Goal: Task Accomplishment & Management: Manage account settings

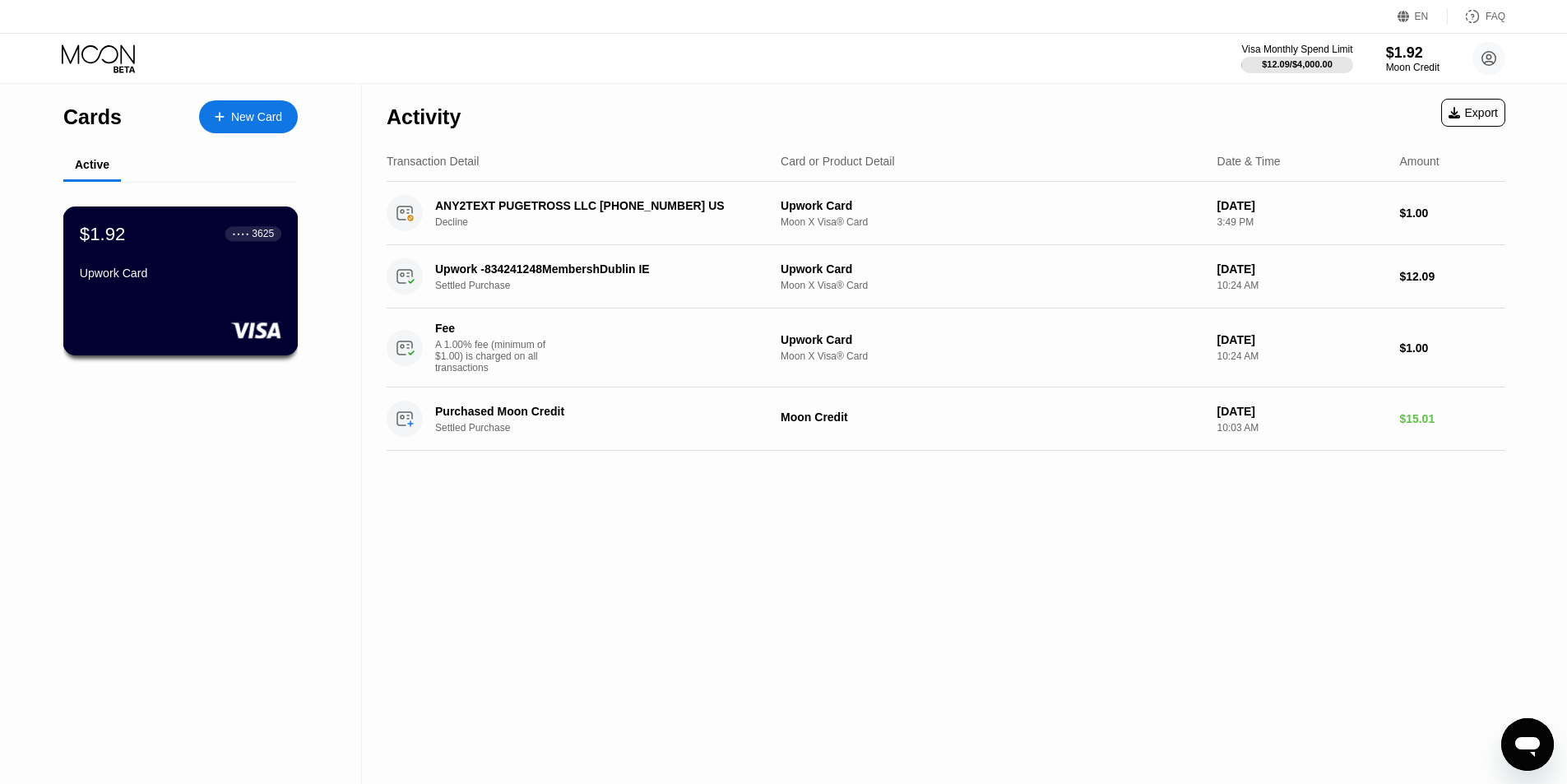
click at [235, 307] on div "$1.92 ● ● ● ● 3625 Upwork Card" at bounding box center [181, 281] width 235 height 149
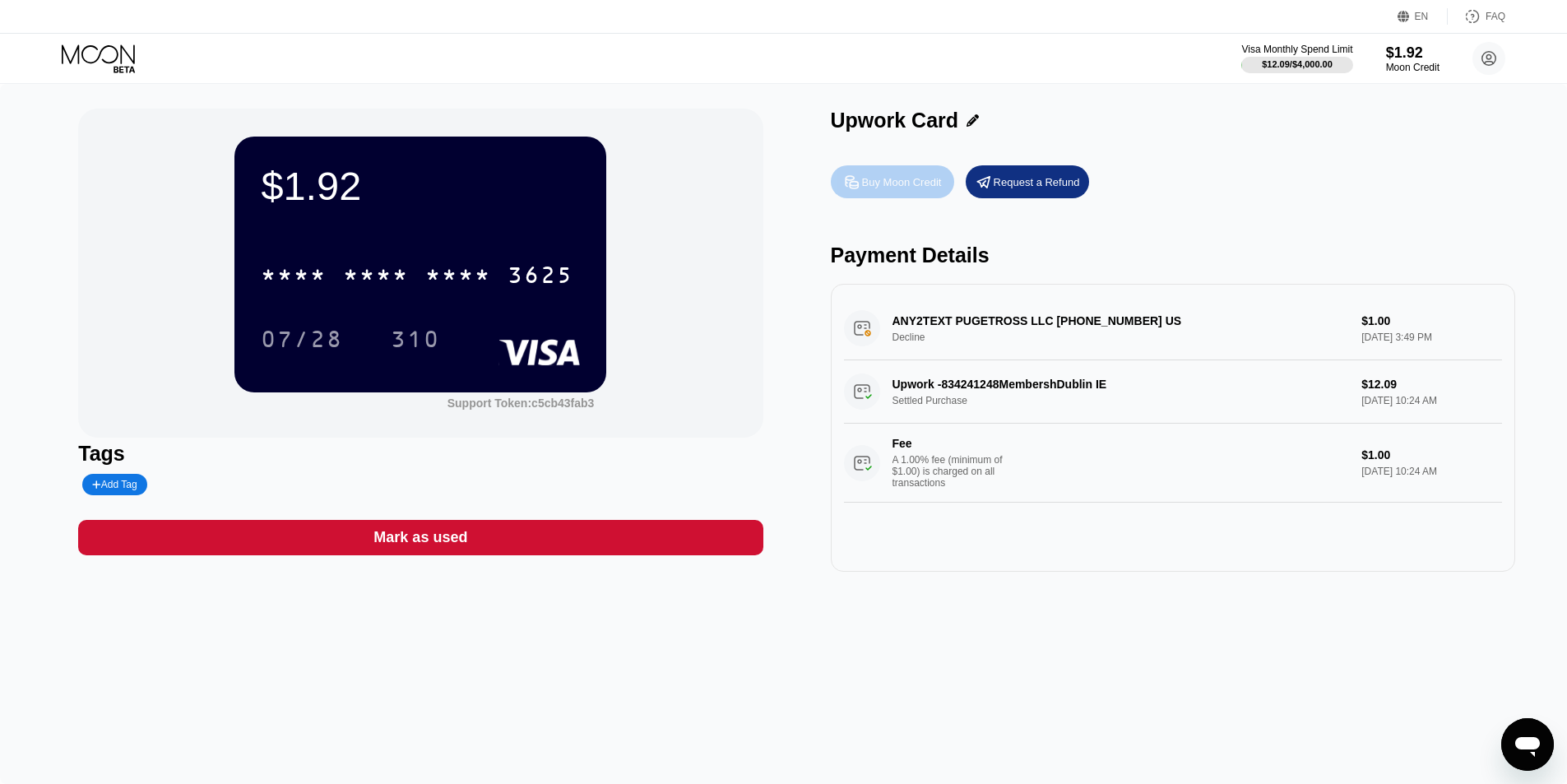
click at [901, 189] on div "Buy Moon Credit" at bounding box center [902, 182] width 80 height 14
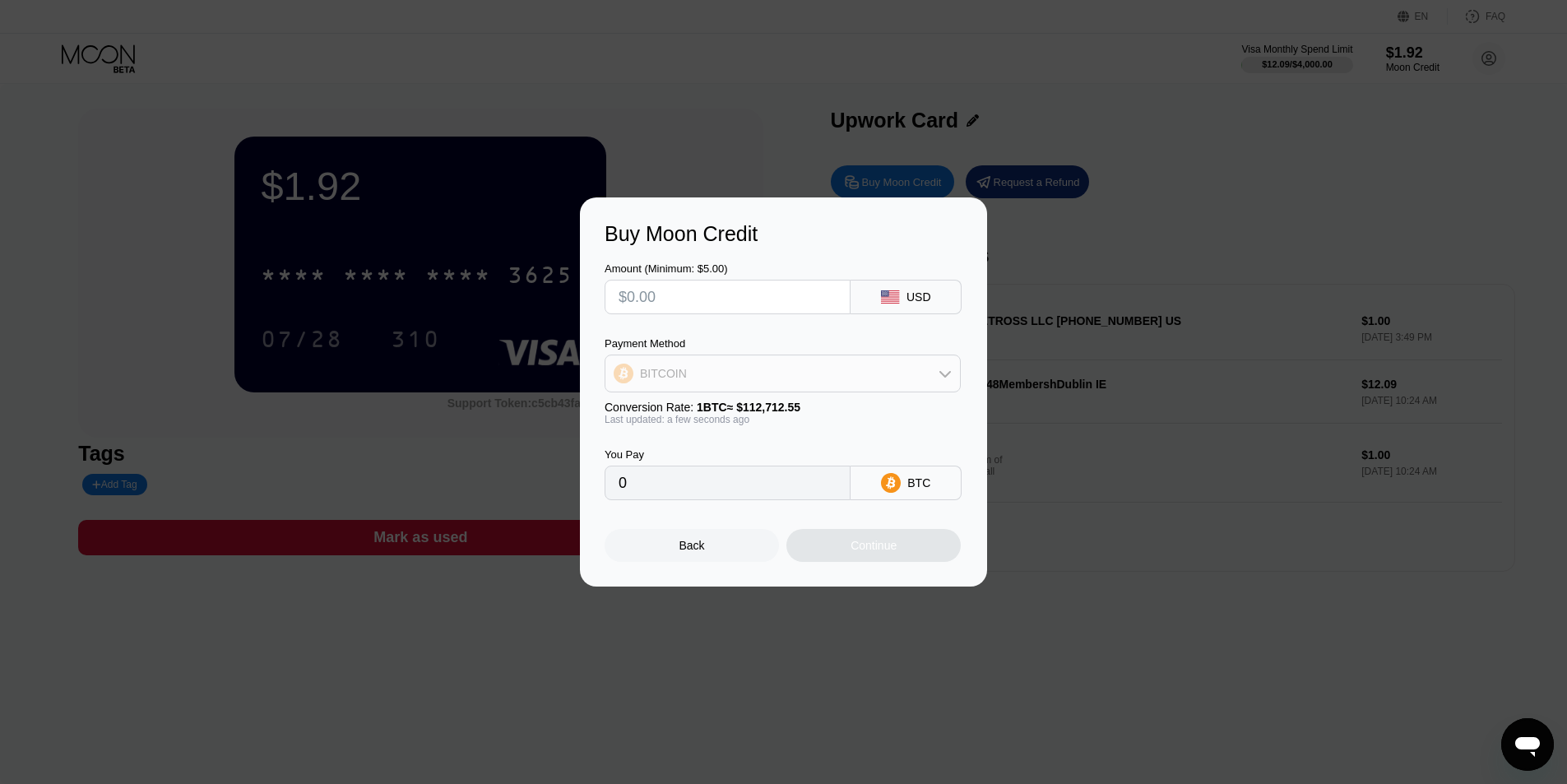
click at [734, 374] on div "BITCOIN" at bounding box center [783, 373] width 354 height 33
click at [698, 459] on span "USDT on TRON" at bounding box center [686, 454] width 83 height 14
type input "0.00"
click at [725, 301] on input "text" at bounding box center [727, 296] width 218 height 33
type input "$2"
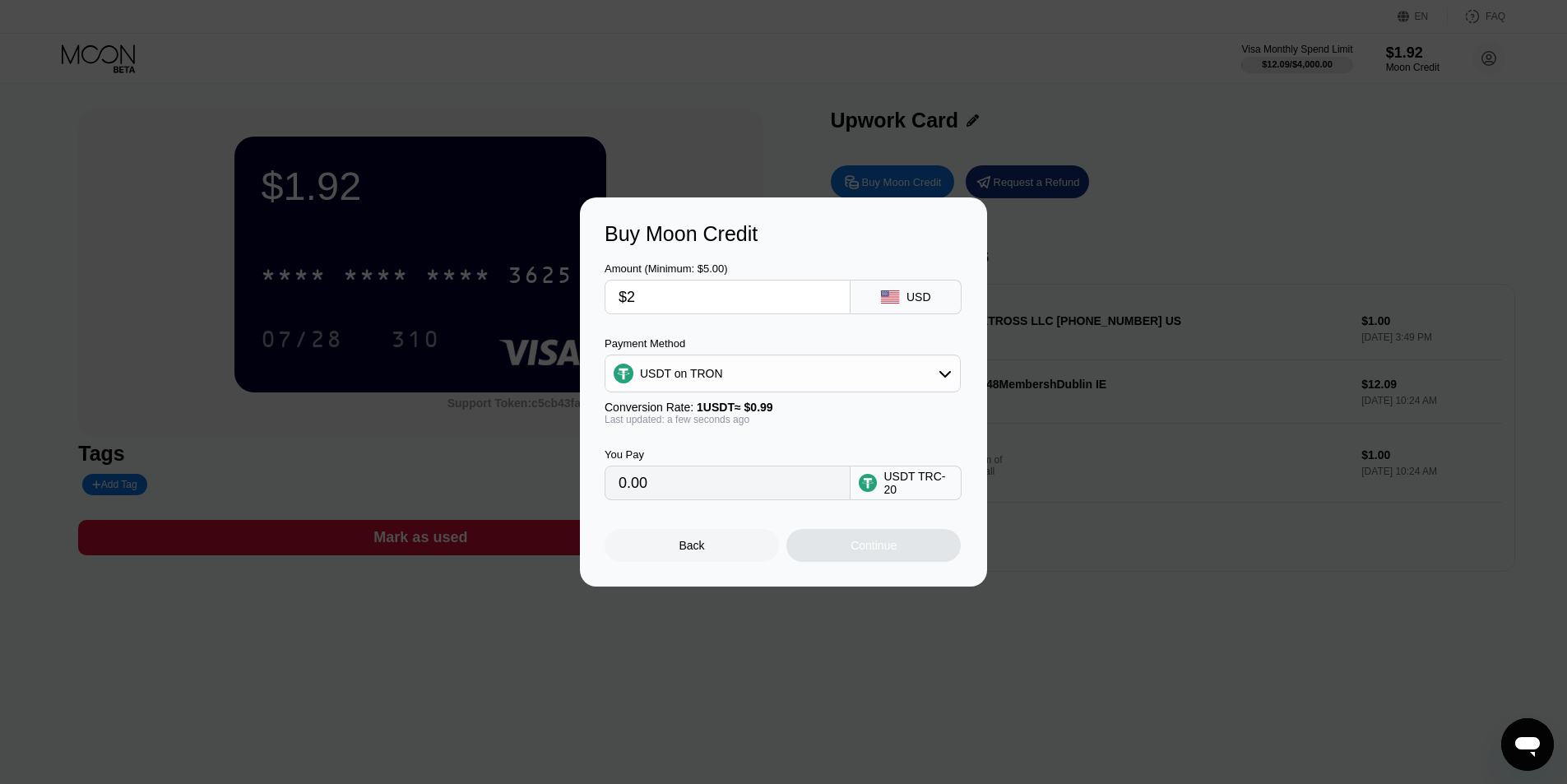
type input "2.02"
type input "$20"
type input "20.20"
type input "$2"
type input "2.02"
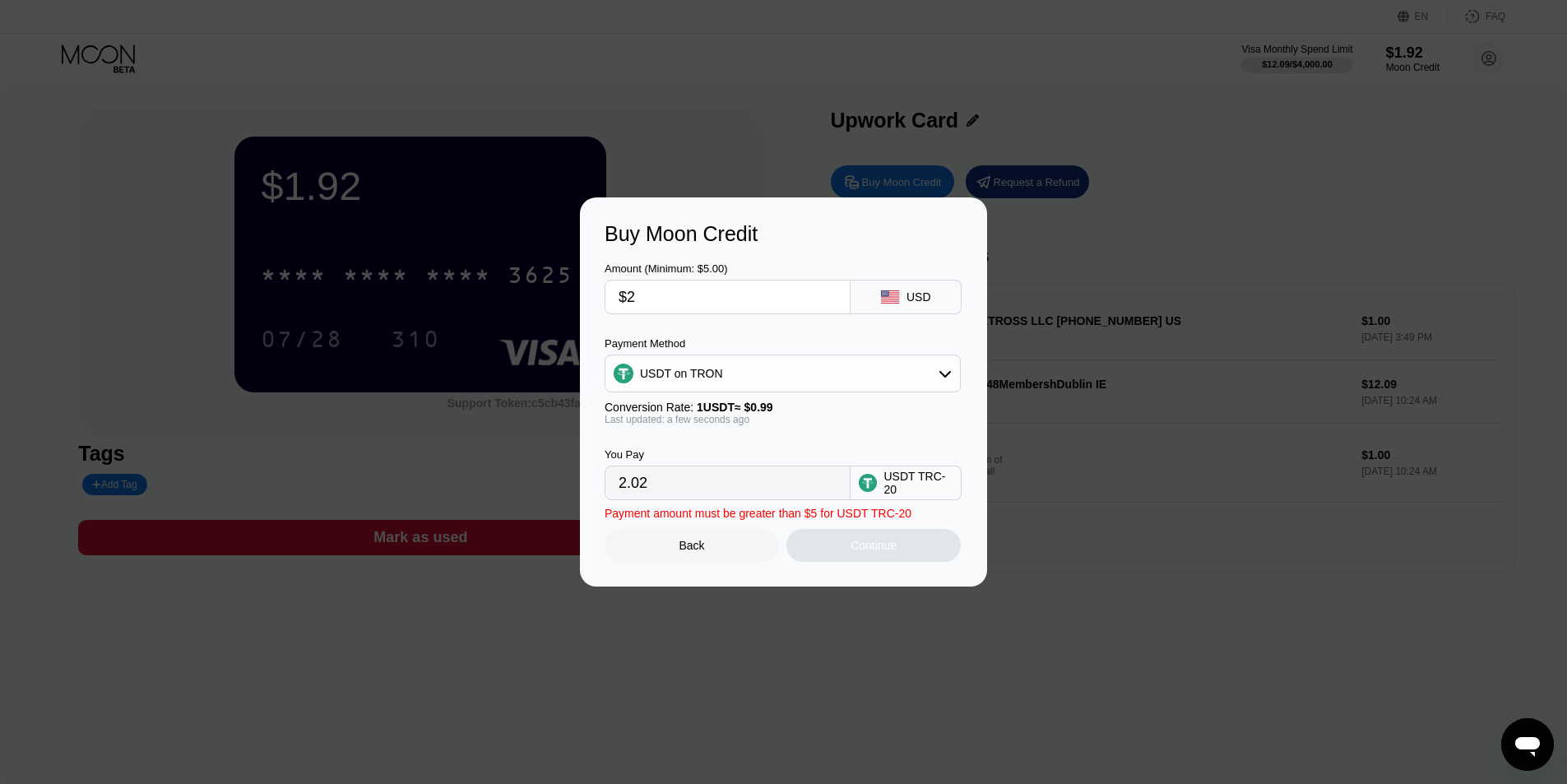
type input "$22"
type input "22.22"
type input "$22"
drag, startPoint x: 685, startPoint y: 490, endPoint x: 585, endPoint y: 484, distance: 100.2
click at [585, 484] on div "Buy Moon Credit Amount (Minimum: $5.00) $22 USD Payment Method USDT on TRON Con…" at bounding box center [784, 392] width 408 height 389
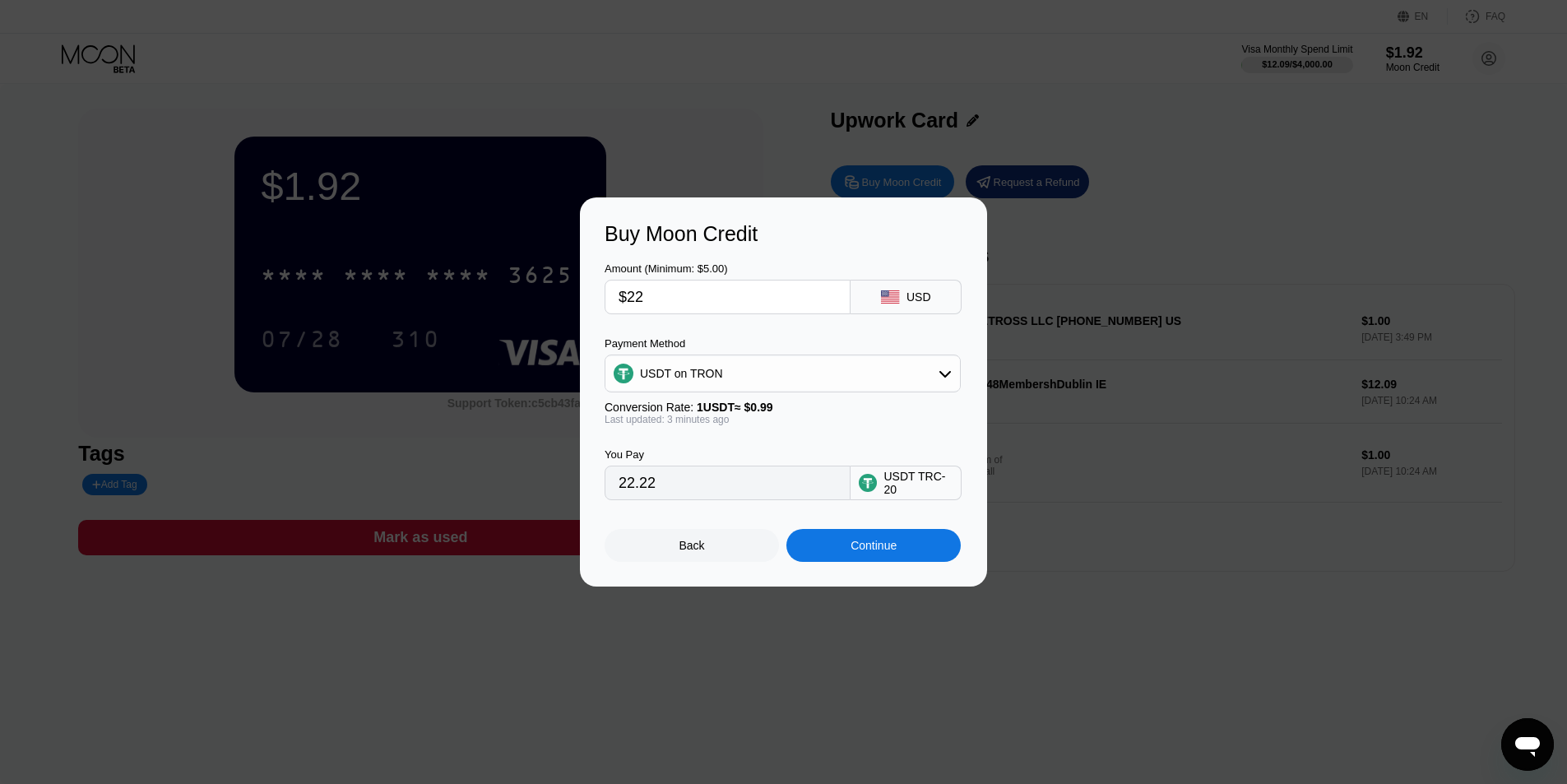
click at [708, 487] on input "22.22" at bounding box center [727, 482] width 218 height 33
click at [870, 548] on div "Continue" at bounding box center [873, 545] width 46 height 14
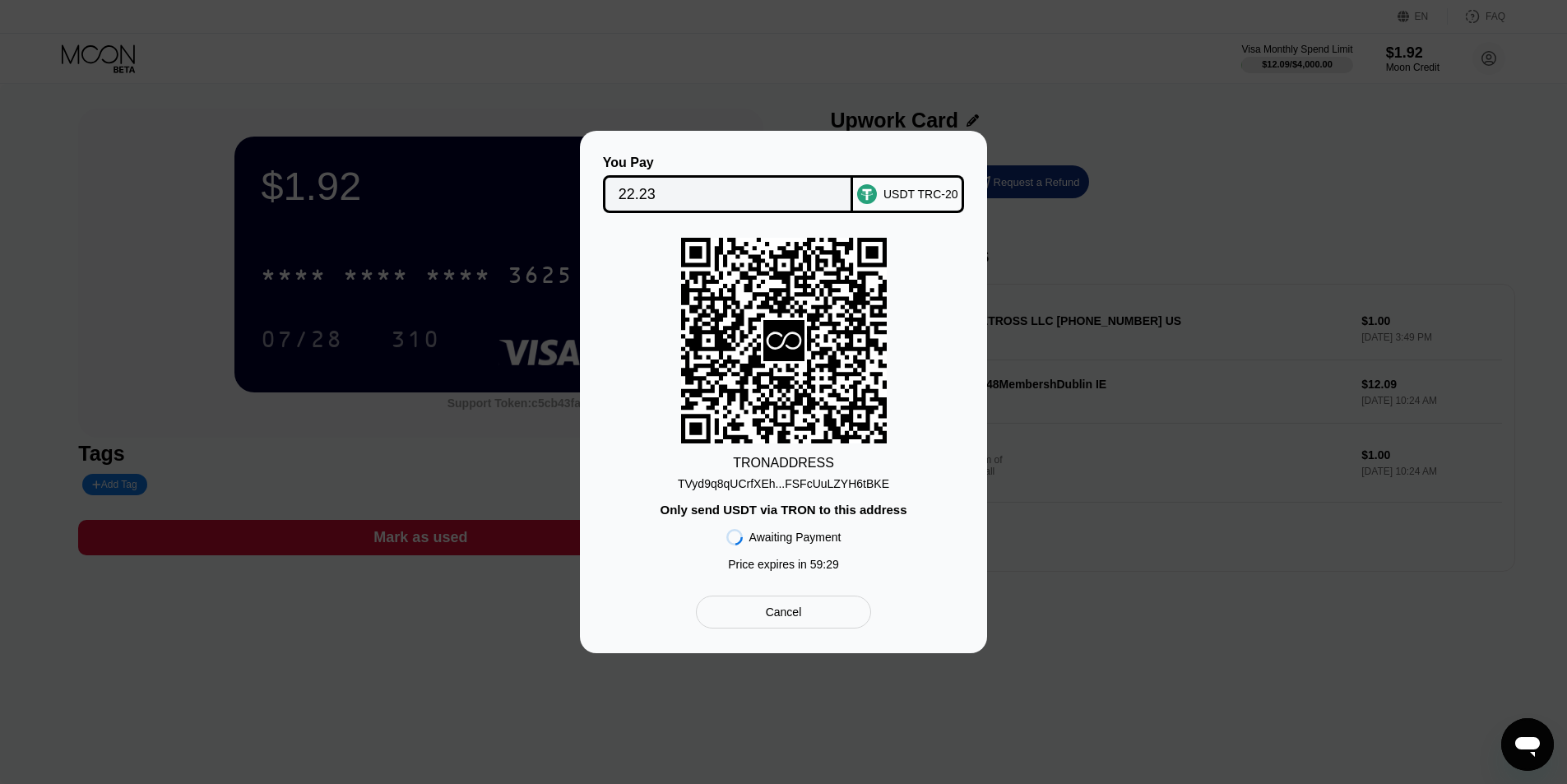
click at [826, 494] on div "TRON ADDRESS TVyd9q8qUCrfXEh...FSFcUuLZYH6tBKE Only send USDT via TRON to this …" at bounding box center [784, 408] width 358 height 341
click at [832, 482] on div "TVyd9q8qUCrfXEh...FSFcUuLZYH6tBKE" at bounding box center [784, 483] width 211 height 14
click at [395, 270] on div "You Pay 22.23 USDT TRC-20 TRON ADDRESS TVyd9q8qUCrfXEh...FSFcUuLZYH6tBKE Only s…" at bounding box center [784, 392] width 1567 height 522
click at [798, 611] on div "Cancel" at bounding box center [784, 611] width 36 height 14
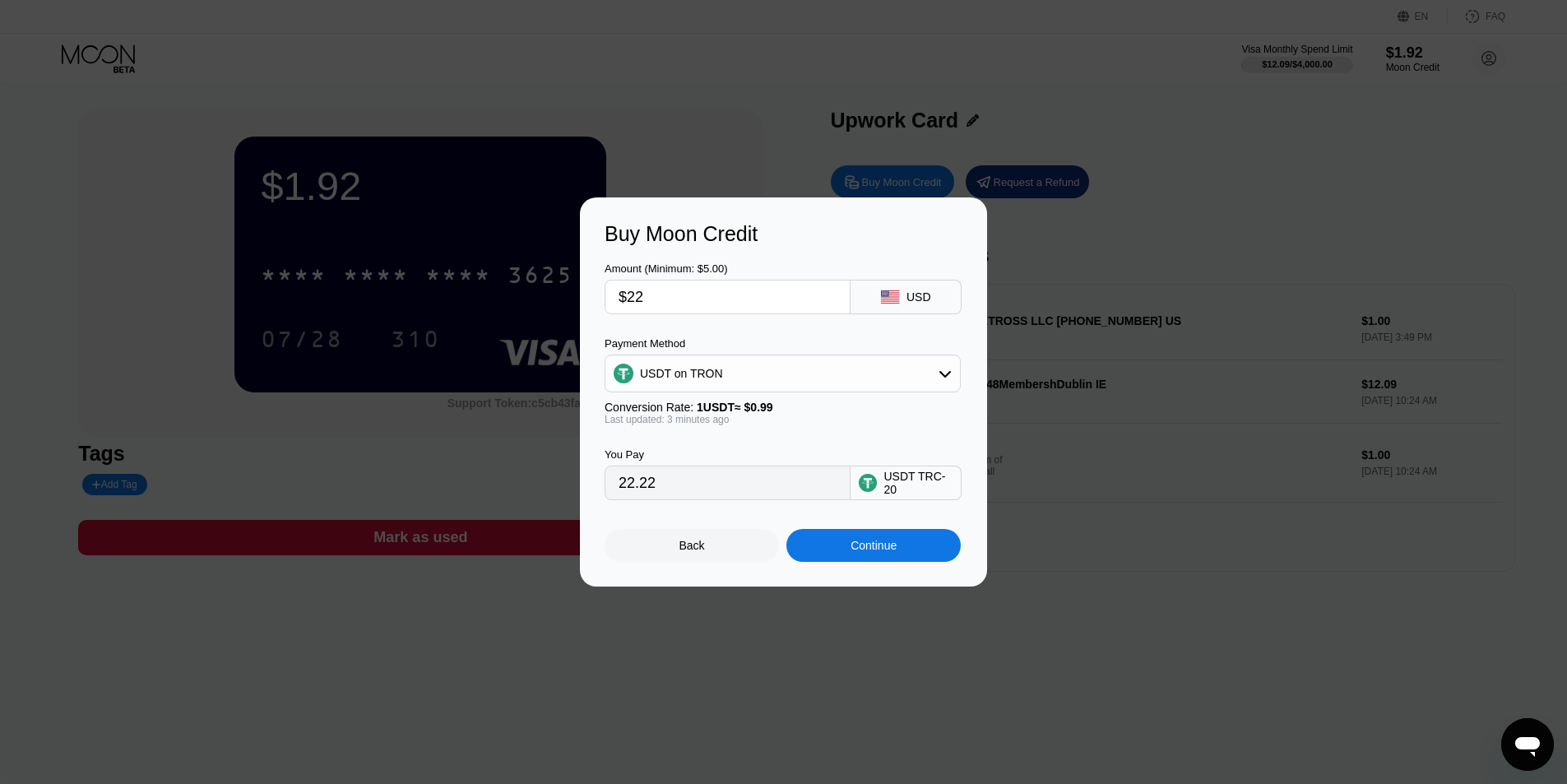
click at [720, 548] on div "Back" at bounding box center [691, 545] width 174 height 33
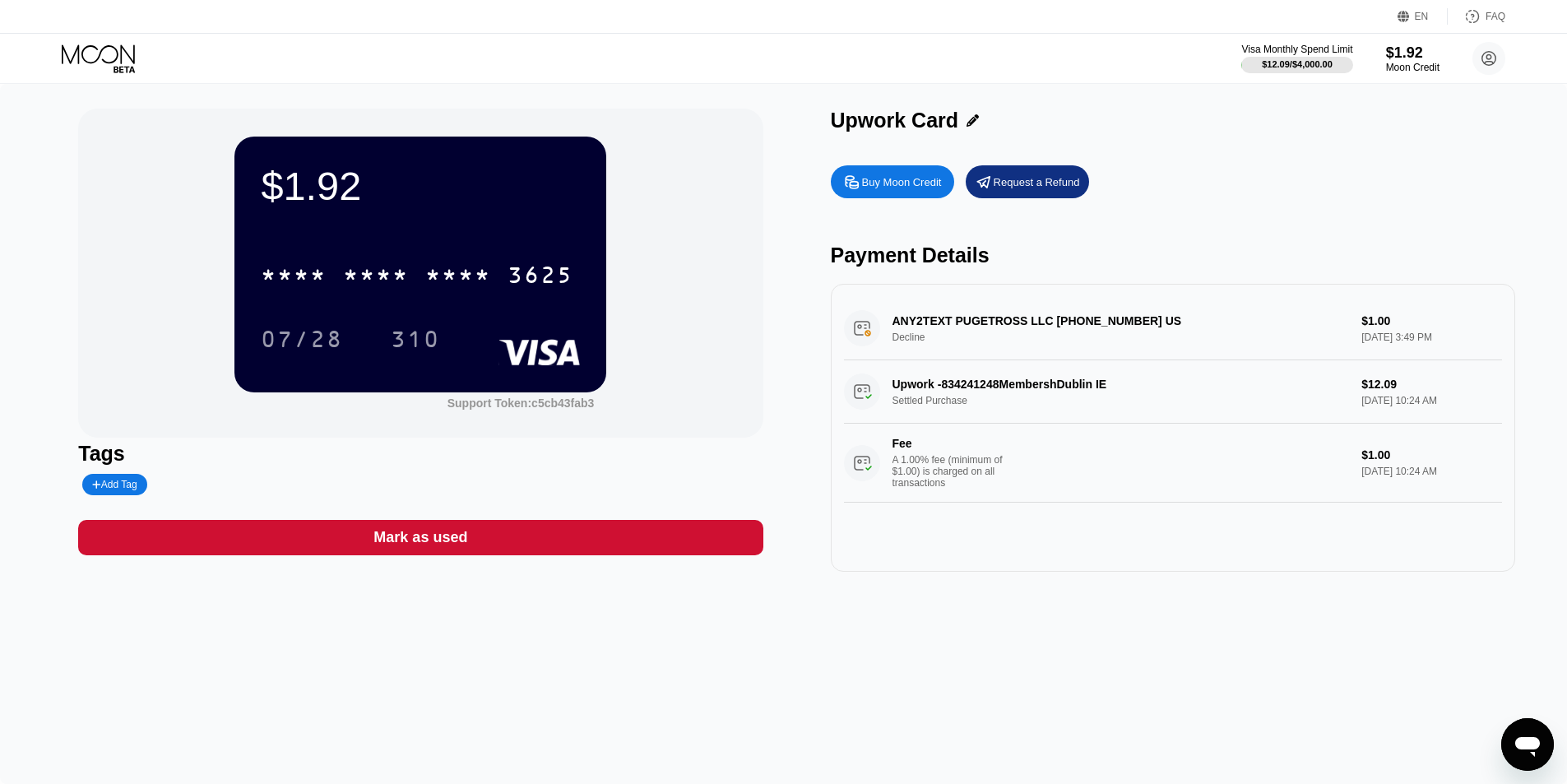
click at [464, 263] on div "* * * * * * * * * * * * 3625" at bounding box center [418, 275] width 333 height 42
click at [297, 322] on div "07/28" at bounding box center [302, 339] width 107 height 42
click at [381, 358] on div "07/28 310 Click to copy" at bounding box center [420, 339] width 319 height 42
click at [397, 348] on div "310" at bounding box center [415, 341] width 50 height 26
click at [902, 182] on div "Buy Moon Credit" at bounding box center [902, 182] width 80 height 14
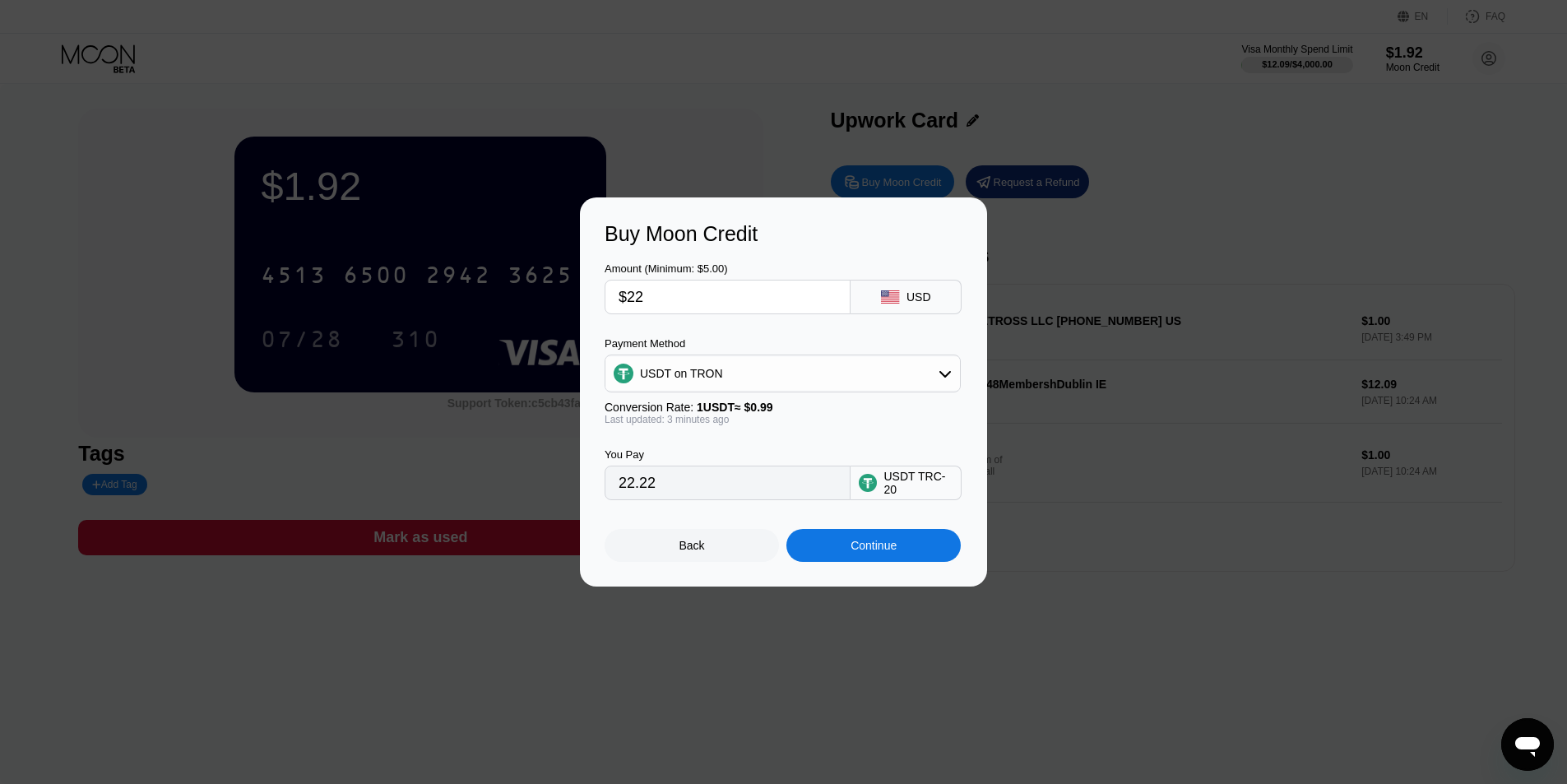
click at [721, 295] on input "$22" at bounding box center [727, 296] width 218 height 33
click at [846, 546] on div "Continue" at bounding box center [873, 545] width 174 height 33
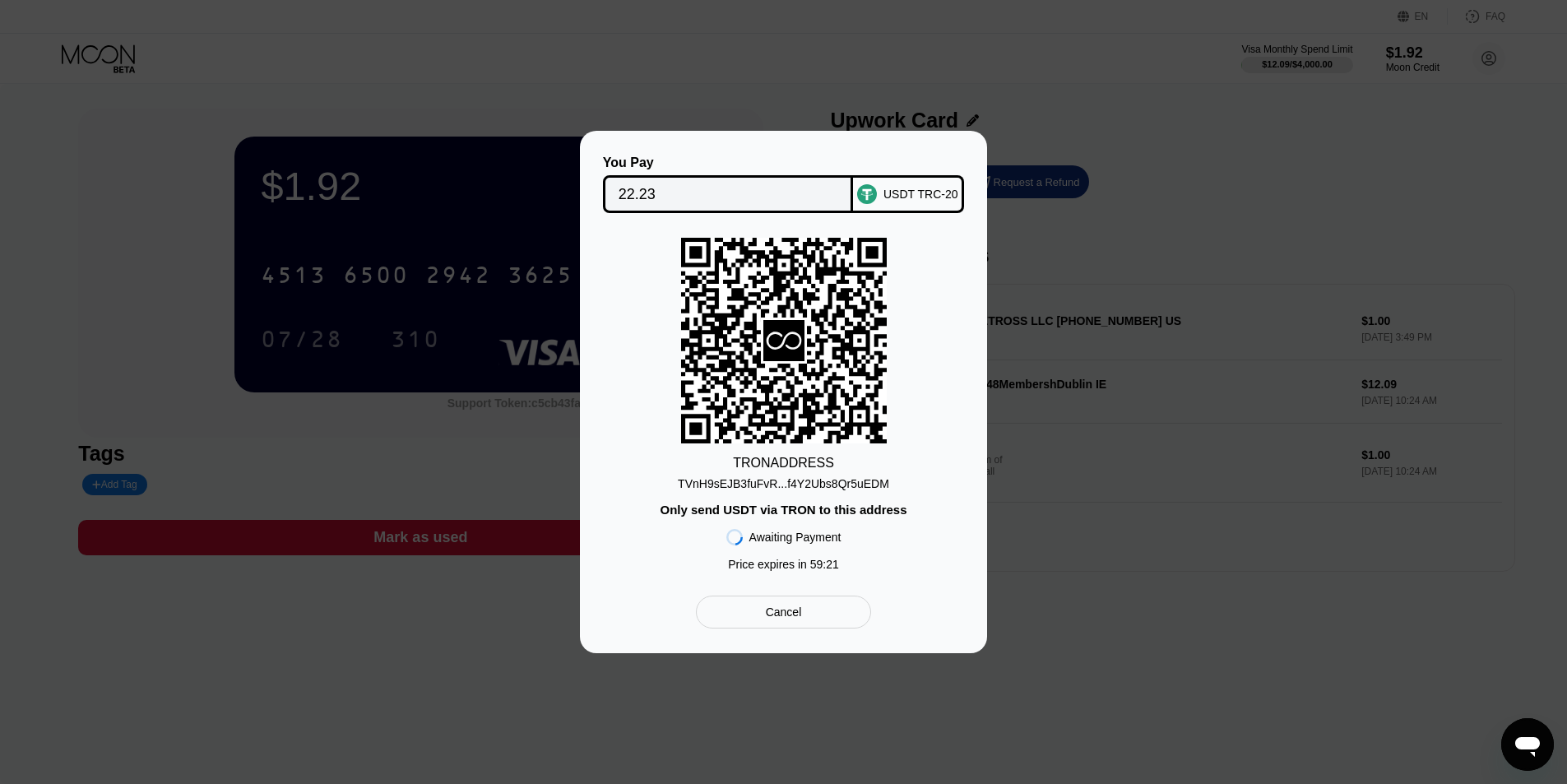
click at [794, 482] on div "TVnH9sEJB3fuFvR...f4Y2Ubs8Qr5uEDM" at bounding box center [784, 483] width 211 height 14
click at [757, 485] on div "TVnH9sEJB3fuFvR...f4Y2Ubs8Qr5uEDM" at bounding box center [784, 483] width 211 height 14
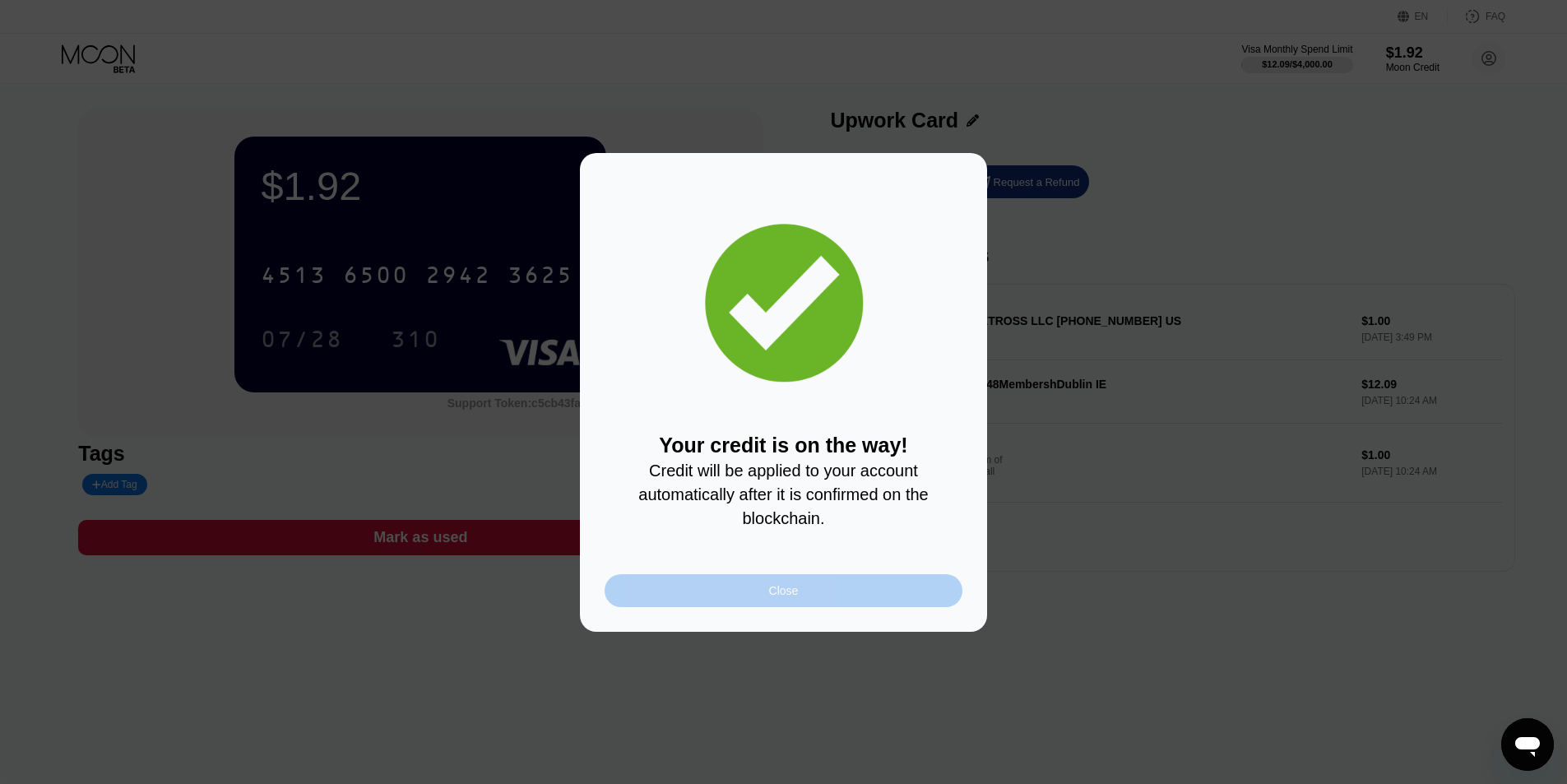
click at [828, 591] on div "Close" at bounding box center [784, 591] width 358 height 33
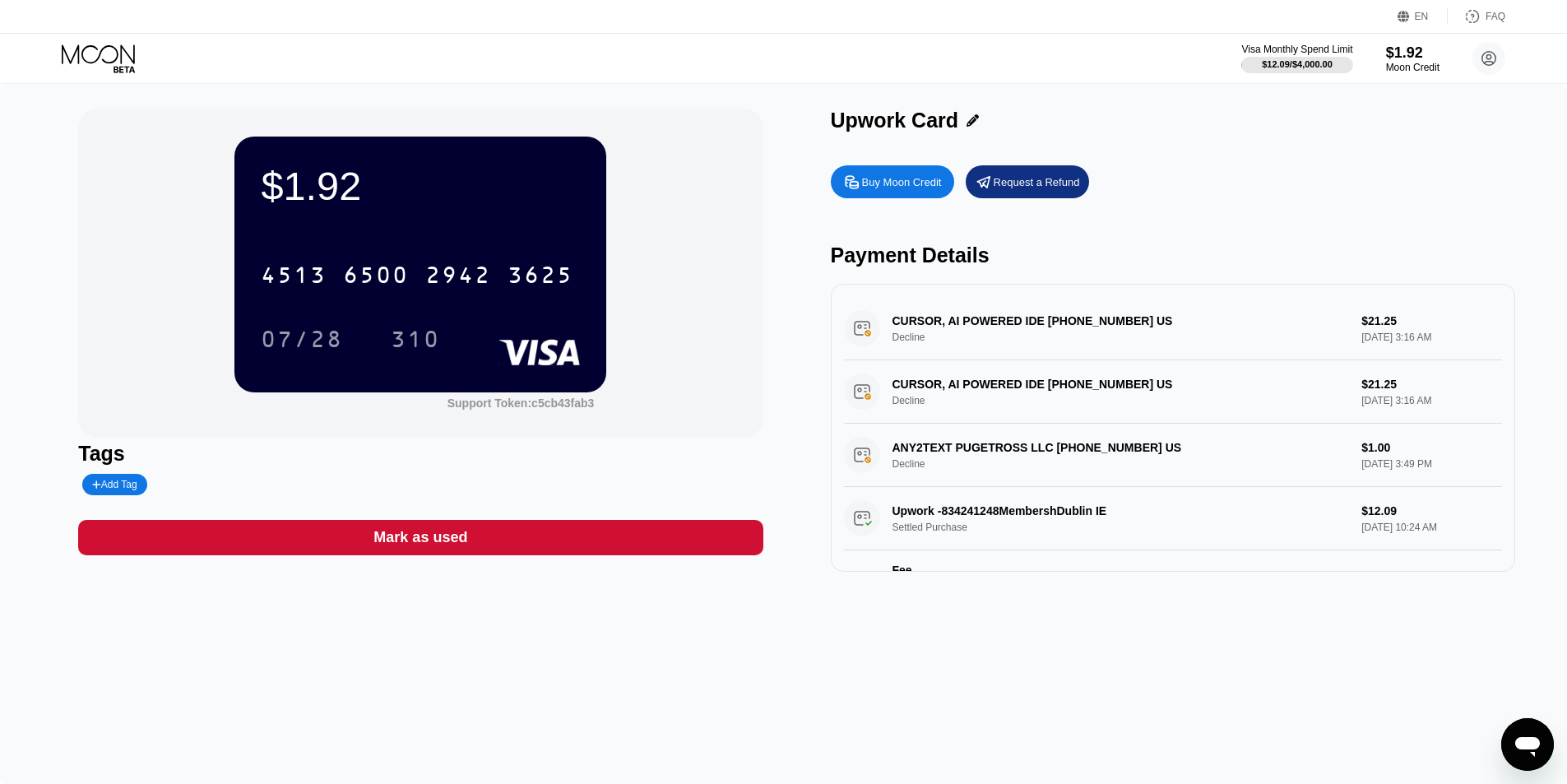
click at [1166, 244] on div "Buy Moon Credit Request a Refund Payment Details CURSOR, AI POWERED IDE +183142…" at bounding box center [1174, 364] width 685 height 415
click at [751, 144] on div "$1.92 4513 6500 2942 3625 07/28 310 Support Token: c5cb43fab3" at bounding box center [420, 273] width 685 height 329
click at [98, 47] on icon at bounding box center [99, 59] width 77 height 29
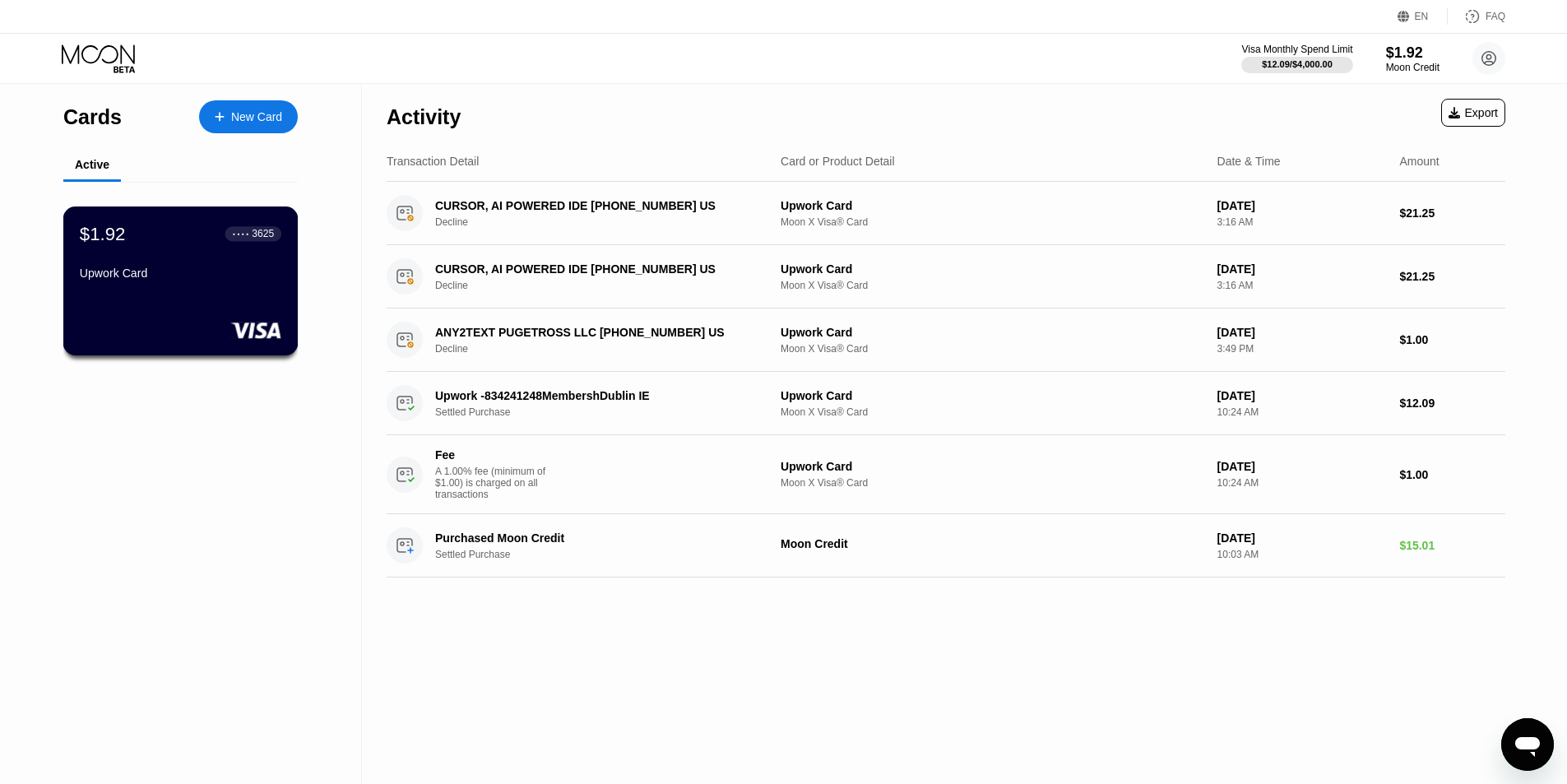
click at [216, 296] on div "$1.92 ● ● ● ● 3625 Upwork Card" at bounding box center [181, 281] width 235 height 149
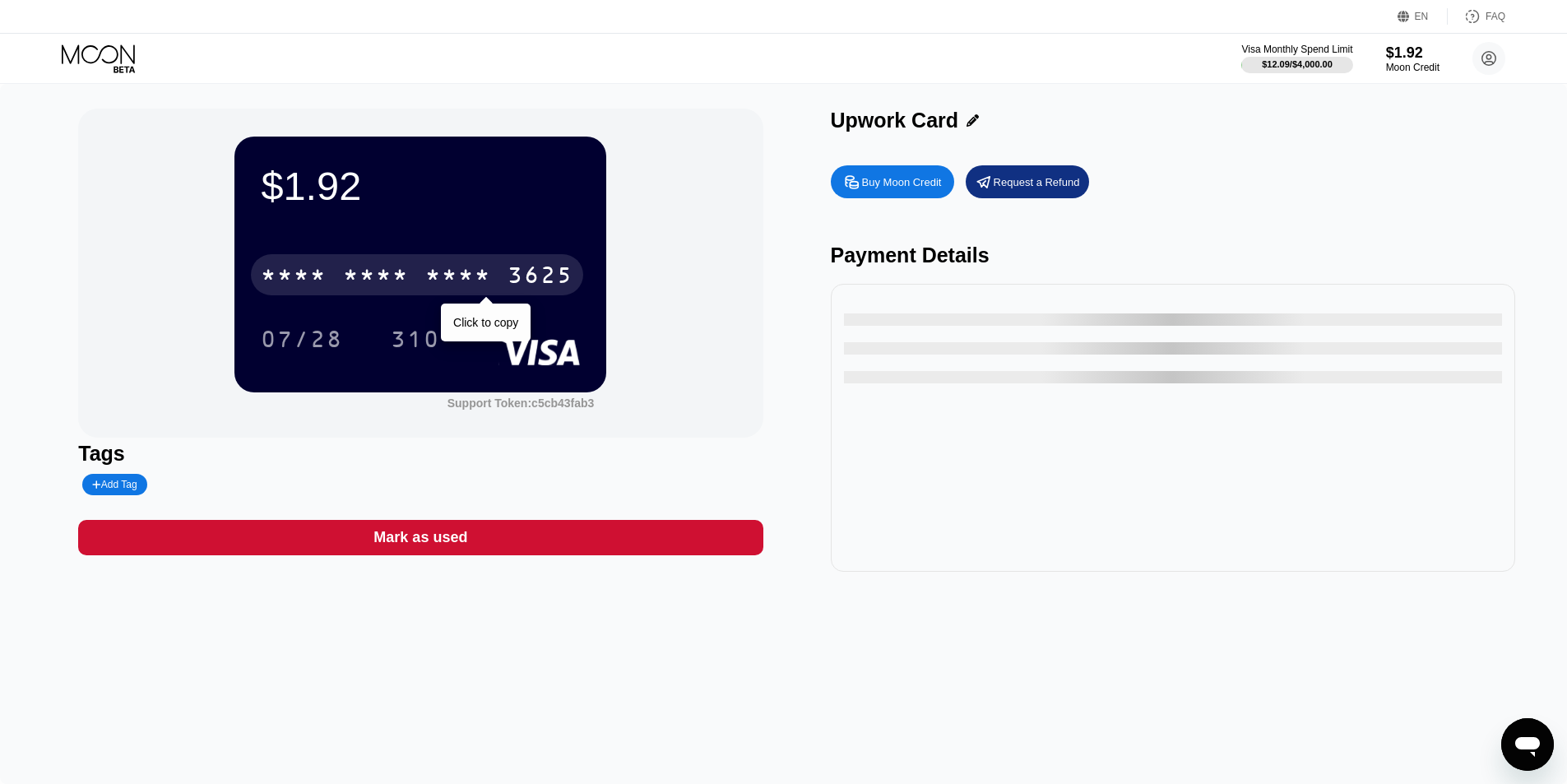
click at [351, 290] on div "* * * *" at bounding box center [376, 276] width 66 height 26
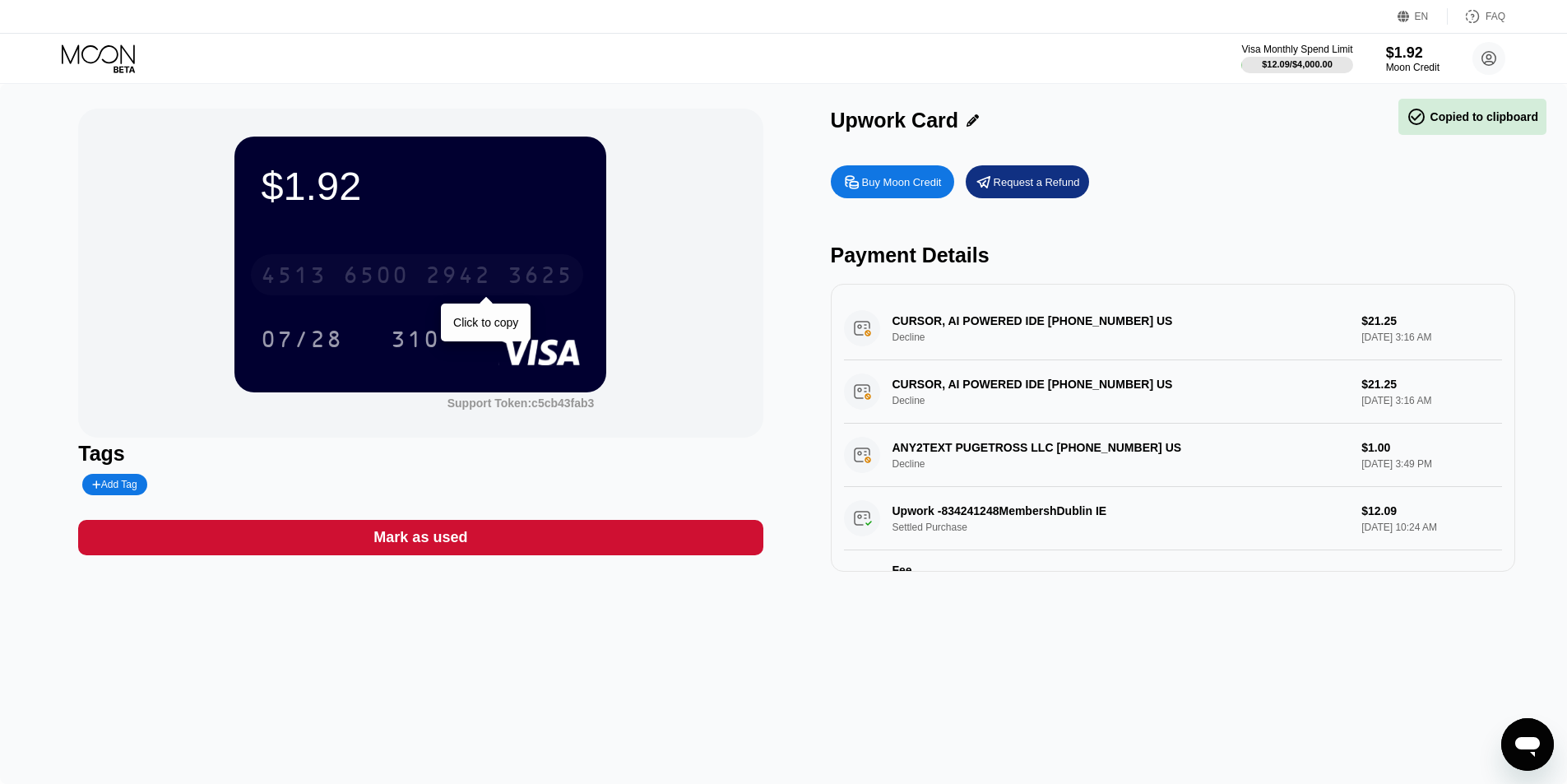
click at [357, 283] on div "6500" at bounding box center [376, 276] width 66 height 26
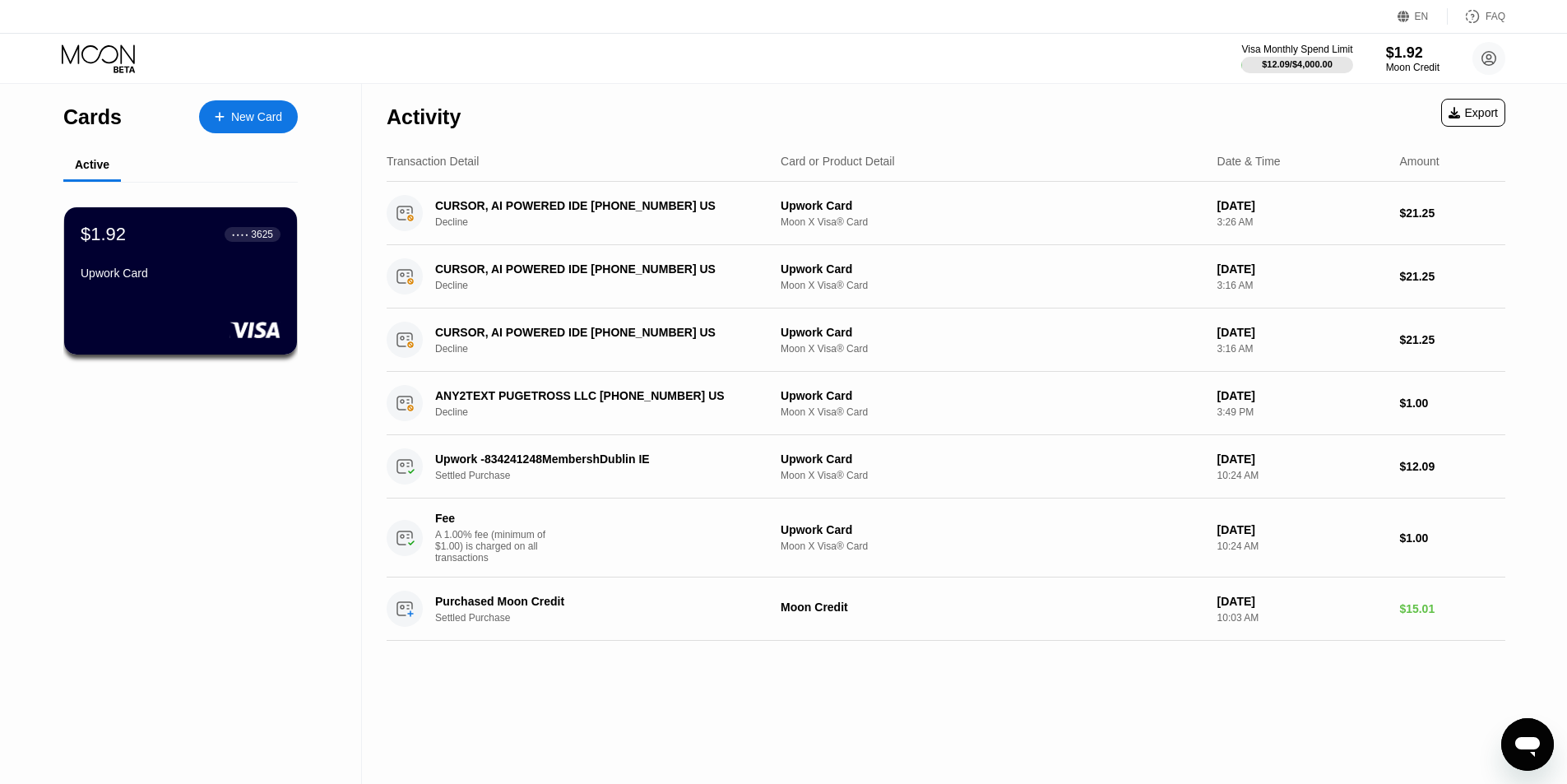
click at [1521, 729] on div "Open messaging window" at bounding box center [1527, 744] width 50 height 50
click at [177, 254] on div "$1.92 ● ● ● ● 3625 Upwork Card" at bounding box center [180, 255] width 202 height 63
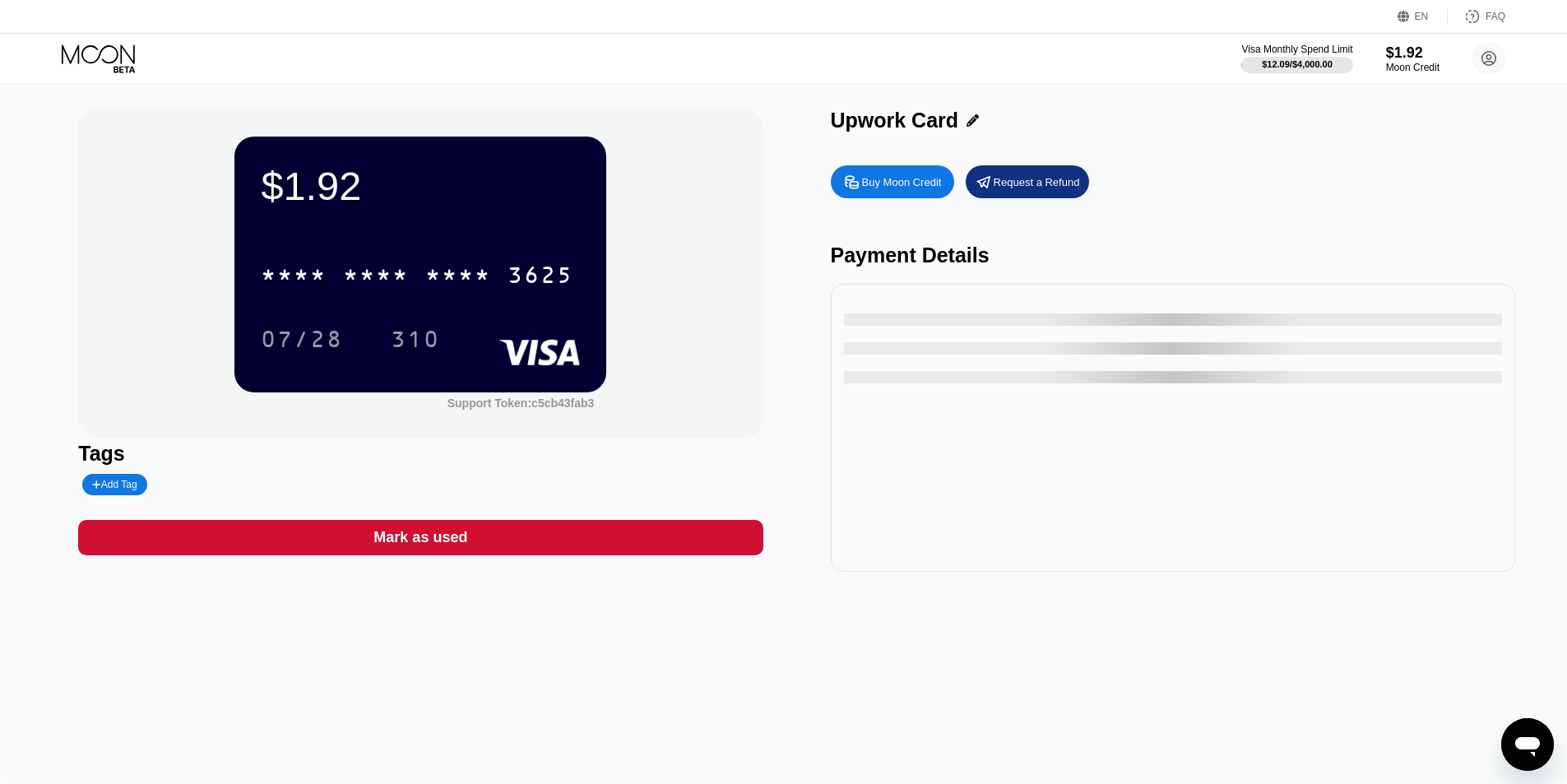
click at [1521, 742] on icon "Open messaging window" at bounding box center [1527, 747] width 24 height 20
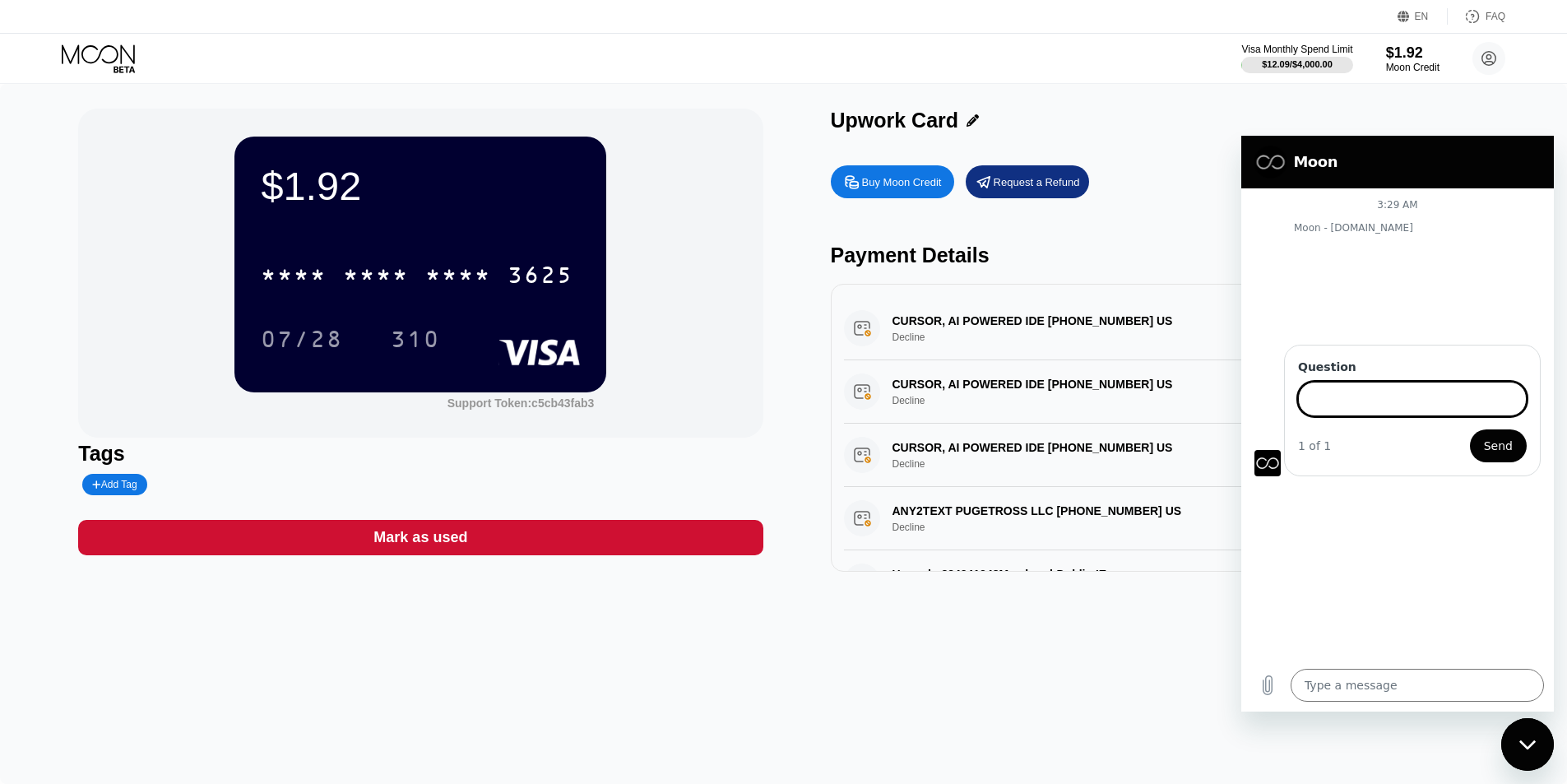
type textarea "x"
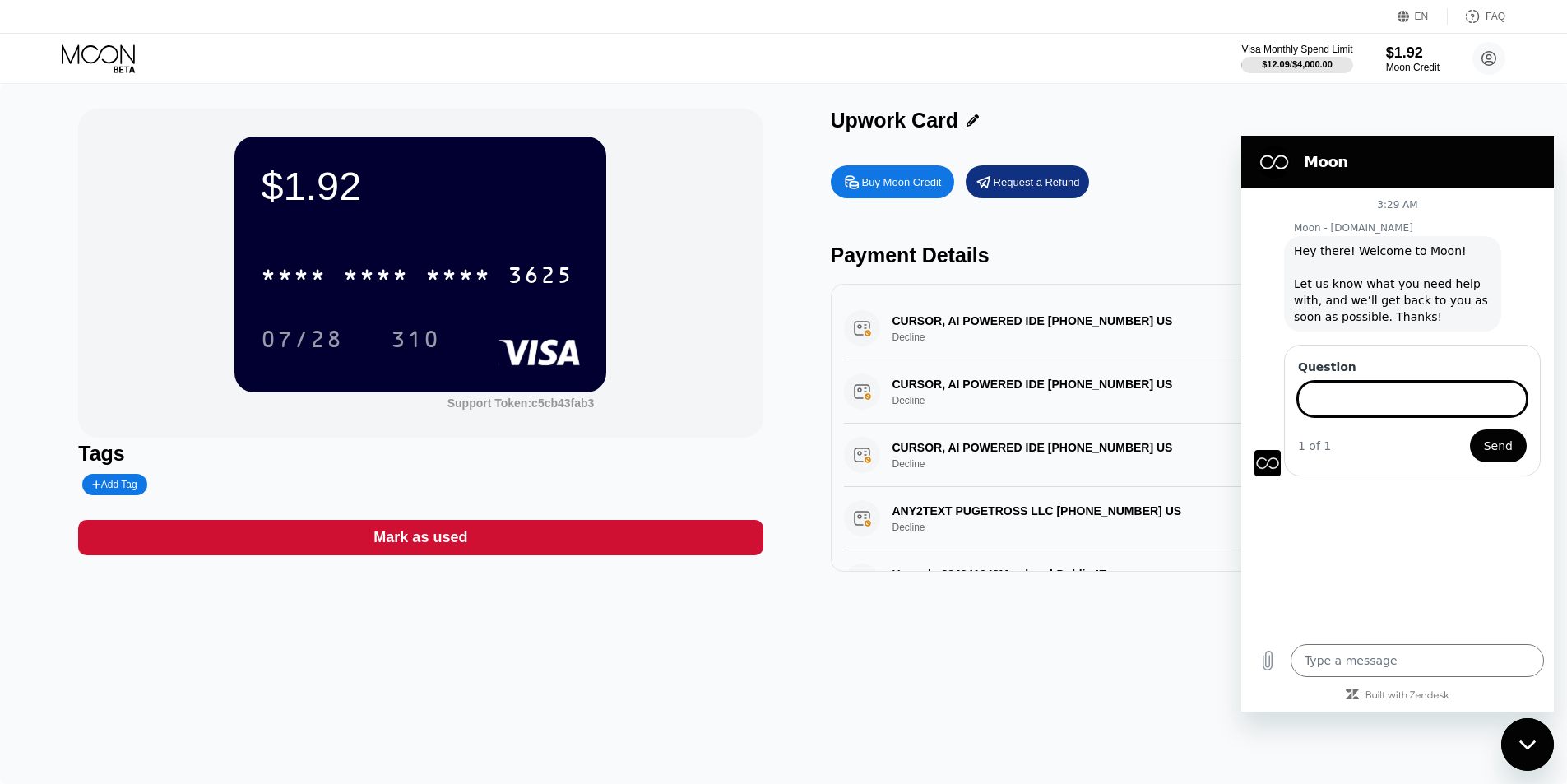
click at [1432, 410] on input "Question" at bounding box center [1412, 398] width 229 height 34
type input "My money from crypto still didn't arrive!"
click at [1470, 429] on button "Send" at bounding box center [1498, 445] width 57 height 33
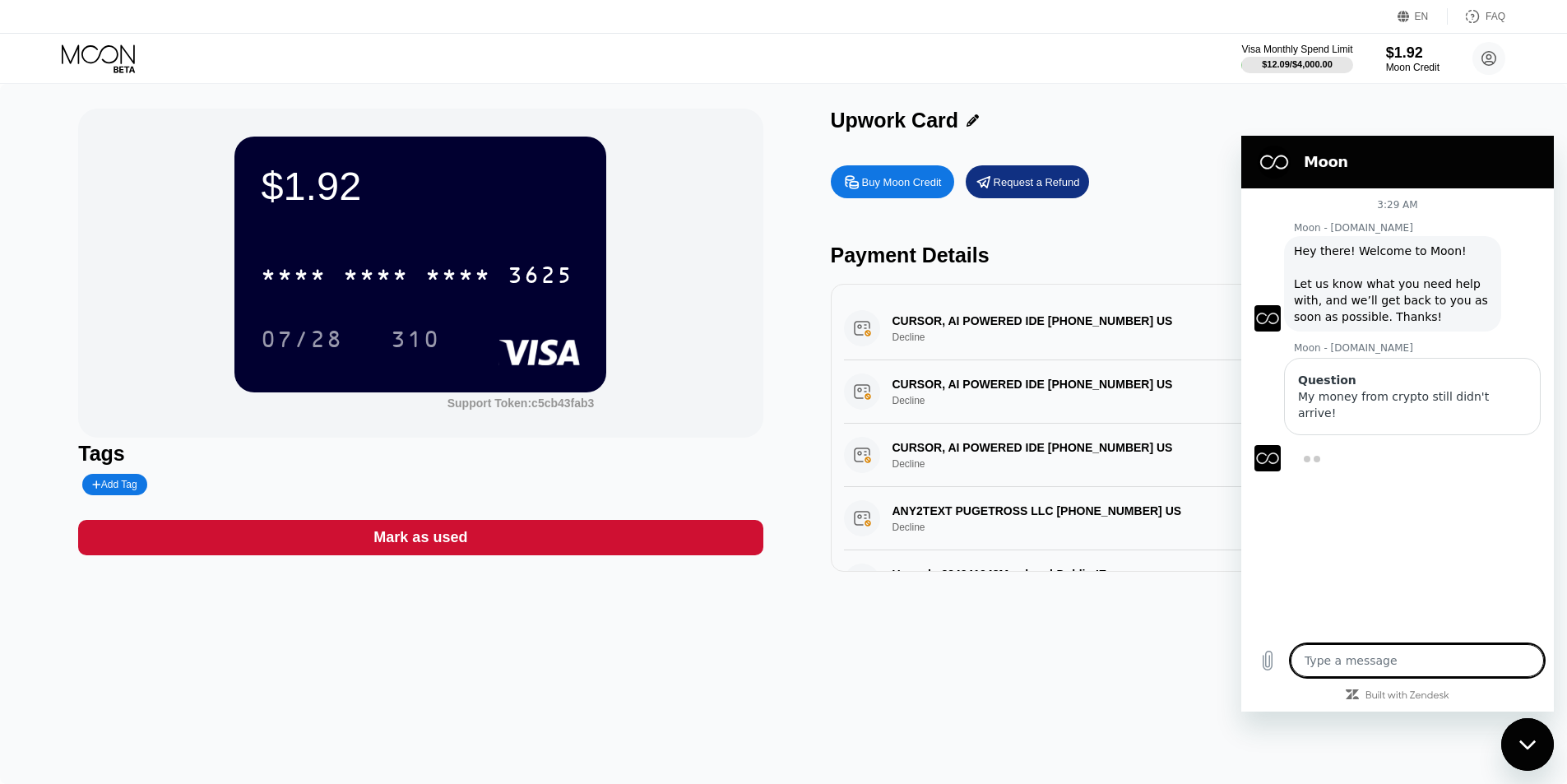
type textarea "x"
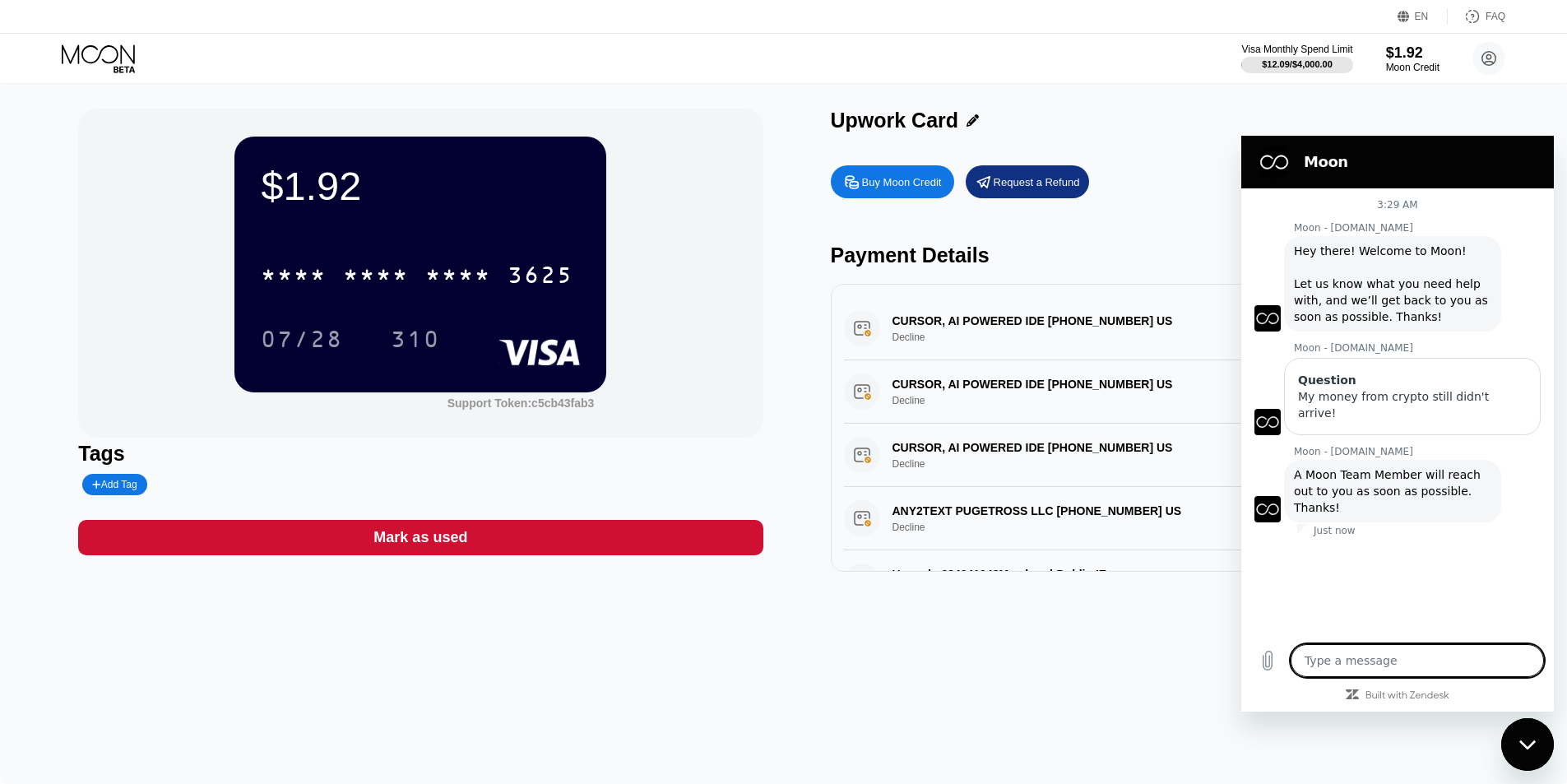
scroll to position [164, 0]
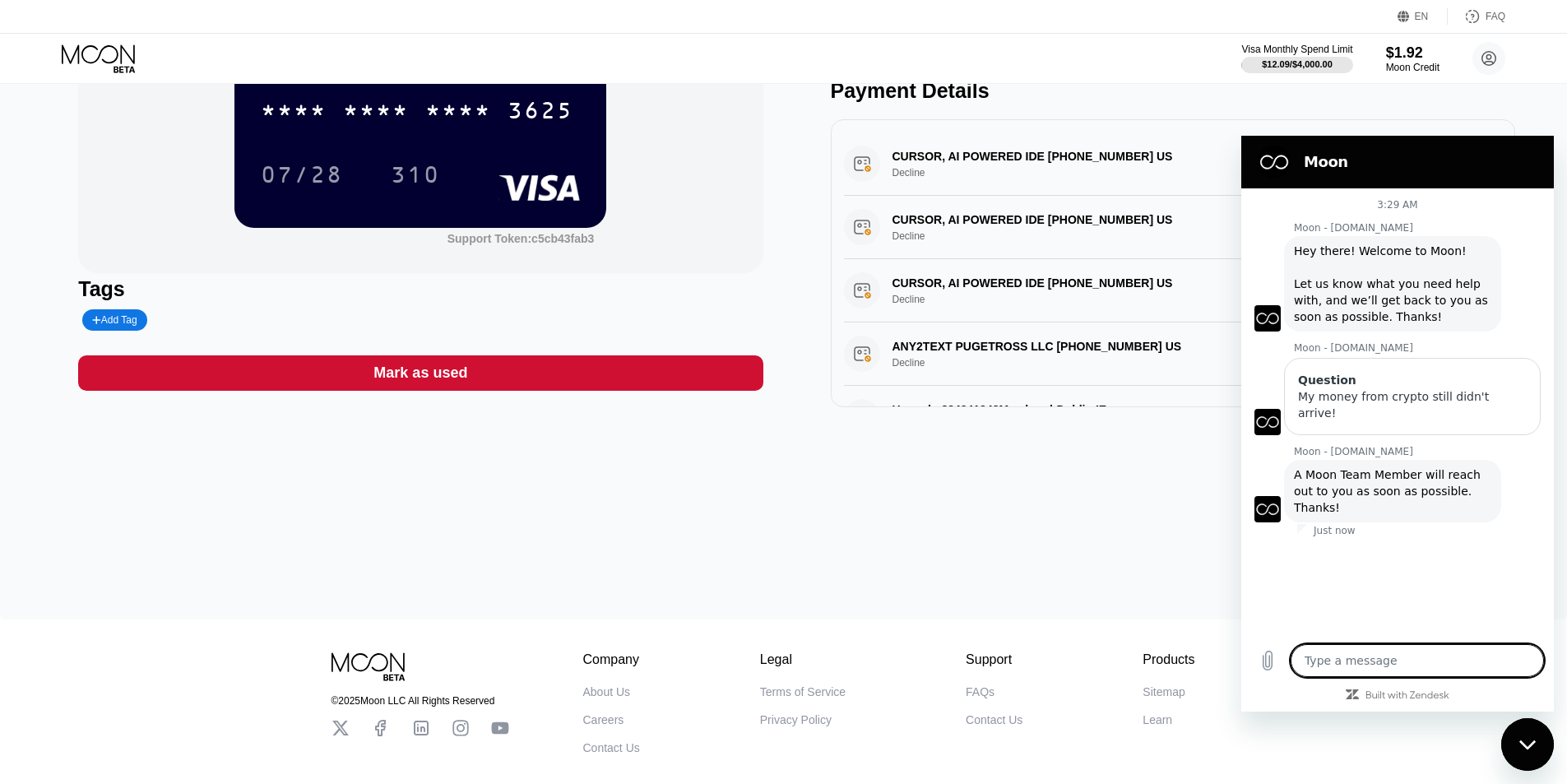
type textarea "A"
type textarea "x"
type textarea "Q"
type textarea "x"
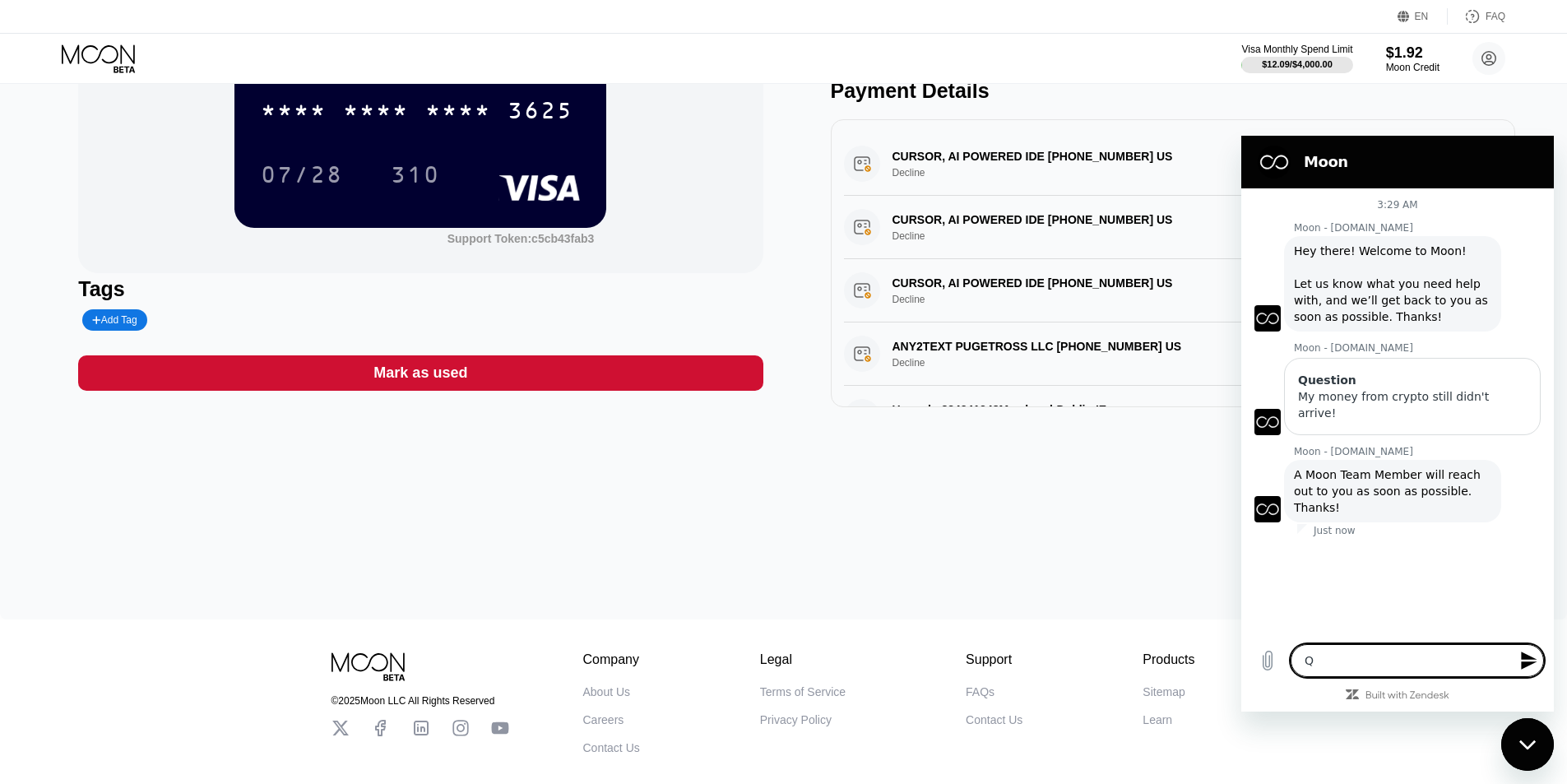
type textarea "Qu"
type textarea "x"
type textarea "Qui"
type textarea "x"
type textarea "Quic"
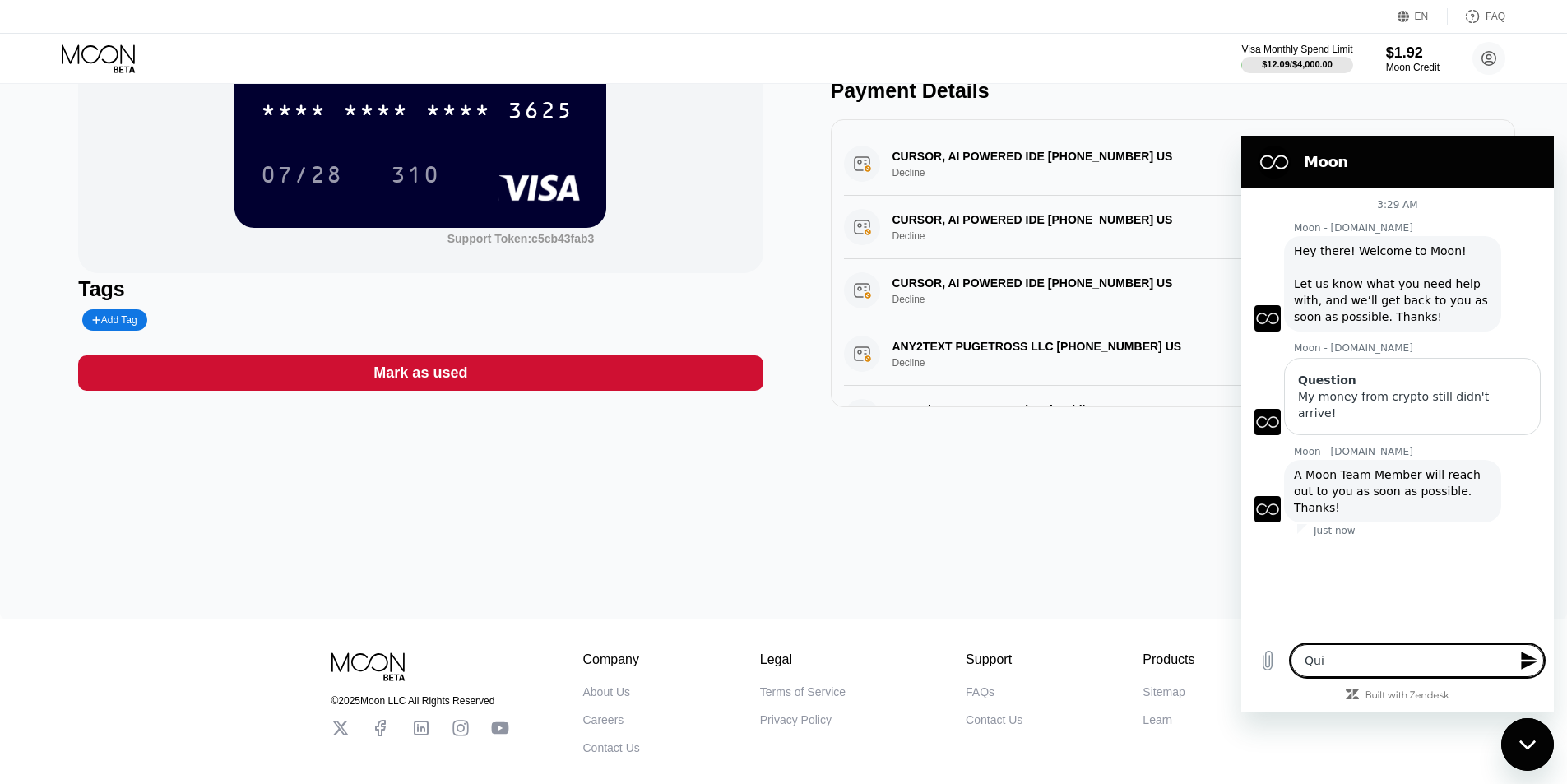
type textarea "x"
type textarea "Quick"
type textarea "x"
type textarea "Quick"
type textarea "x"
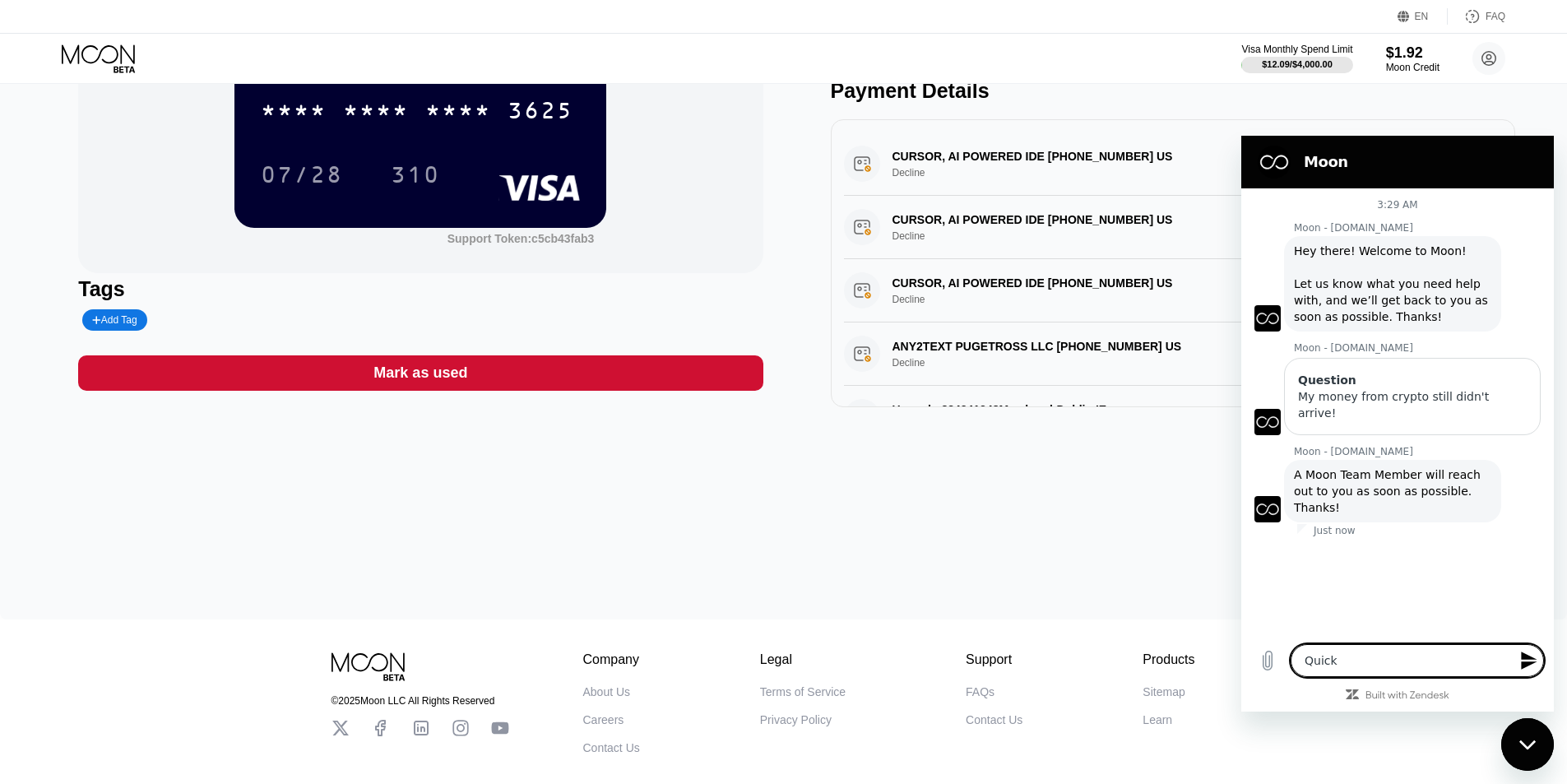
type textarea "Quick H"
type textarea "x"
type textarea "Quick"
type textarea "x"
type textarea "Quick"
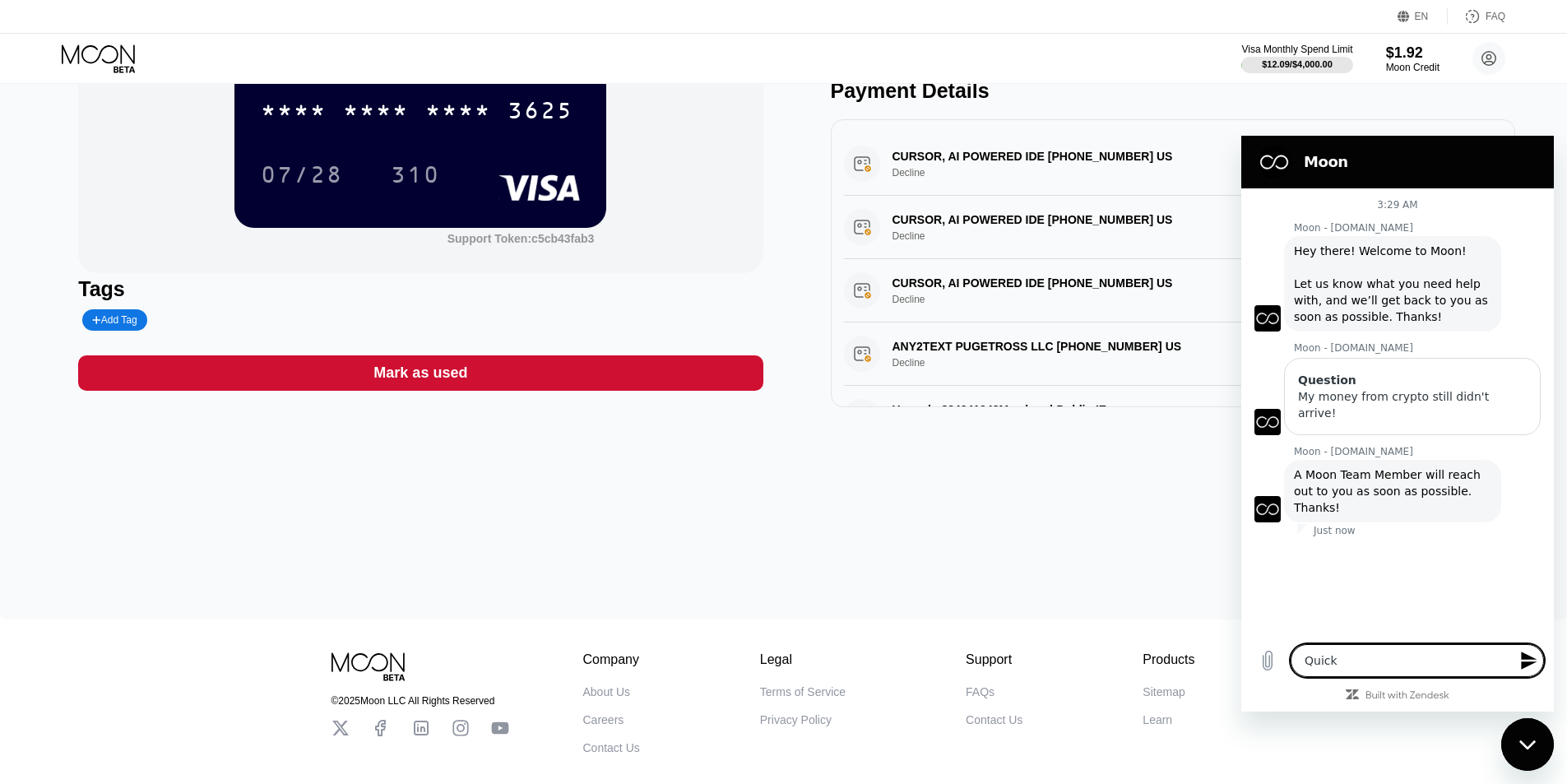
type textarea "x"
type textarea "Quic"
type textarea "x"
type textarea "Qui"
type textarea "x"
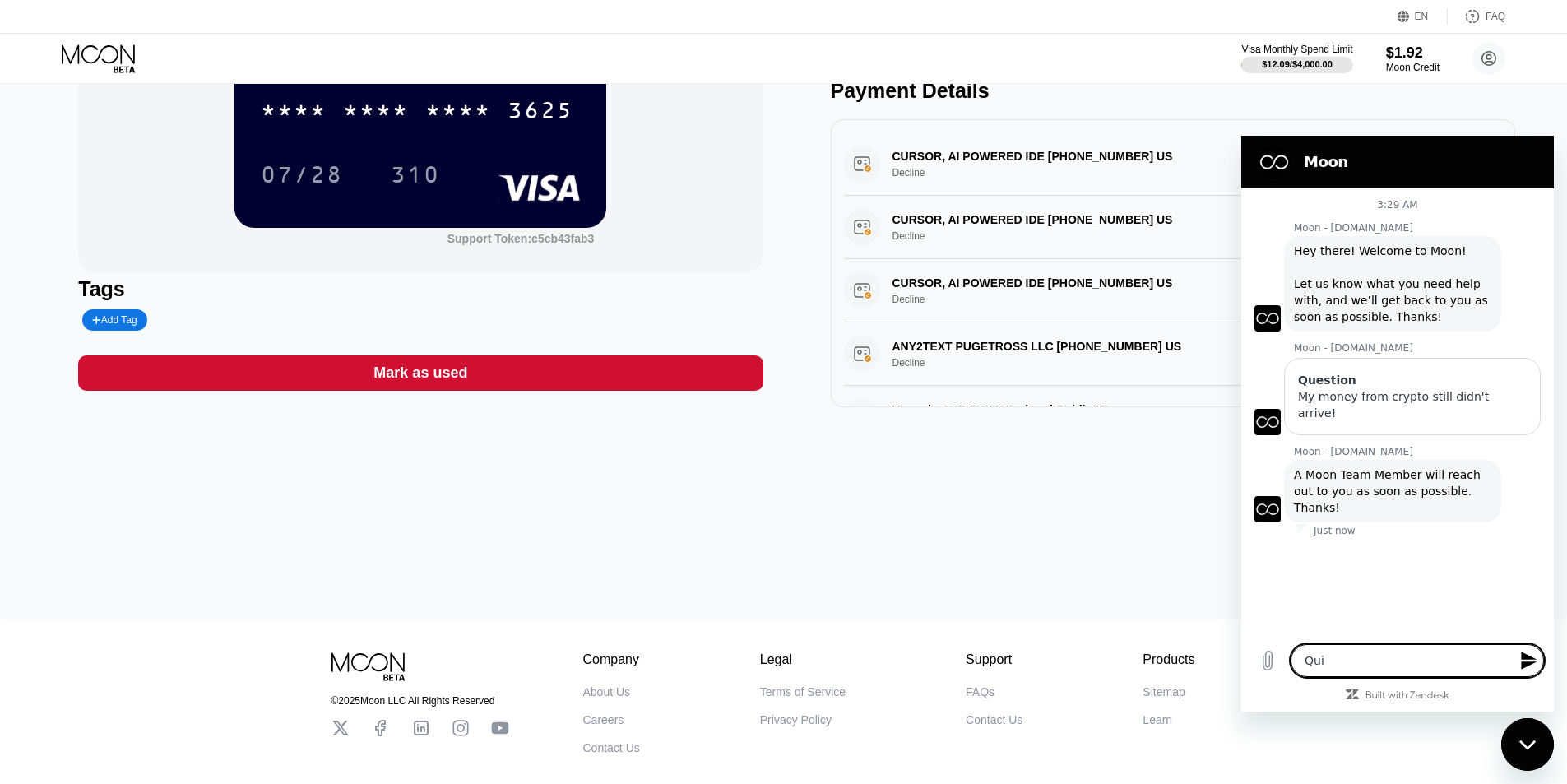
type textarea "Qu"
type textarea "x"
type textarea "Q"
type textarea "x"
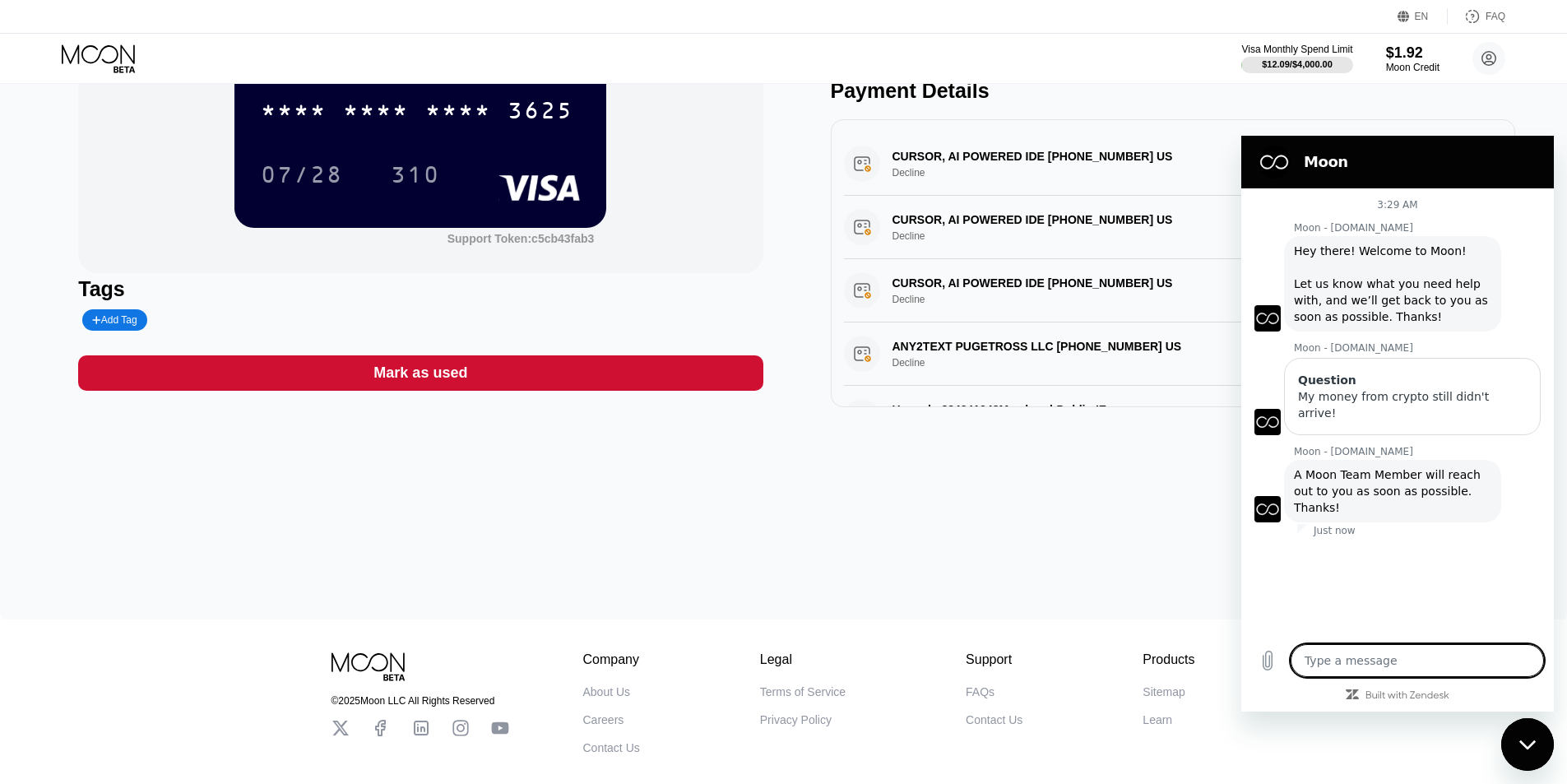
type textarea "H"
type textarea "x"
type textarea "Hu"
type textarea "x"
type textarea "Hur"
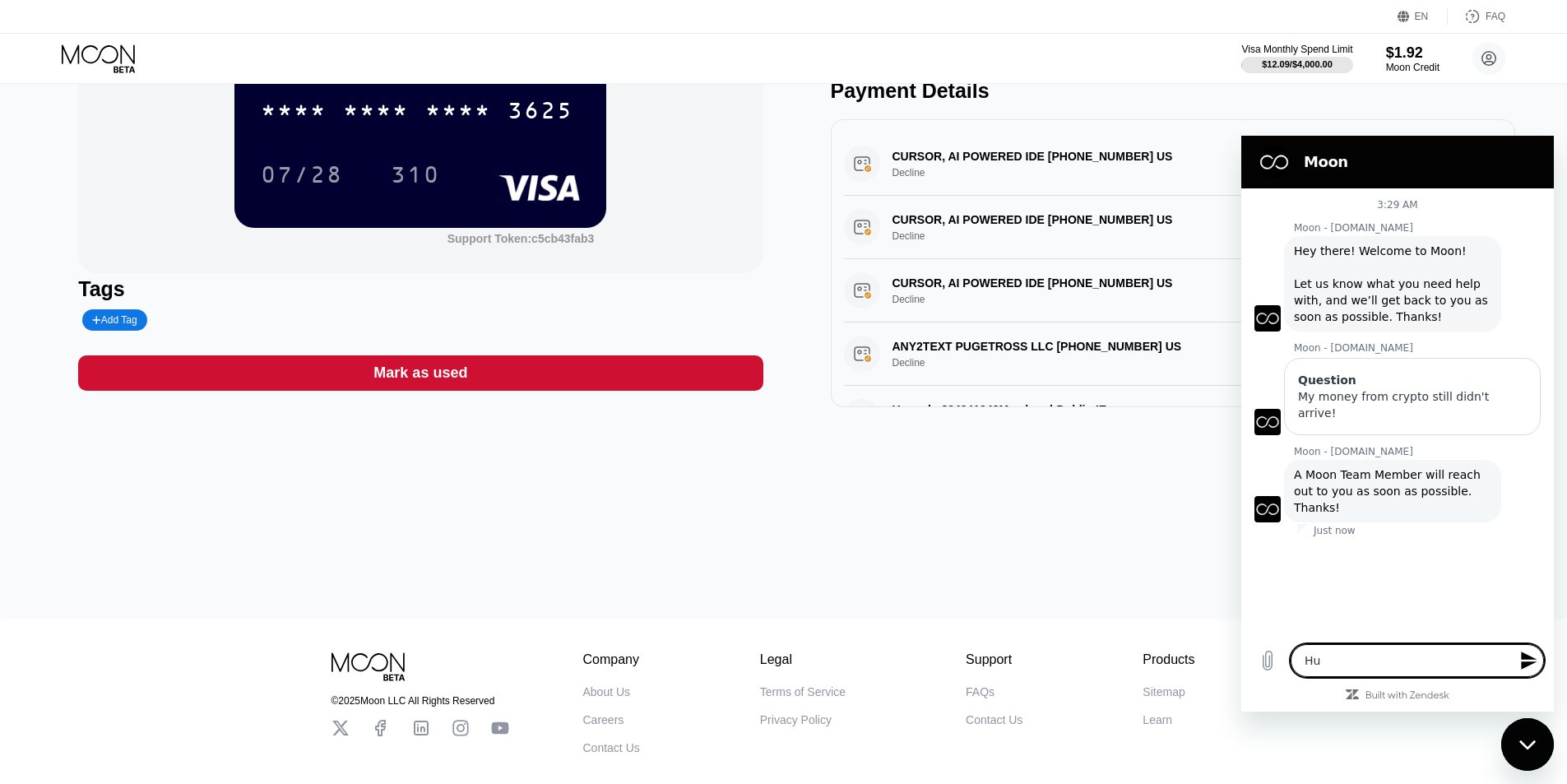
type textarea "x"
type textarea "Hurr"
type textarea "x"
type textarea "Hurry"
type textarea "x"
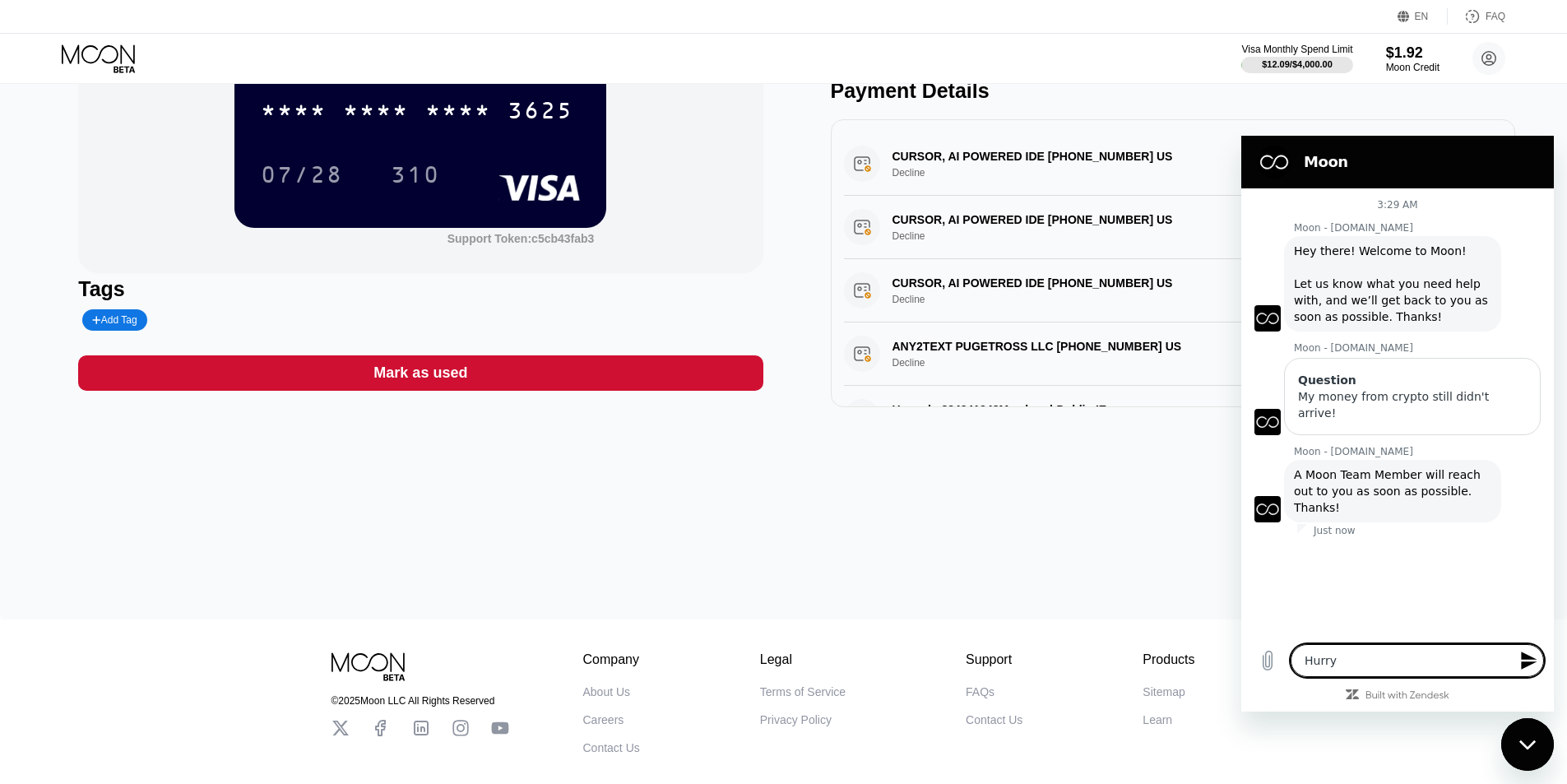
type textarea "Hurry"
type textarea "x"
type textarea "Hurry u"
type textarea "x"
type textarea "Hurry up"
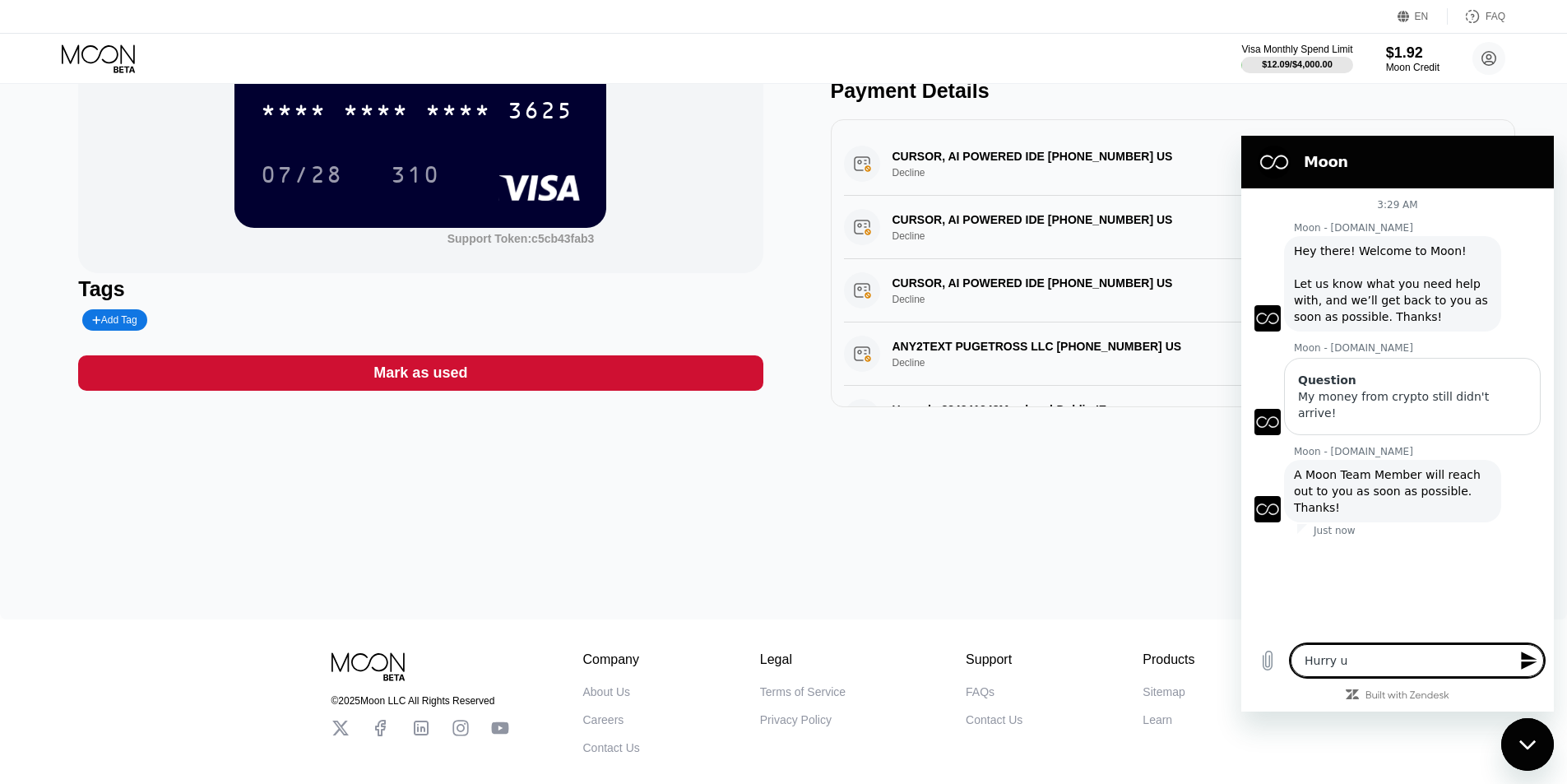
type textarea "x"
type textarea "Hurry up!"
type textarea "x"
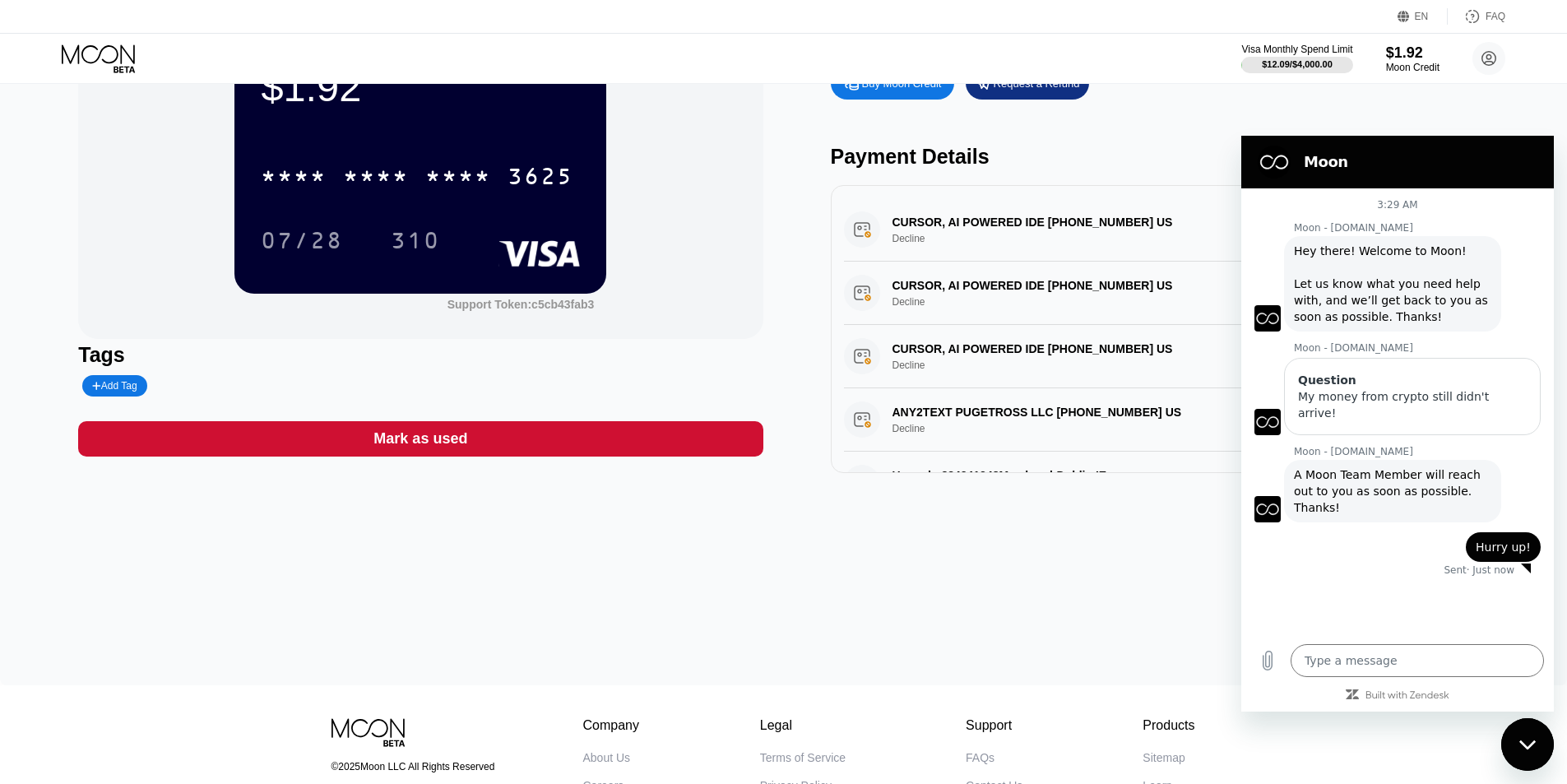
scroll to position [89, 0]
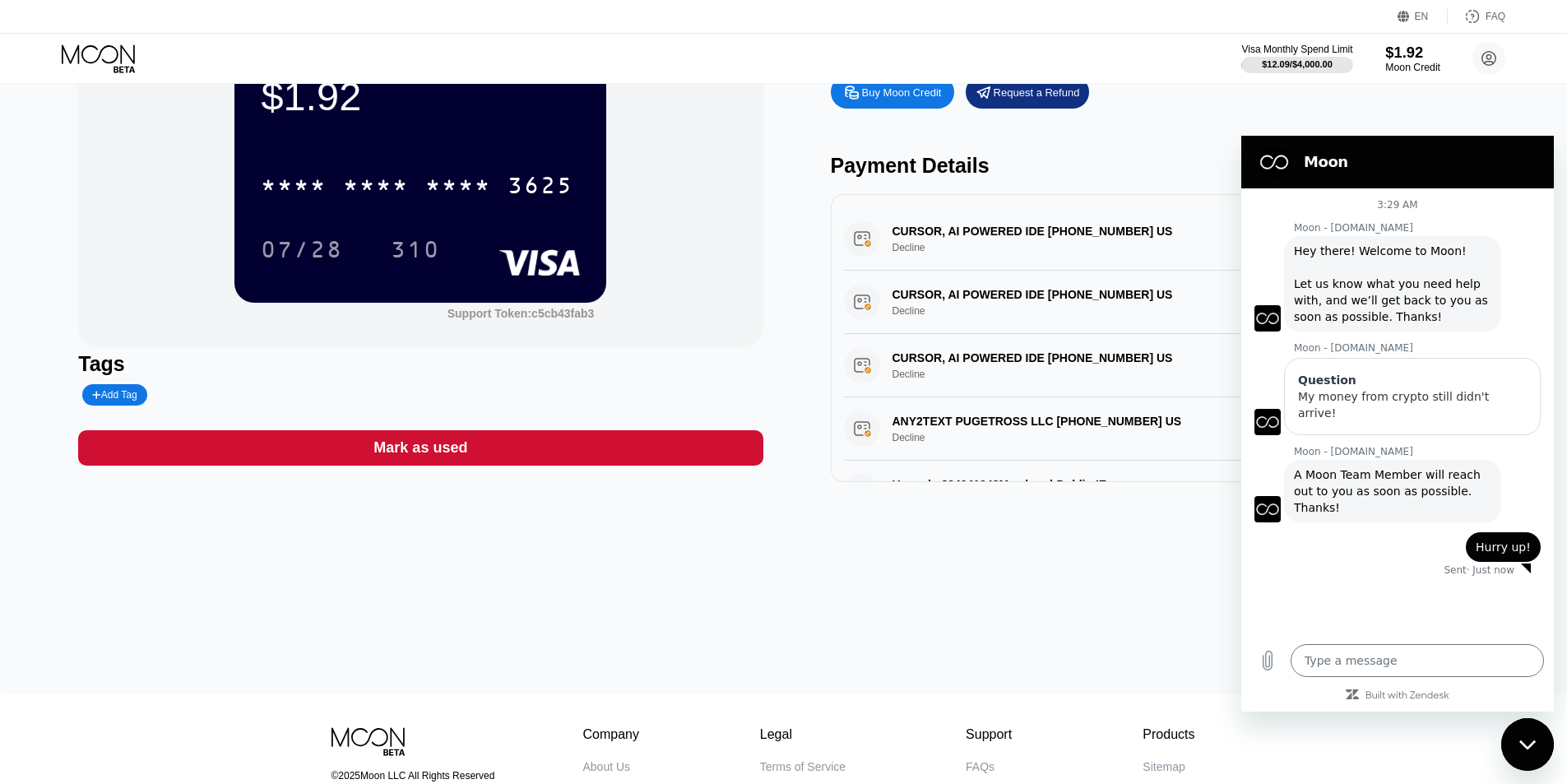
click at [1412, 57] on div "$1.92" at bounding box center [1412, 51] width 55 height 17
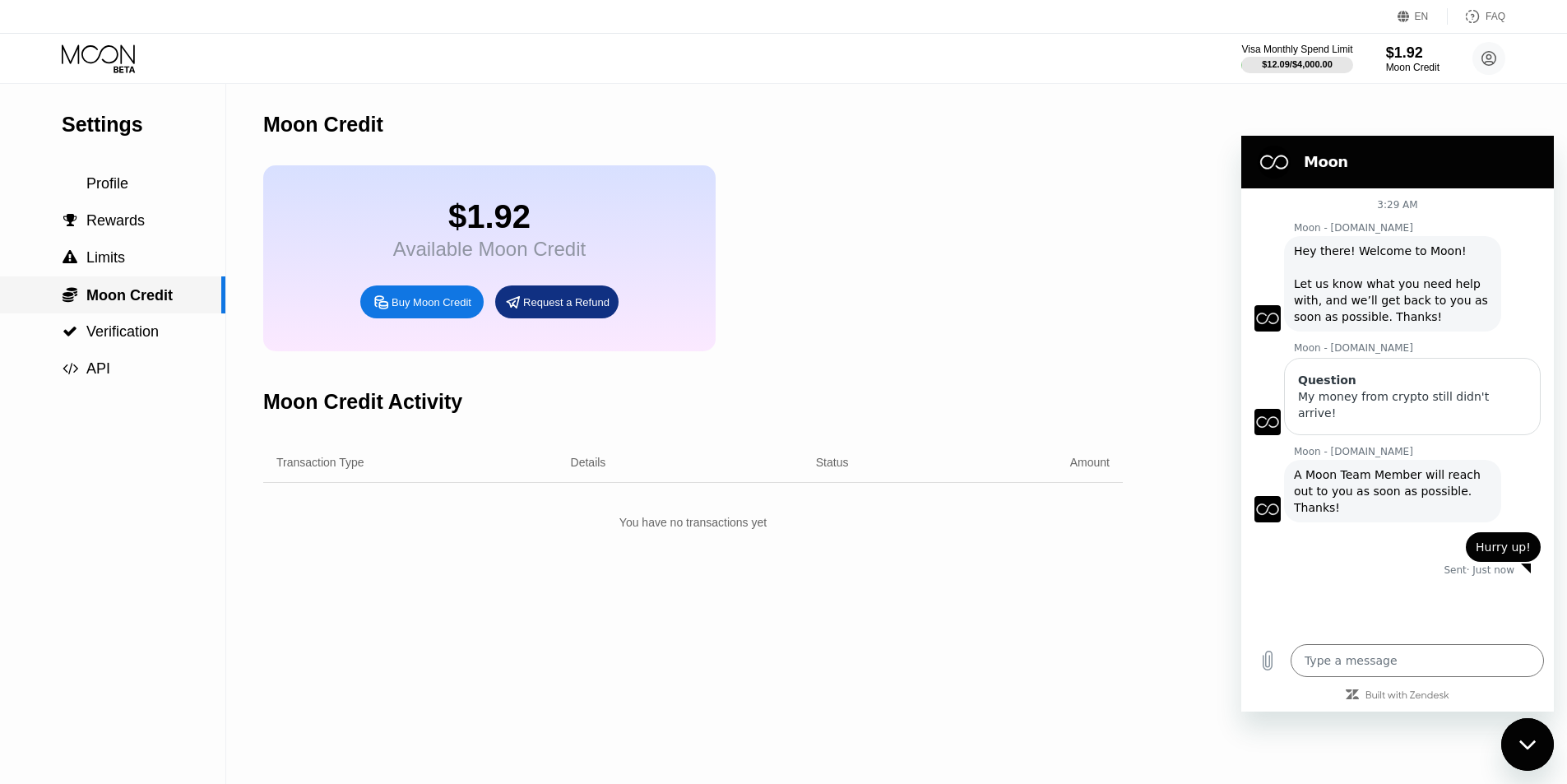
click at [145, 251] on div " Limits" at bounding box center [112, 257] width 225 height 37
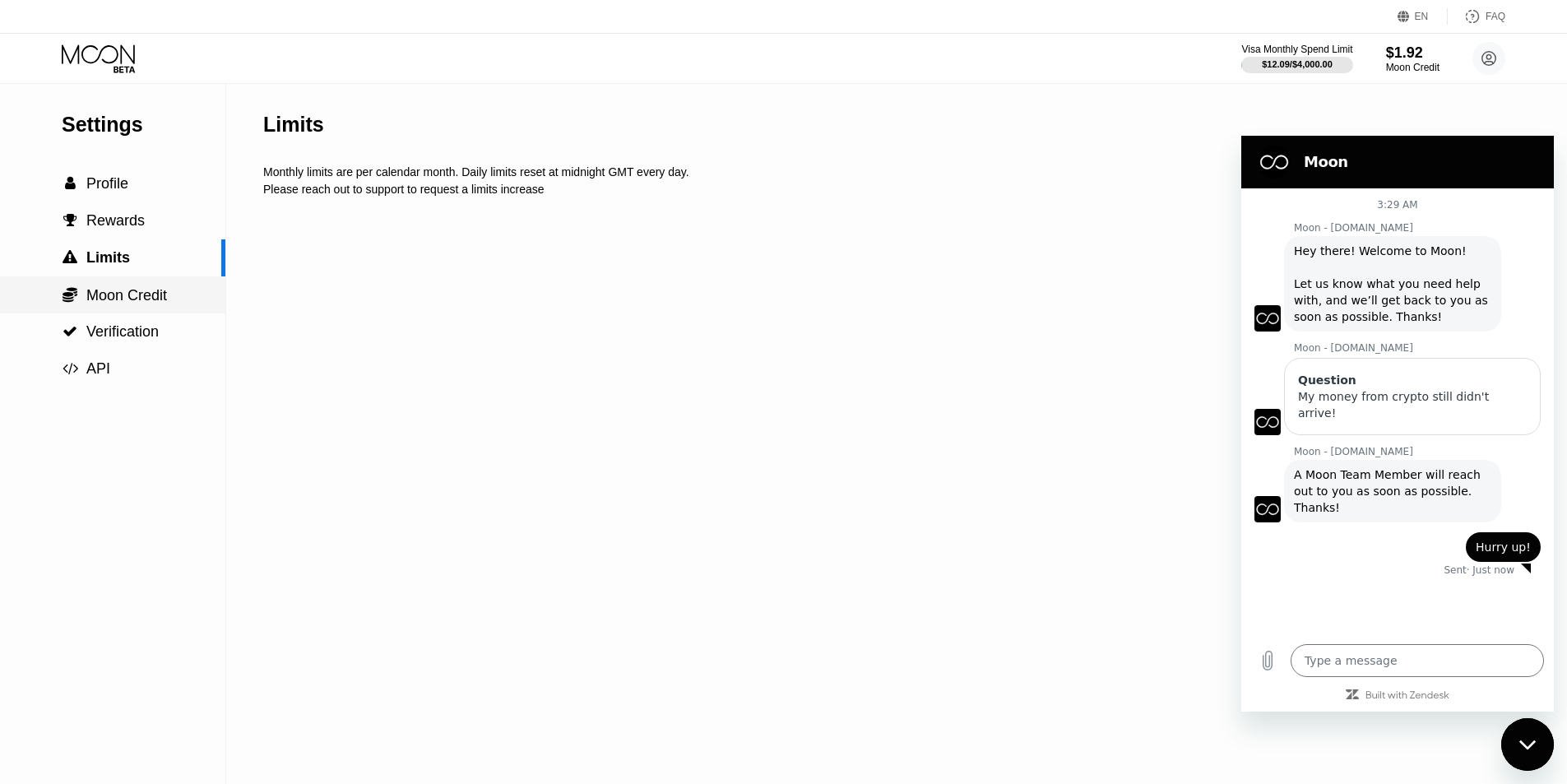
click at [136, 303] on span "Moon Credit" at bounding box center [127, 295] width 80 height 16
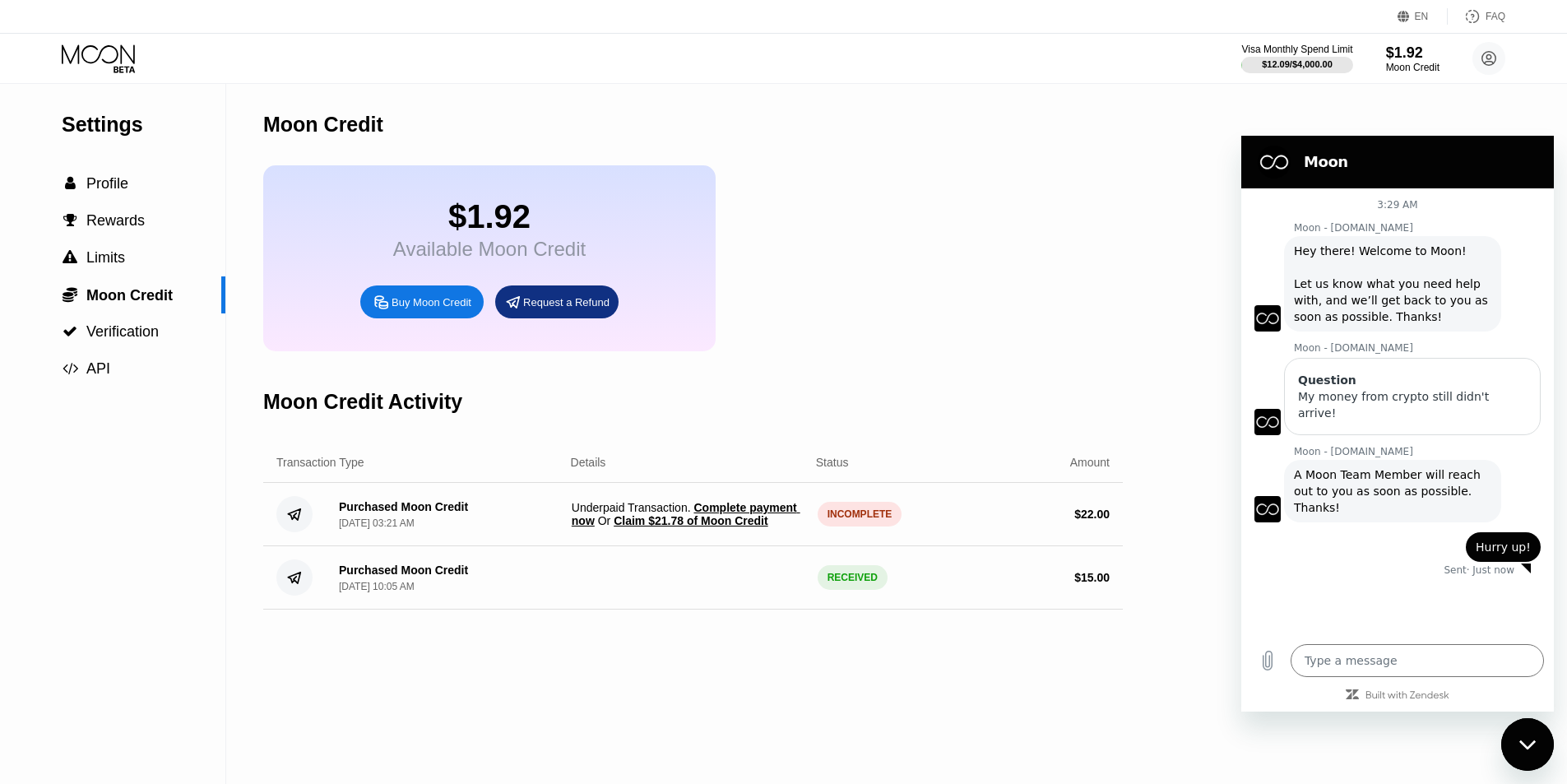
click at [847, 527] on div "INCOMPLETE" at bounding box center [860, 513] width 85 height 24
click at [855, 527] on div "INCOMPLETE" at bounding box center [860, 513] width 85 height 24
drag, startPoint x: 868, startPoint y: 530, endPoint x: 923, endPoint y: 556, distance: 60.8
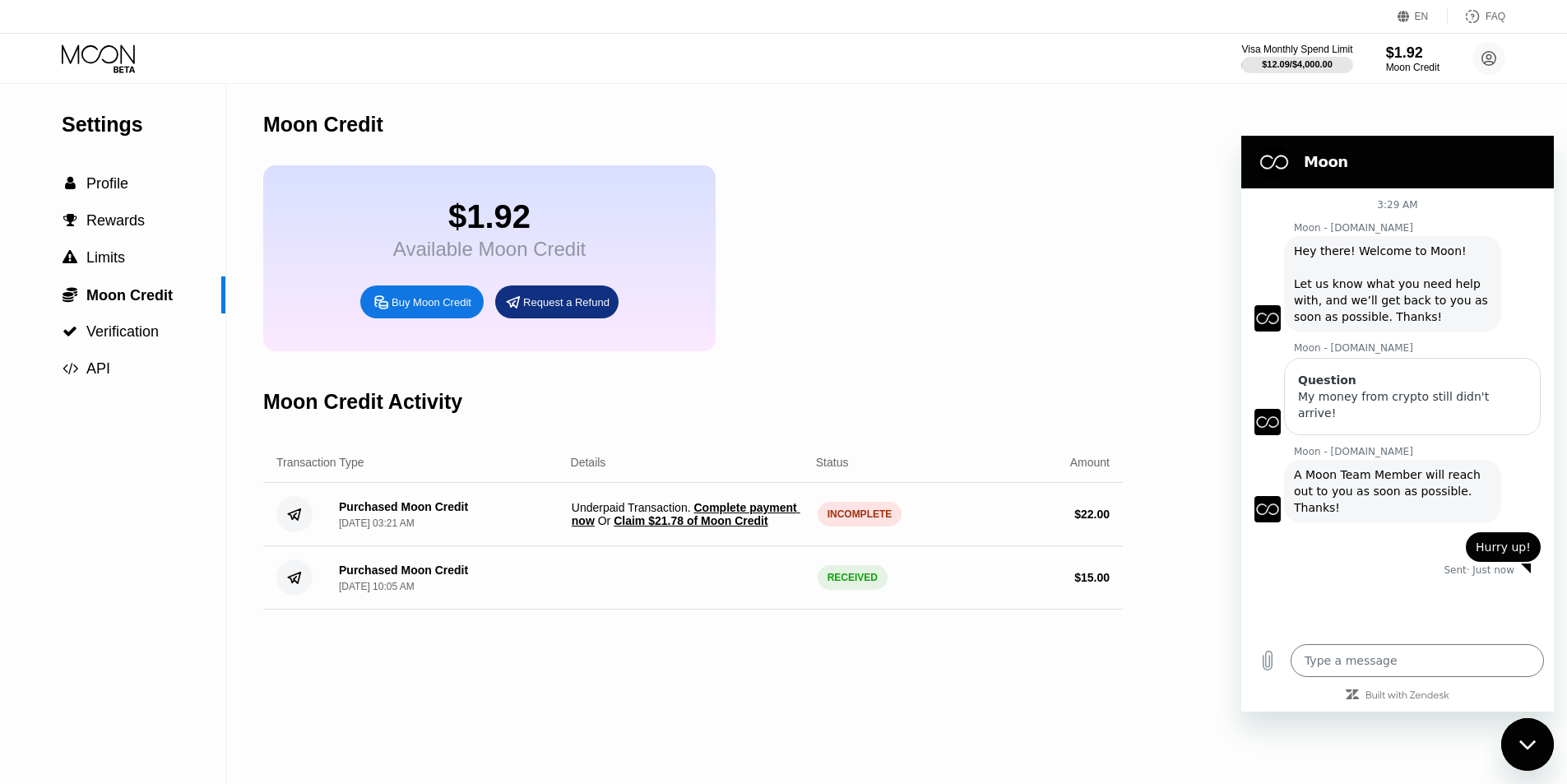
click at [923, 546] on div "Purchased Moon Credit Aug 20, 2025, 03:21 AM Underpaid Transaction . Complete p…" at bounding box center [692, 514] width 859 height 63
drag, startPoint x: 811, startPoint y: 523, endPoint x: 945, endPoint y: 541, distance: 135.2
click at [945, 541] on div "Purchased Moon Credit Aug 20, 2025, 03:21 AM Underpaid Transaction . Complete p…" at bounding box center [692, 514] width 859 height 63
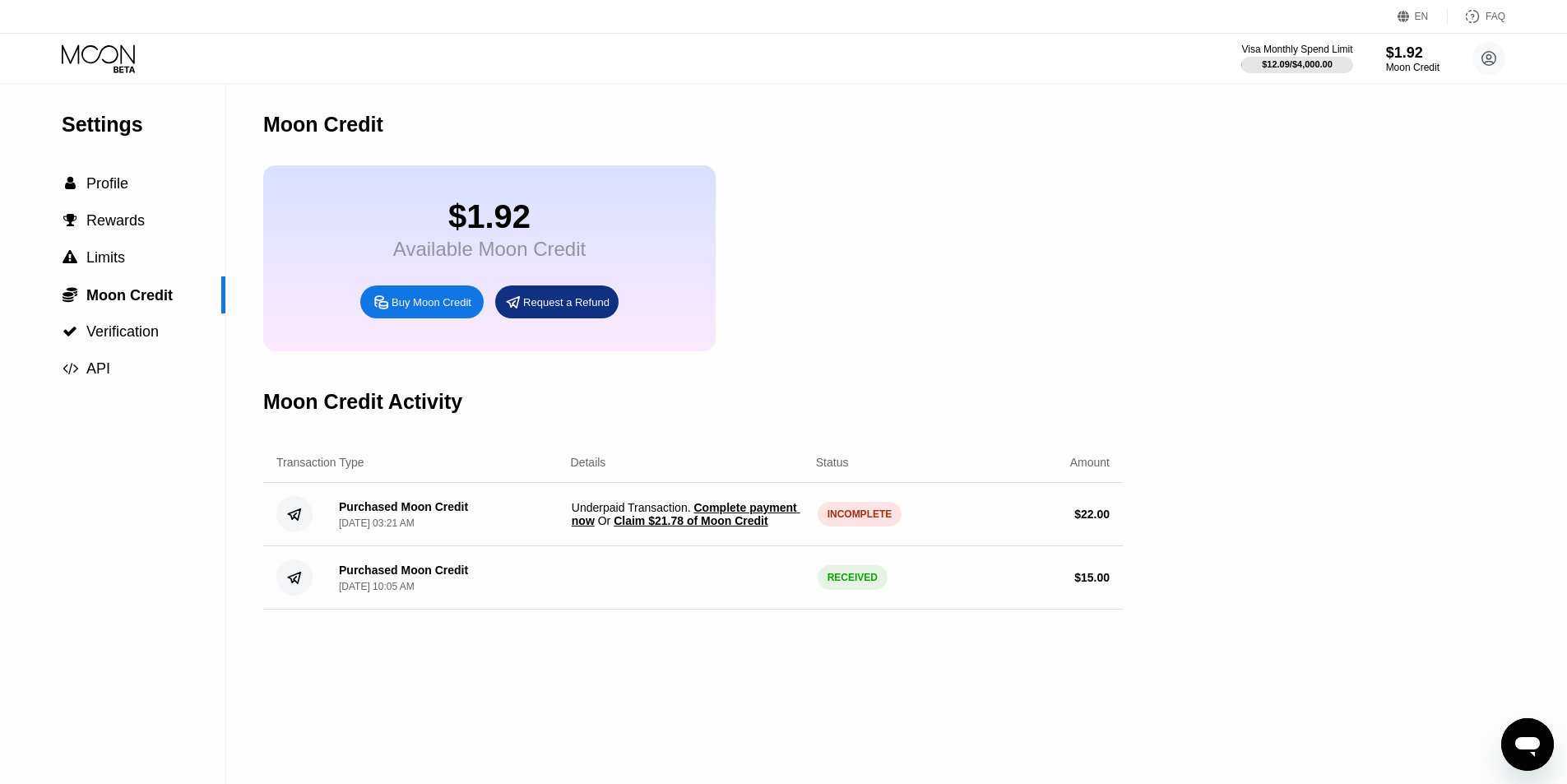
click at [1535, 731] on icon "Open messaging window" at bounding box center [1527, 744] width 30 height 30
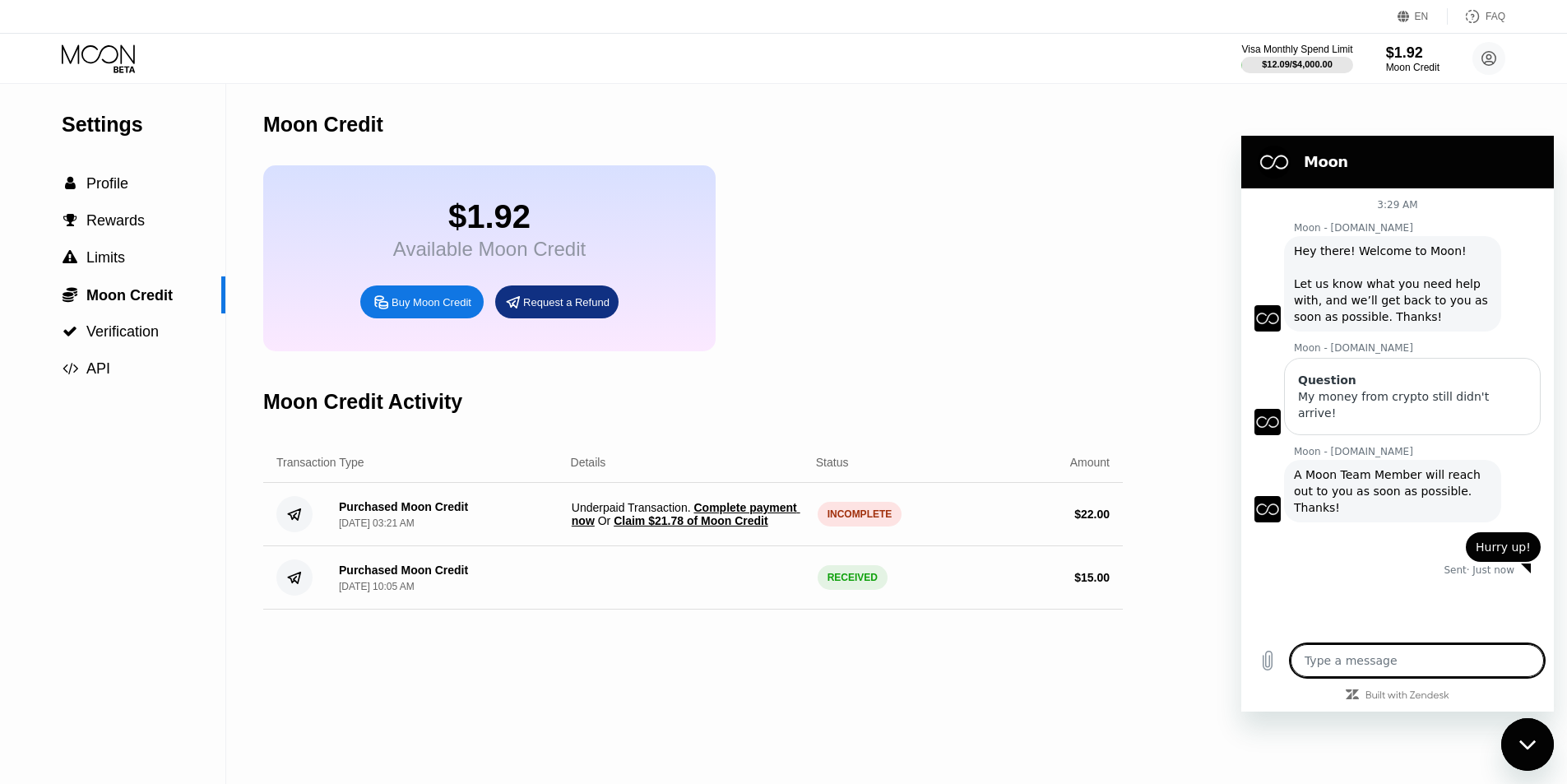
click at [1398, 651] on textarea at bounding box center [1418, 660] width 253 height 33
drag, startPoint x: 720, startPoint y: 546, endPoint x: 570, endPoint y: 571, distance: 152.1
click at [569, 573] on div "Transaction Type Details Status Amount Purchased Moon Credit [DATE] 03:21 AM Un…" at bounding box center [692, 526] width 859 height 167
click at [588, 527] on span "Complete payment now" at bounding box center [686, 513] width 229 height 26
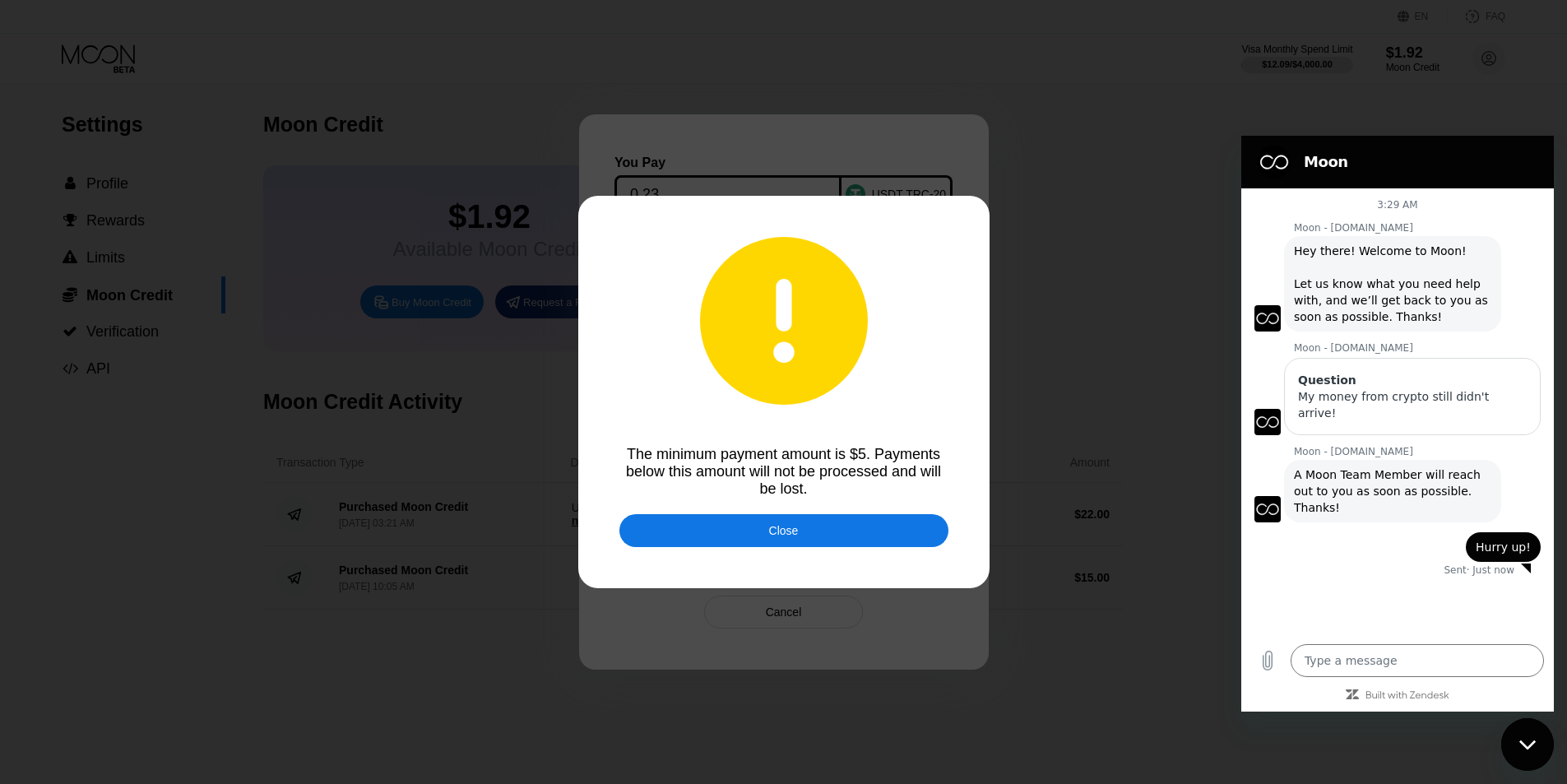
click at [787, 531] on div "Close" at bounding box center [784, 530] width 30 height 14
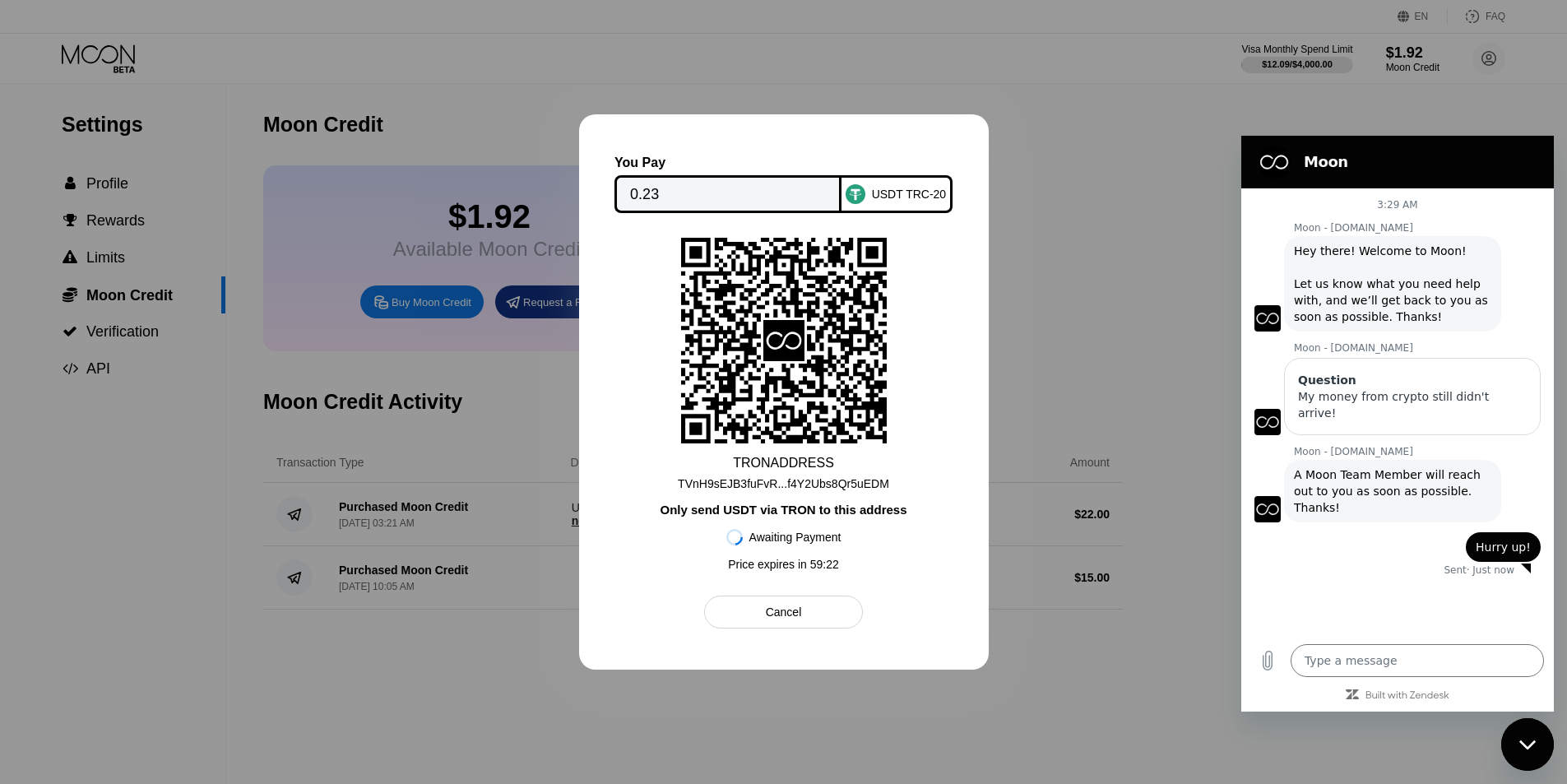
click at [990, 445] on div at bounding box center [784, 392] width 1567 height 784
click at [789, 620] on div "Cancel" at bounding box center [784, 611] width 36 height 14
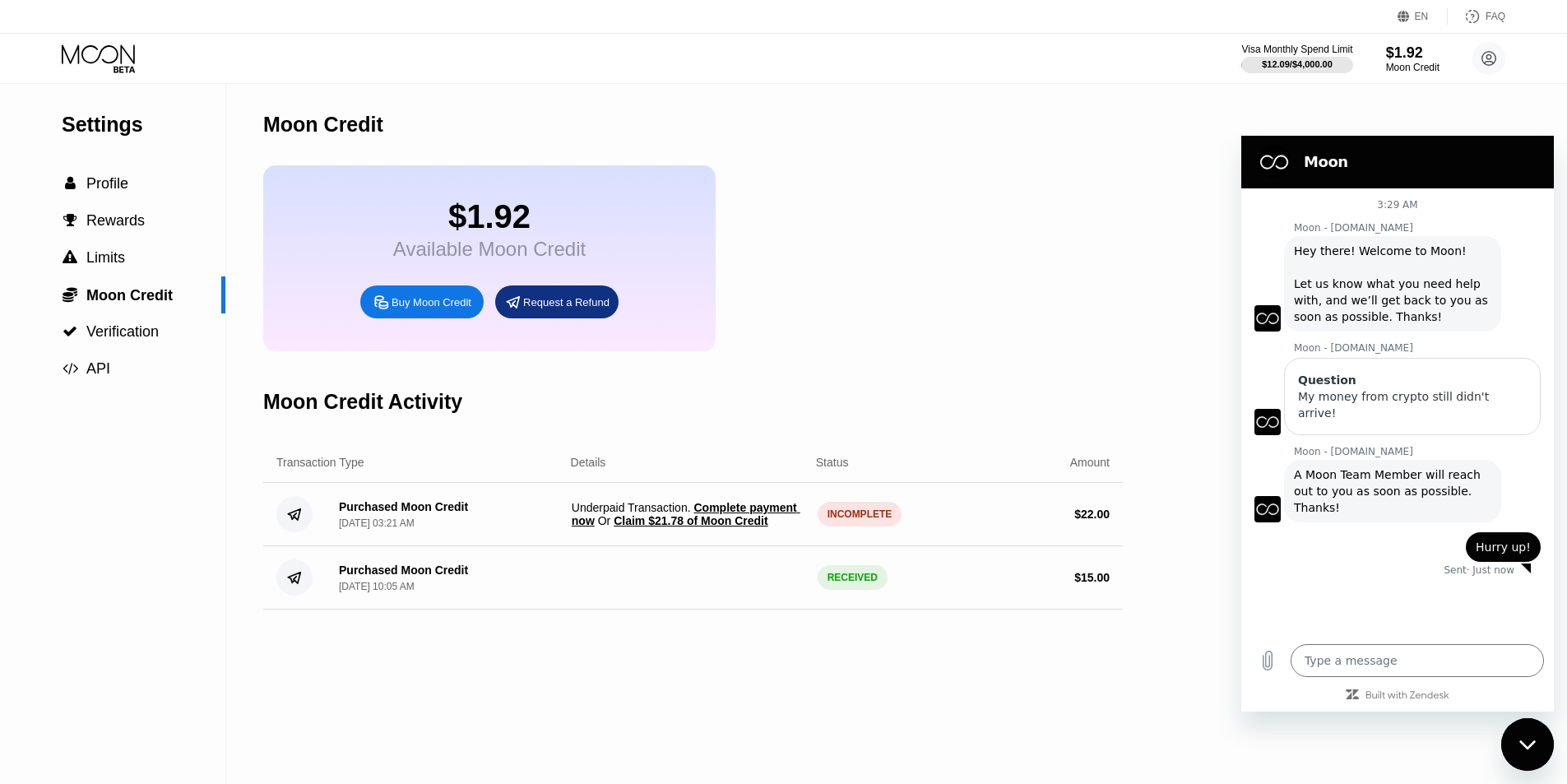
click at [785, 523] on span "Complete payment now" at bounding box center [686, 513] width 229 height 26
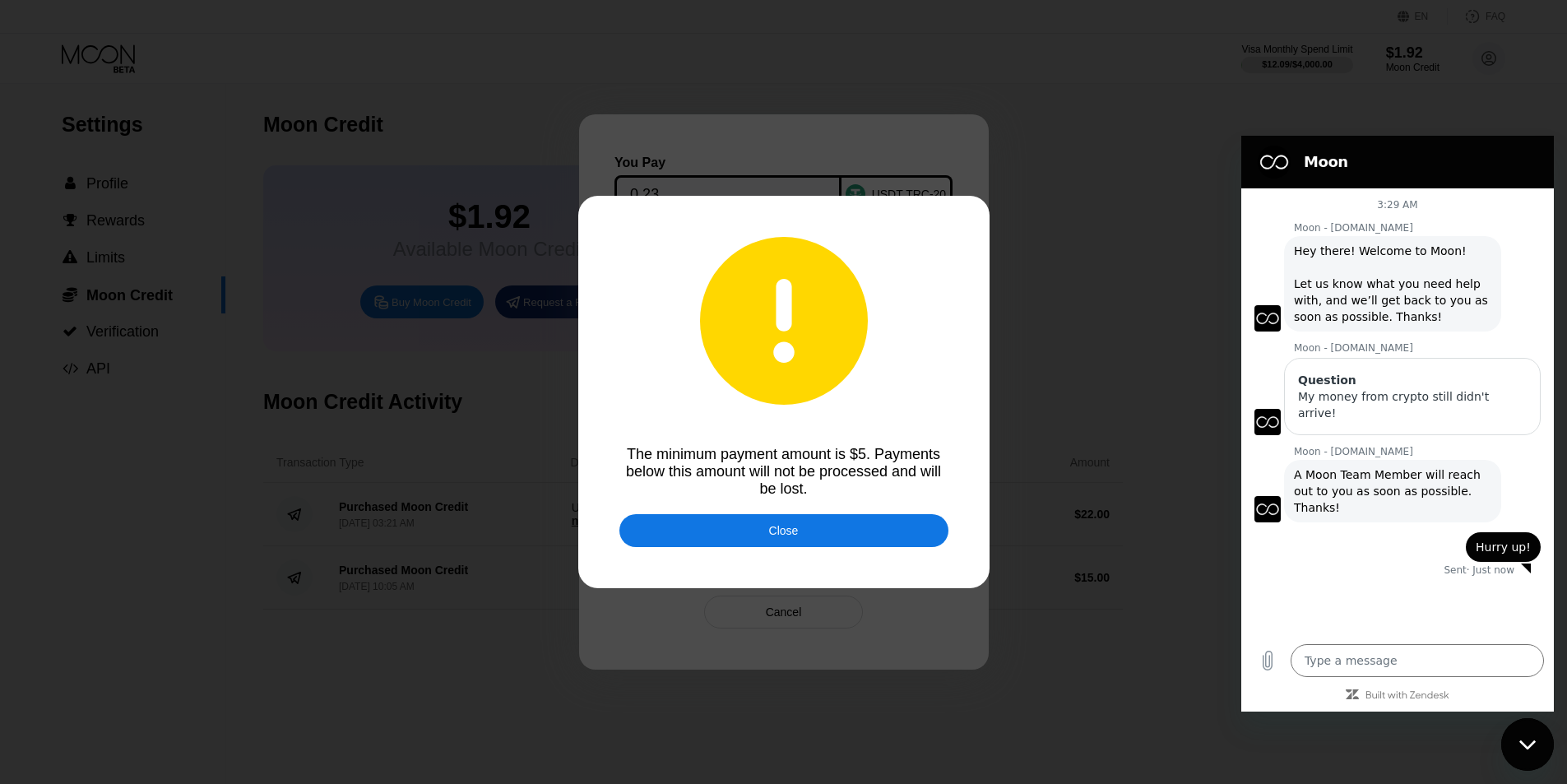
click at [691, 539] on div "Close" at bounding box center [784, 530] width 329 height 33
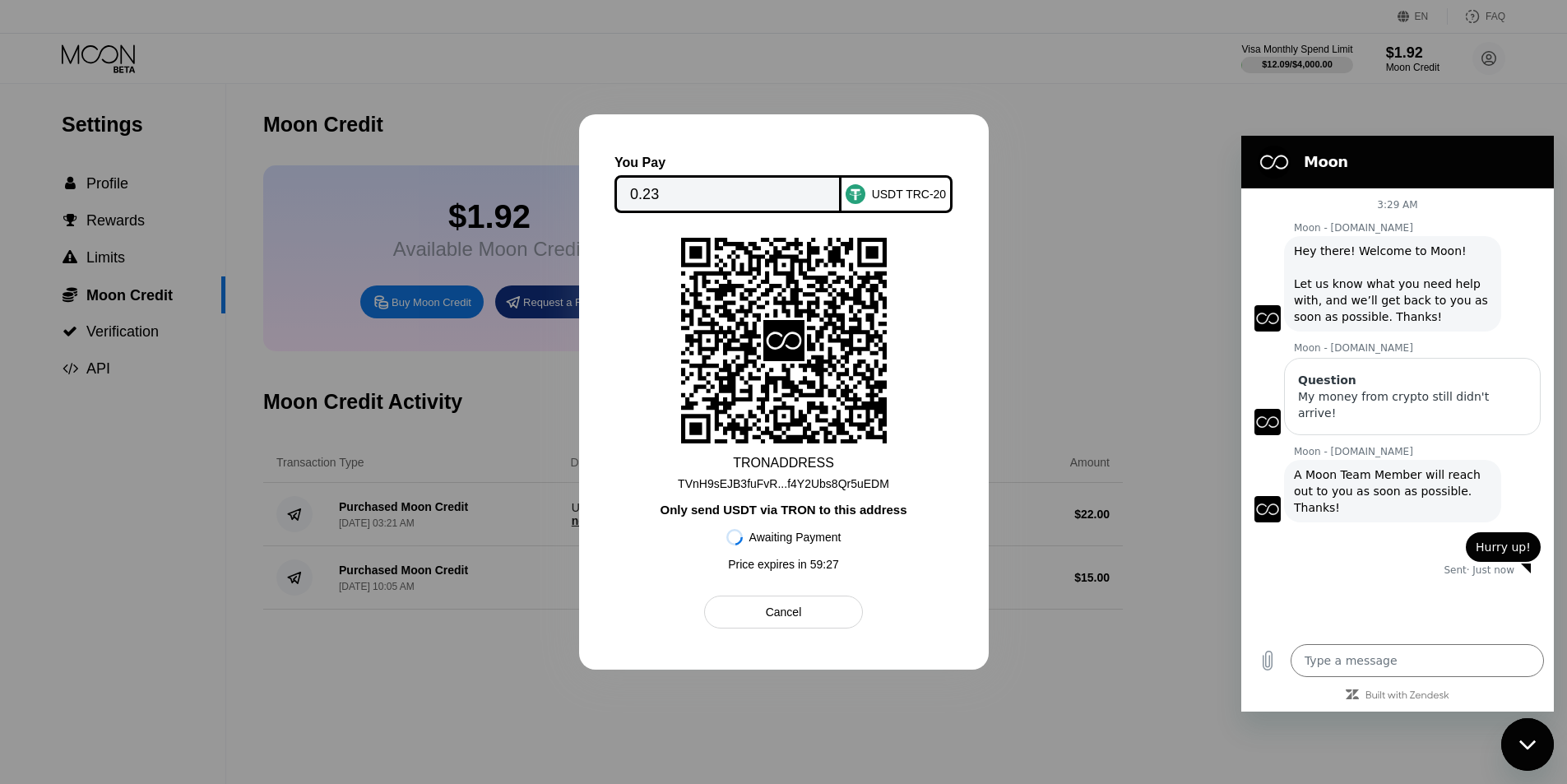
click at [726, 622] on div "Cancel" at bounding box center [784, 611] width 159 height 33
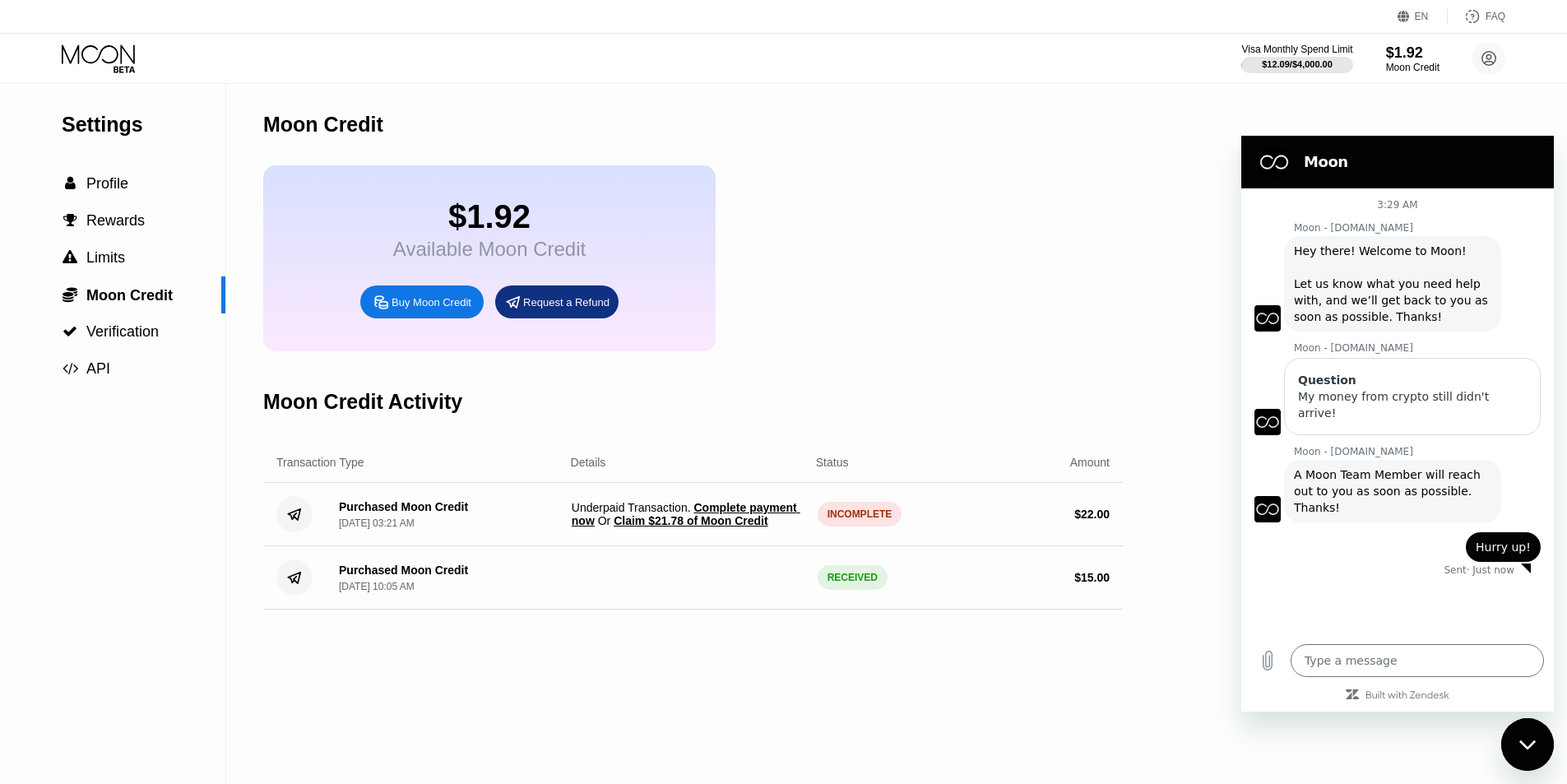
click at [582, 527] on span "Complete payment now" at bounding box center [686, 513] width 229 height 26
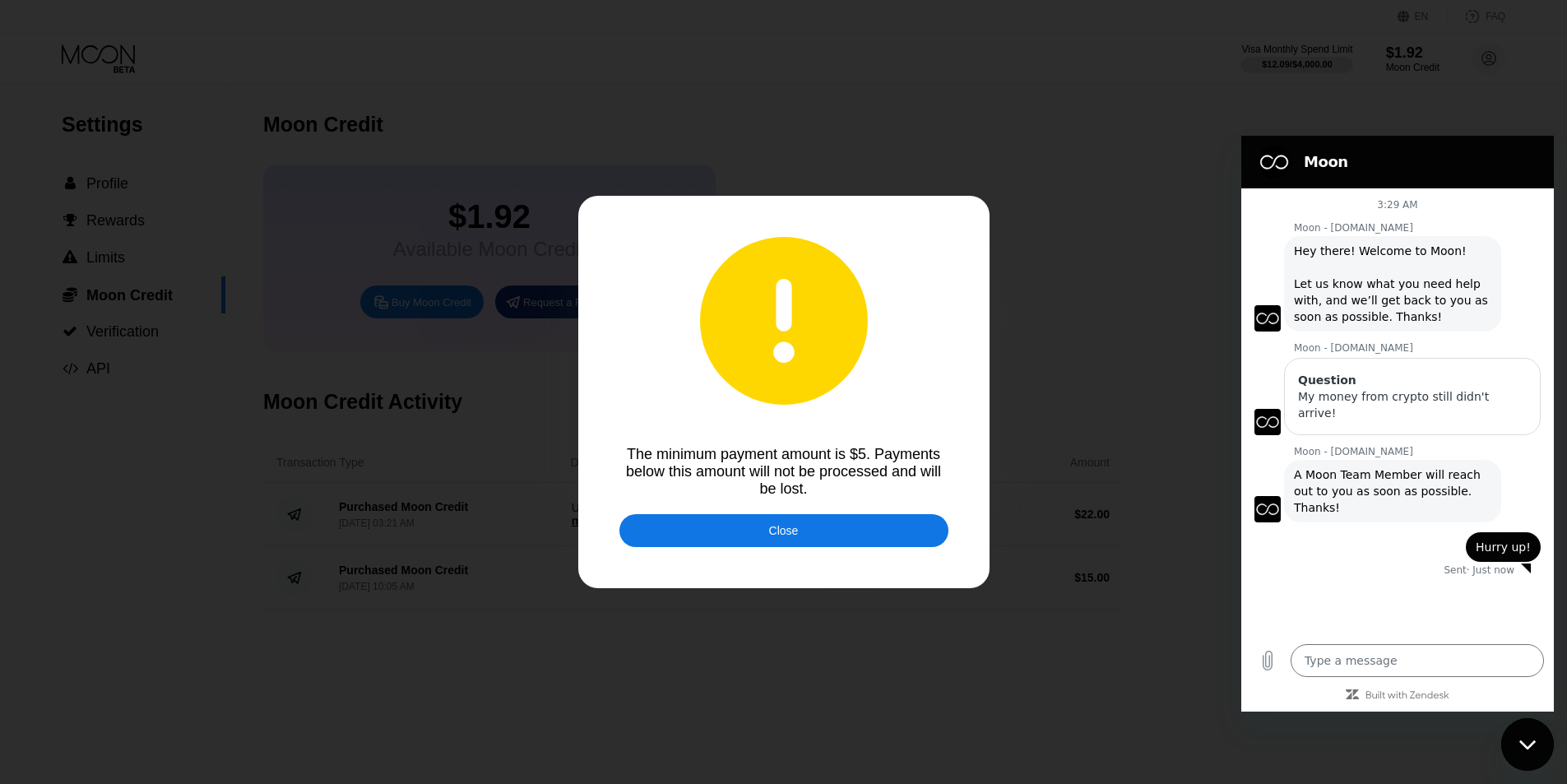
click at [687, 537] on div "Close" at bounding box center [784, 530] width 329 height 33
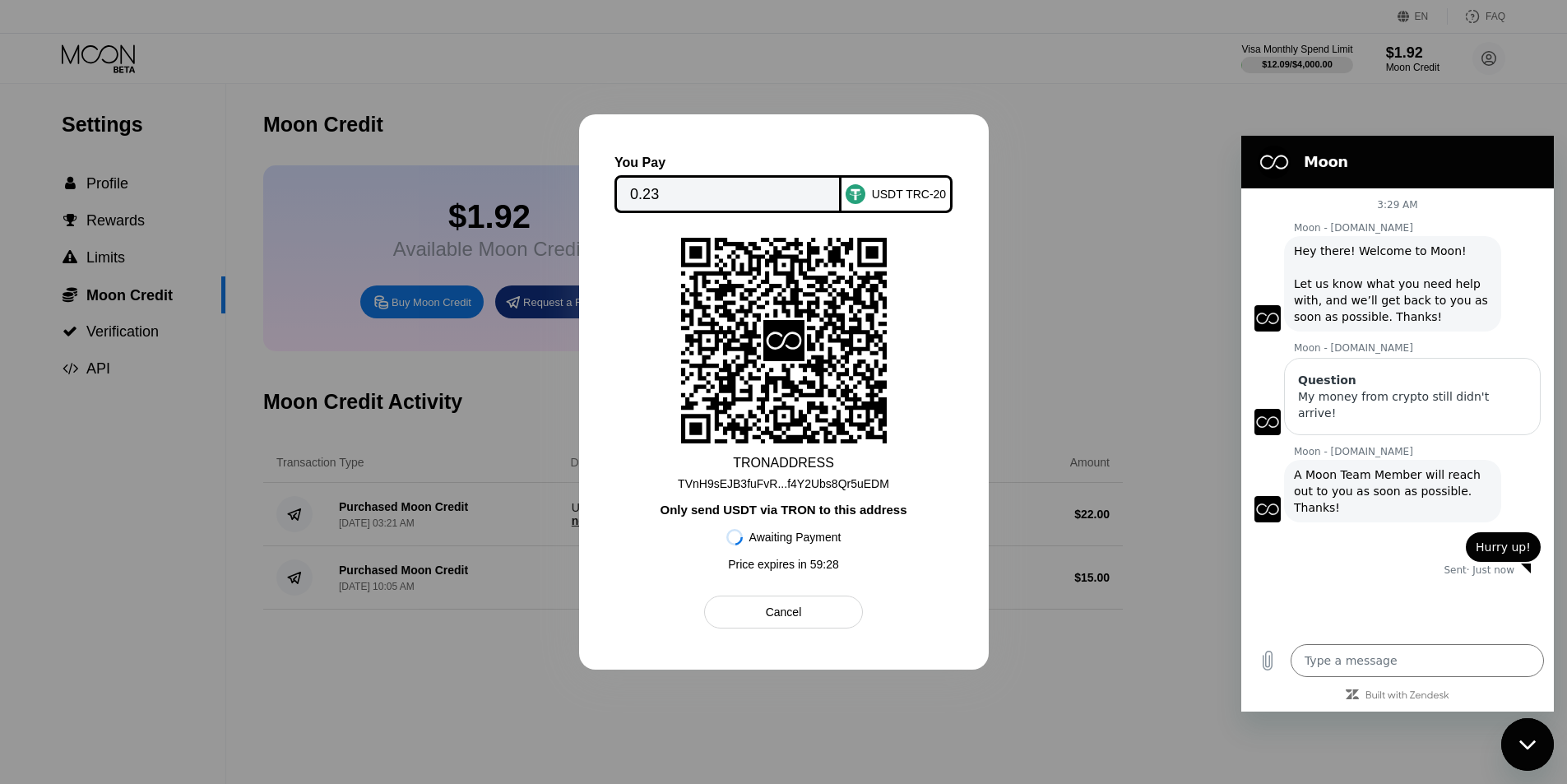
click at [805, 629] on div "Cancel" at bounding box center [784, 611] width 159 height 33
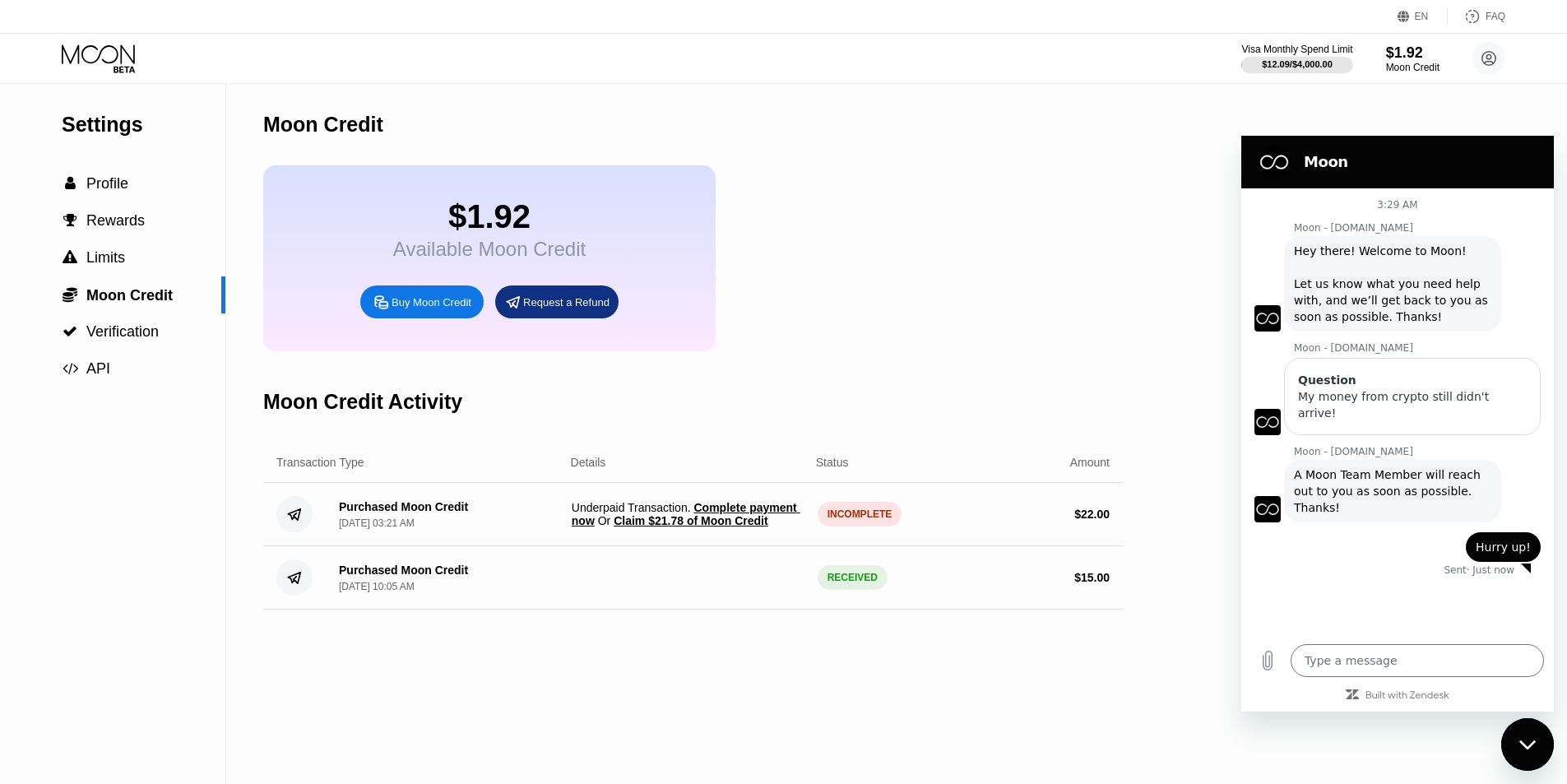
click at [708, 527] on span "Claim $21.78 of Moon Credit" at bounding box center [690, 520] width 154 height 14
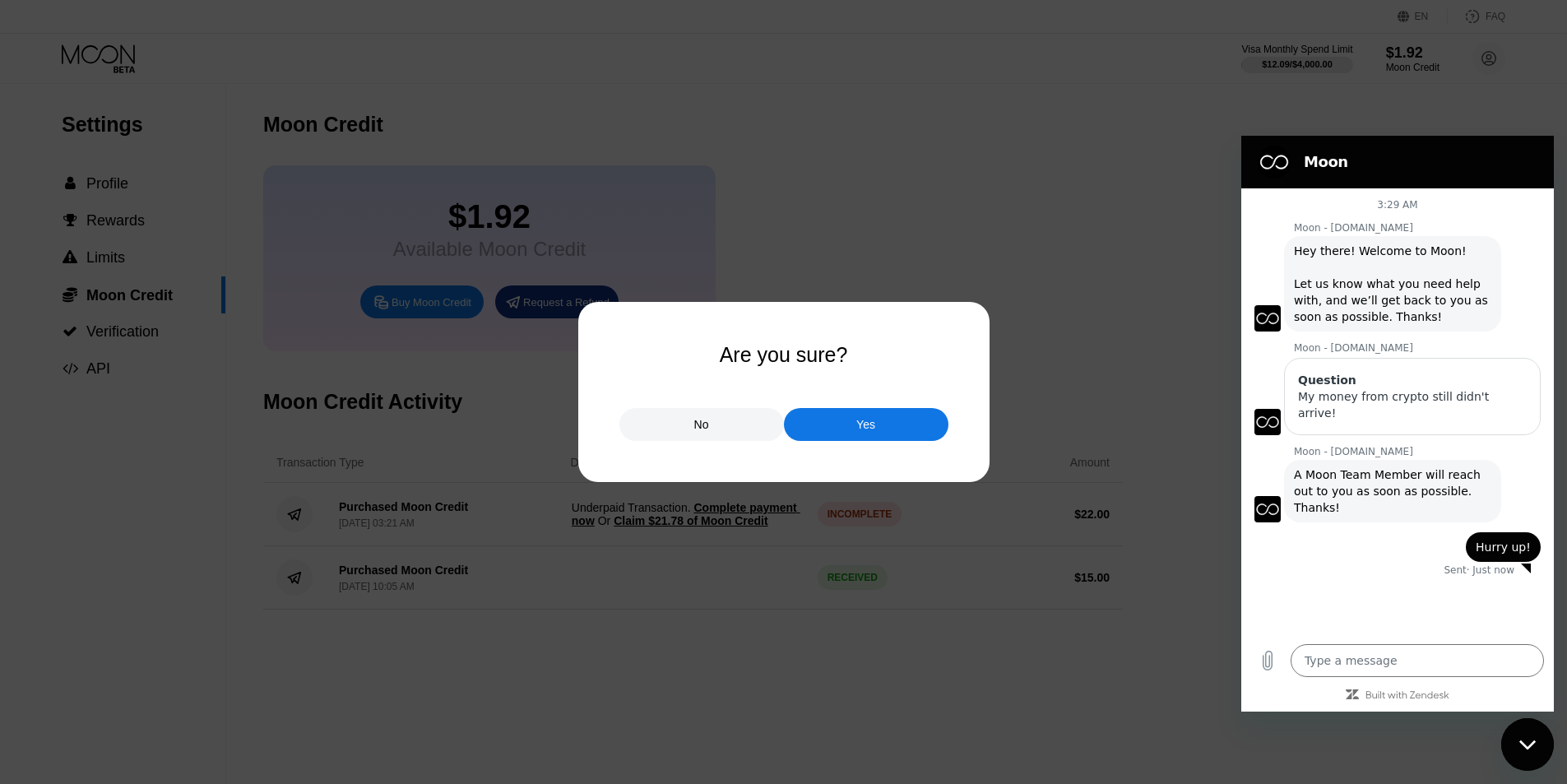
click at [844, 409] on div "No Yes" at bounding box center [784, 415] width 329 height 50
click at [849, 432] on div "Yes" at bounding box center [867, 425] width 164 height 33
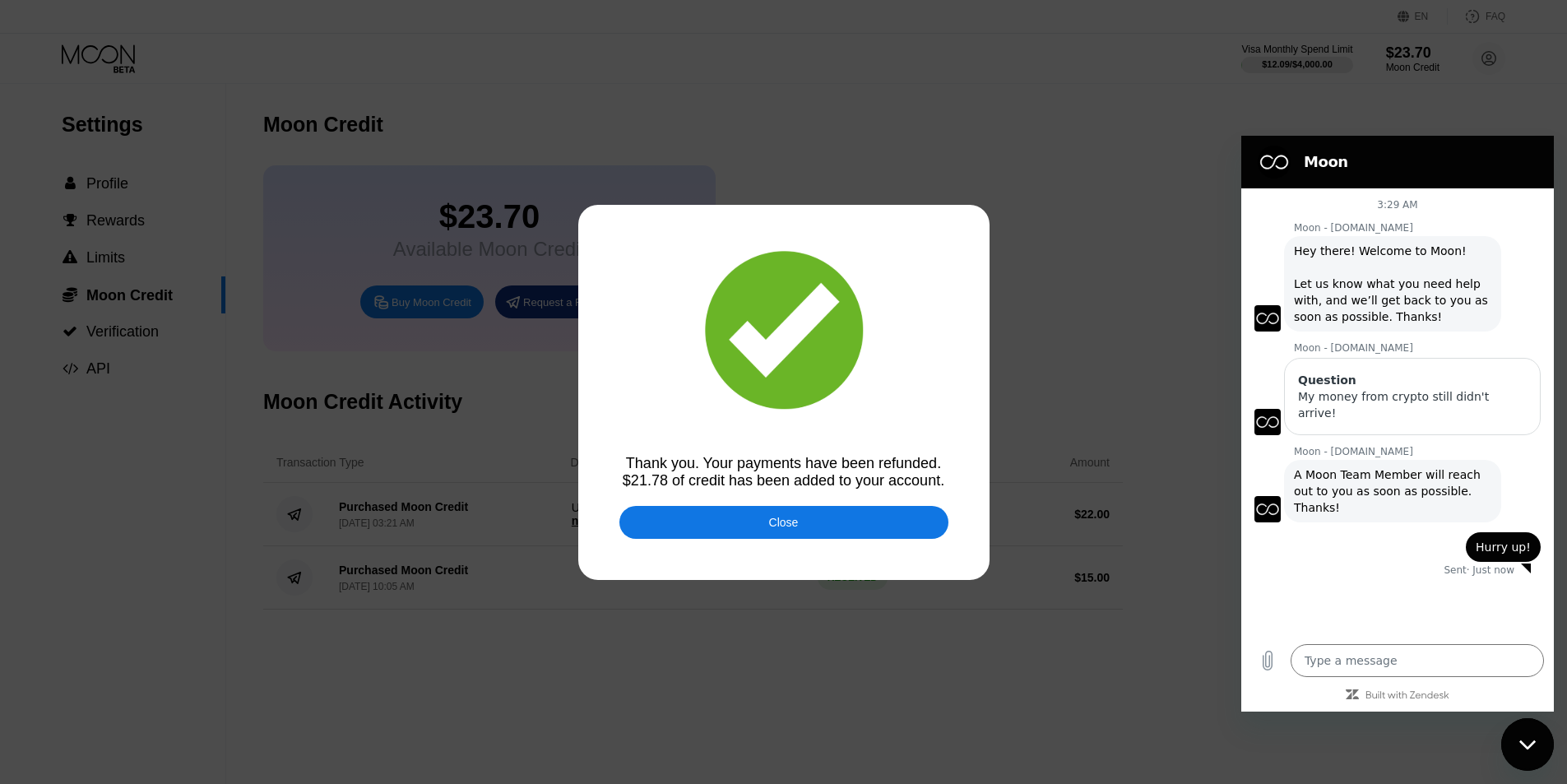
click at [820, 522] on div "Close" at bounding box center [784, 522] width 329 height 33
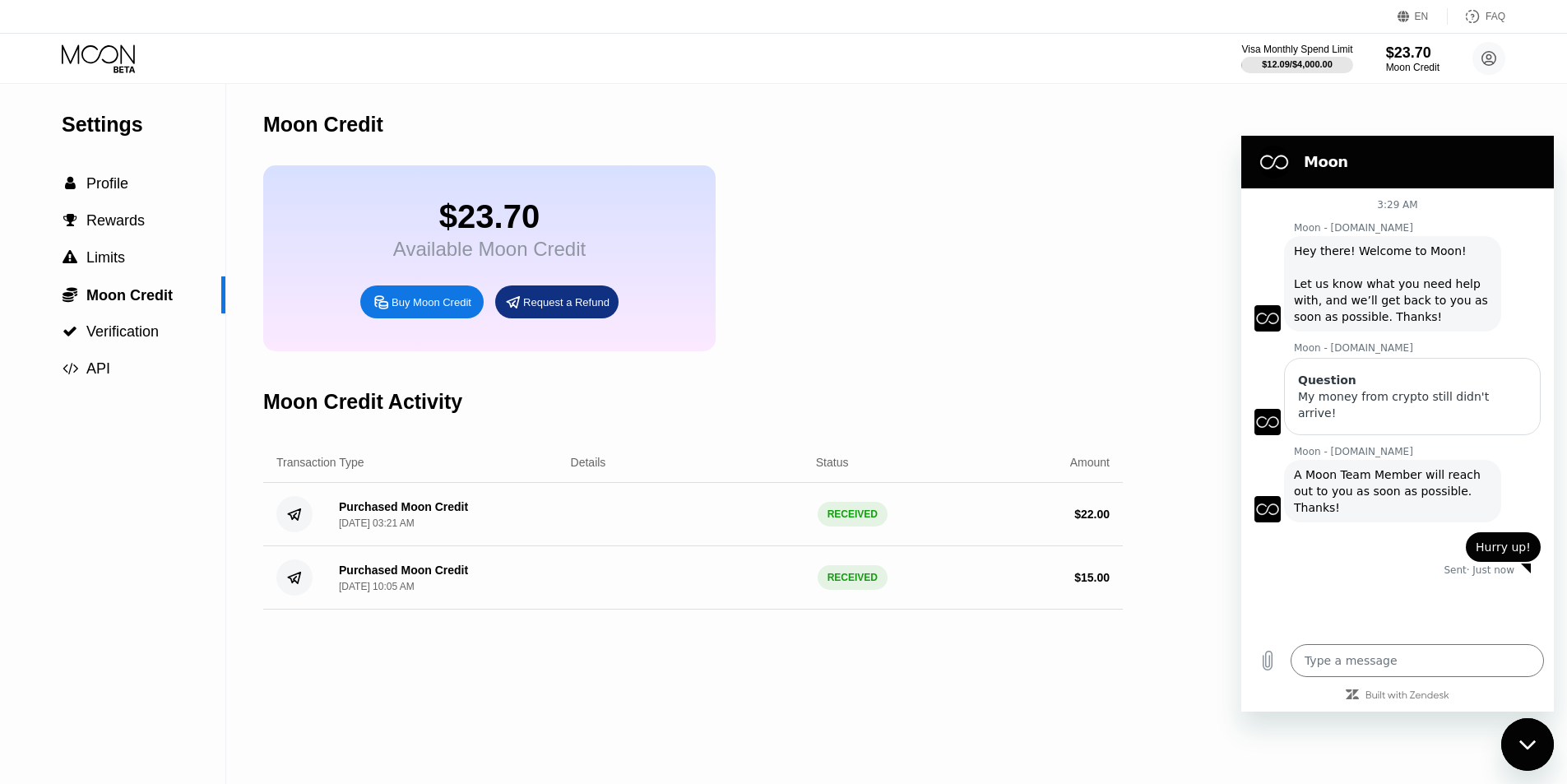
click at [1365, 643] on div "Type a message x" at bounding box center [1398, 660] width 313 height 52
click at [1367, 652] on textarea at bounding box center [1418, 660] width 253 height 33
type textarea "T"
type textarea "x"
type textarea "Th"
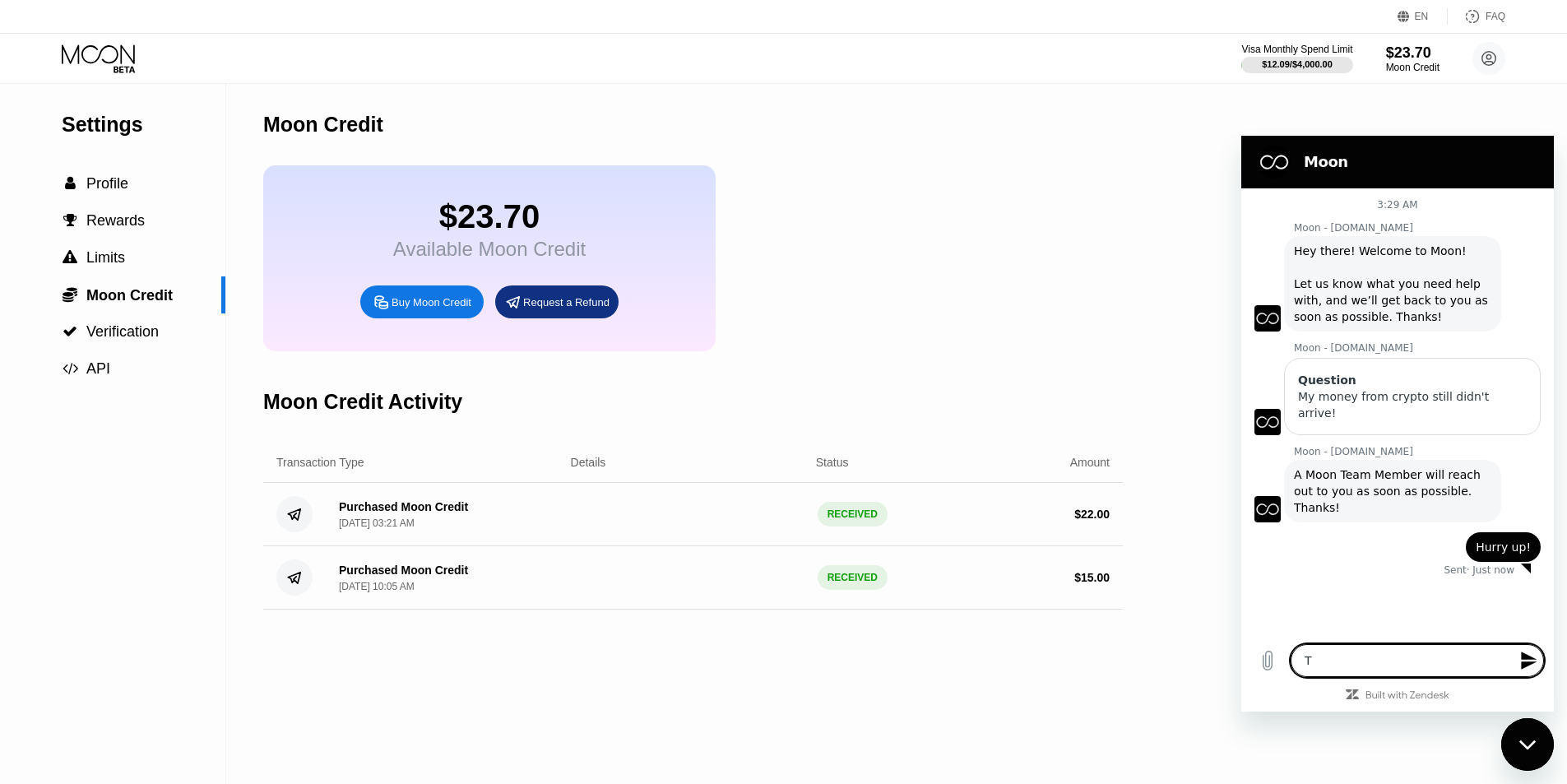
type textarea "x"
type textarea "Tha"
type textarea "x"
type textarea "Than"
type textarea "x"
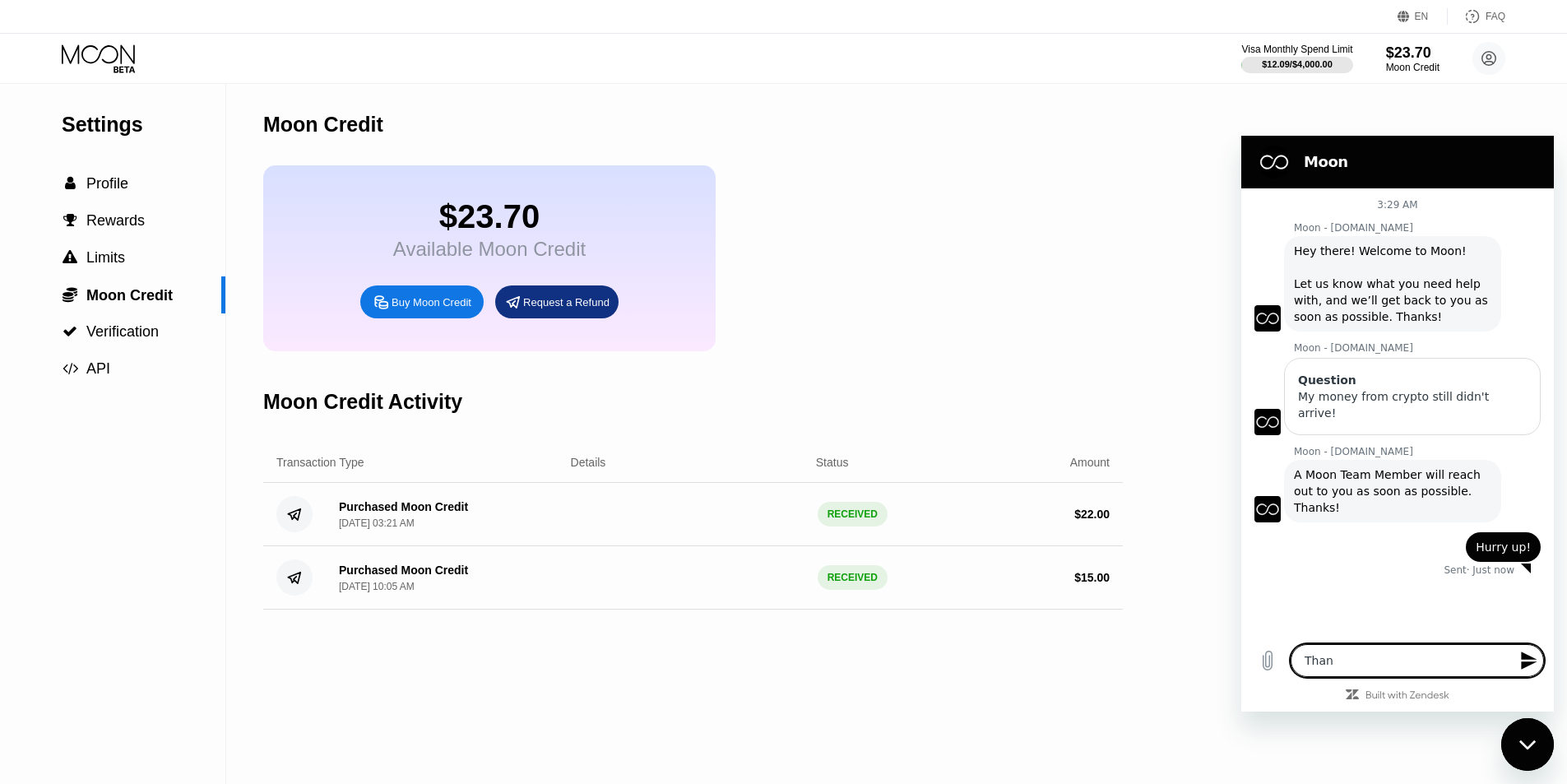
type textarea "Thank"
type textarea "x"
type textarea "Thanks"
type textarea "x"
type textarea "Thanks"
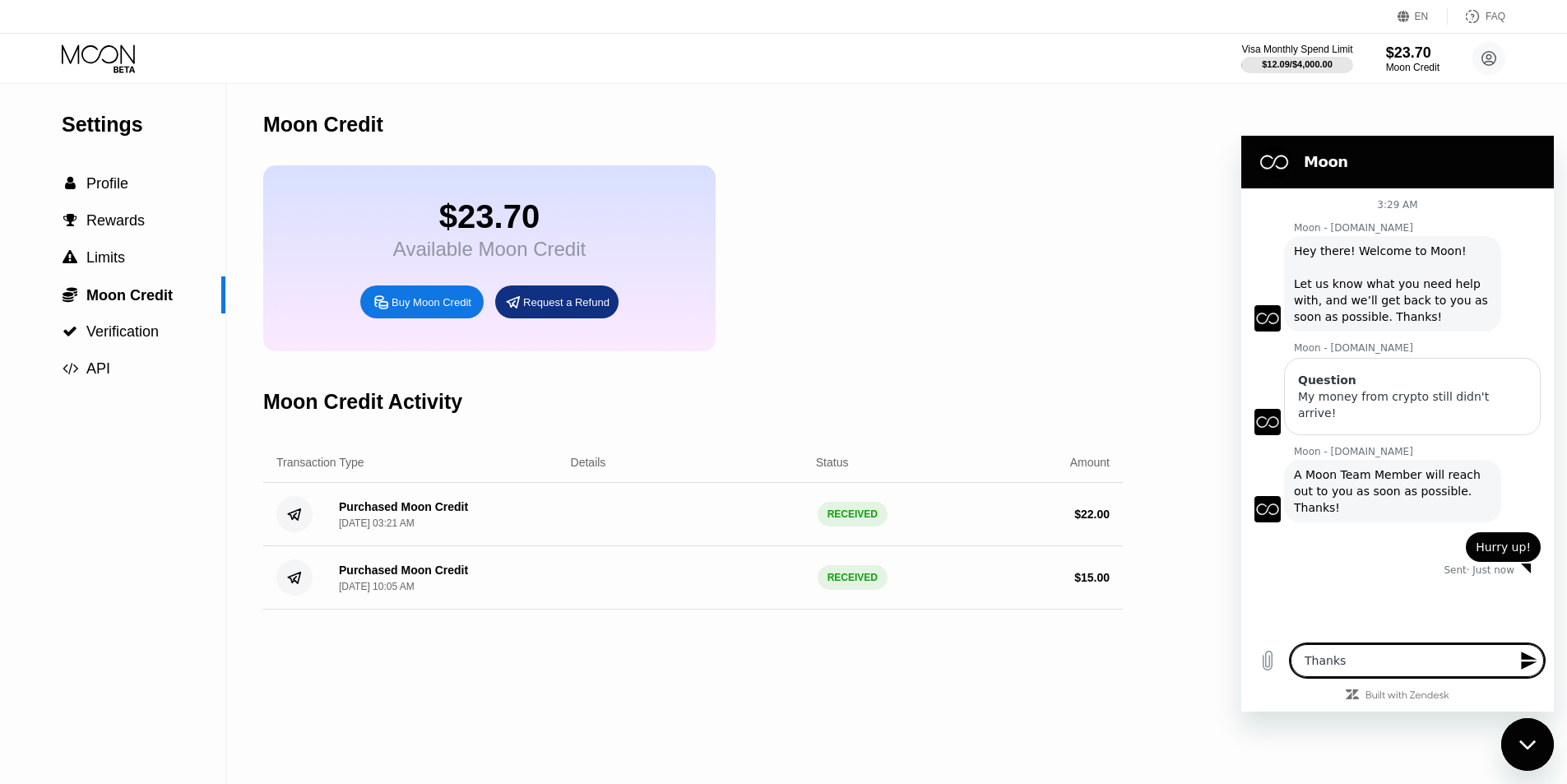
type textarea "x"
type textarea "Thanks t"
type textarea "x"
type textarea "Thanks th"
type textarea "x"
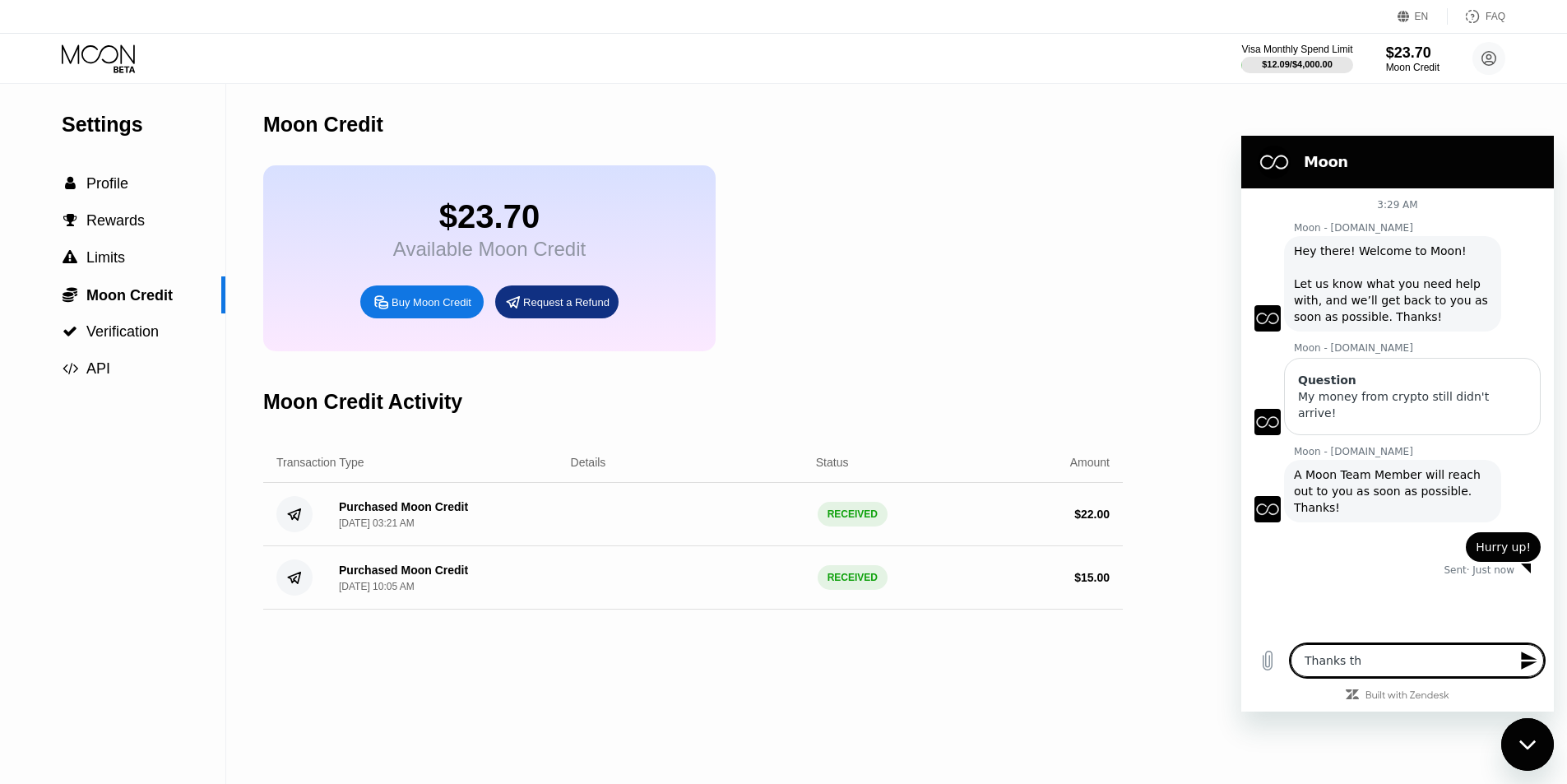
type textarea "Thanks tha"
type textarea "x"
type textarea "Thanks that"
type textarea "x"
type textarea "Thanks that'"
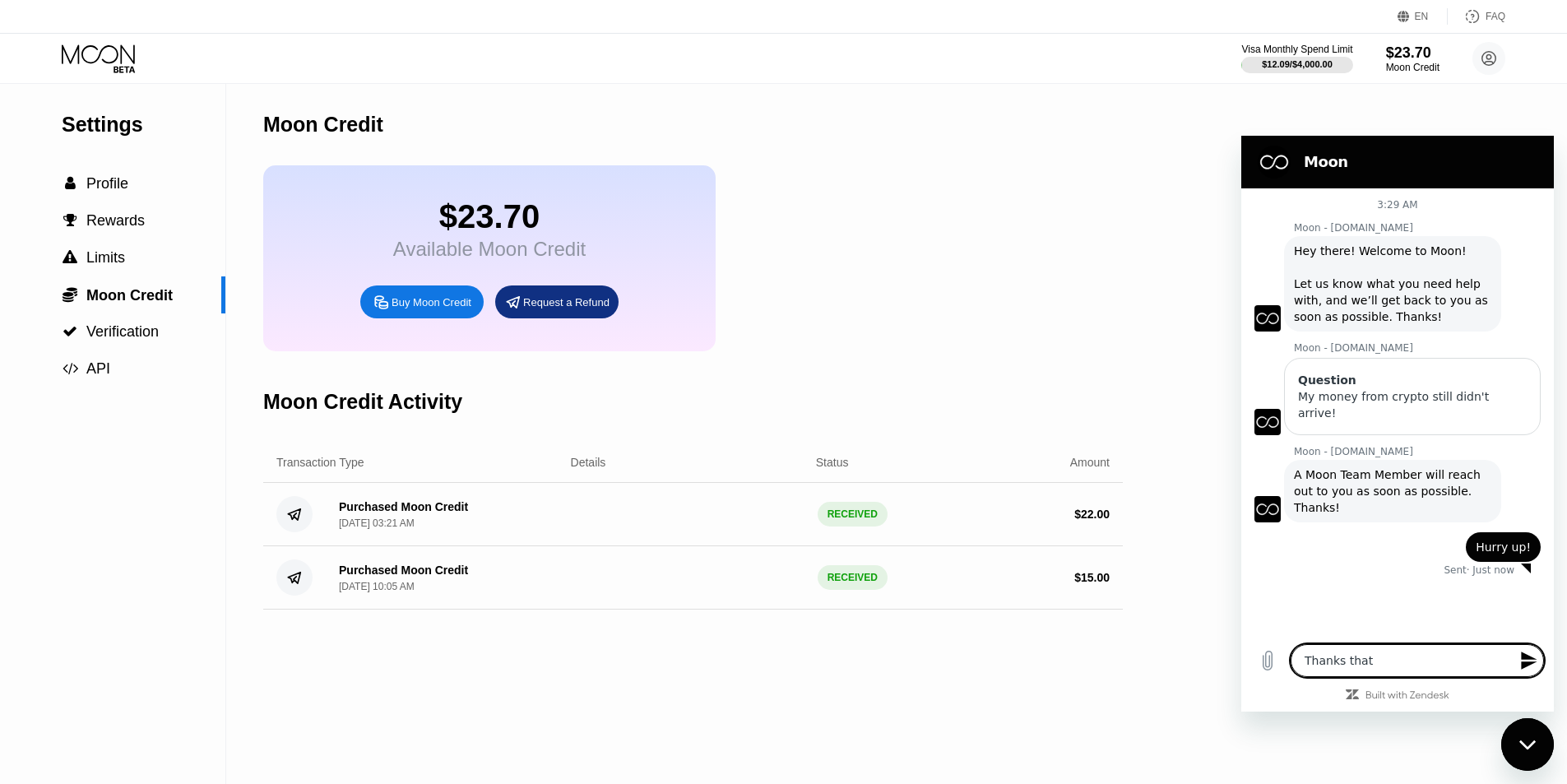
type textarea "x"
type textarea "Thanks that's"
type textarea "x"
type textarea "Thanks that's"
type textarea "x"
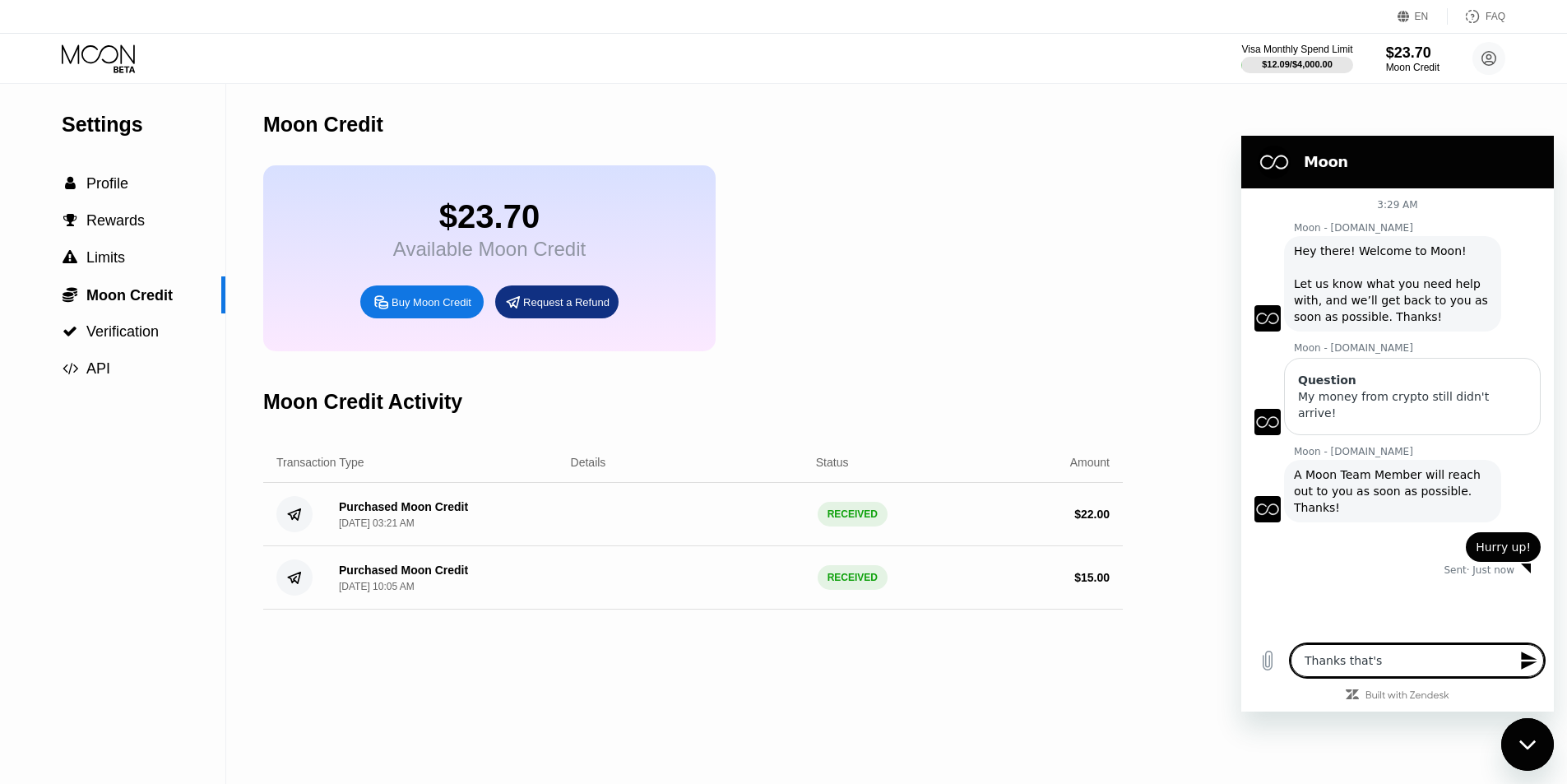
type textarea "Thanks that's o"
type textarea "x"
type textarea "Thanks that's ok"
type textarea "x"
type textarea "Thanks that's oka"
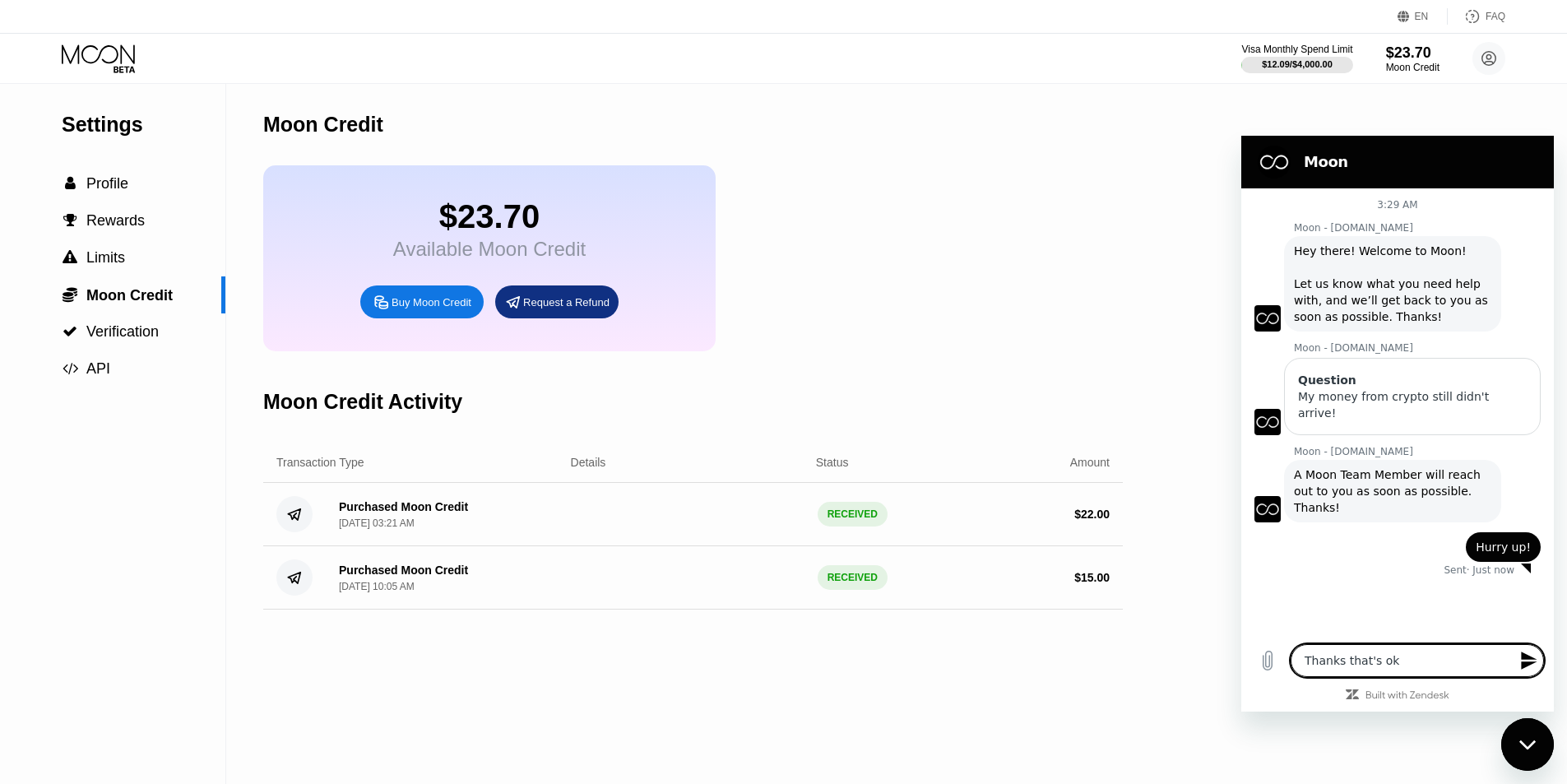
type textarea "x"
type textarea "Thanks that's okay"
type textarea "x"
click at [1539, 734] on div "Close messaging window" at bounding box center [1527, 744] width 50 height 50
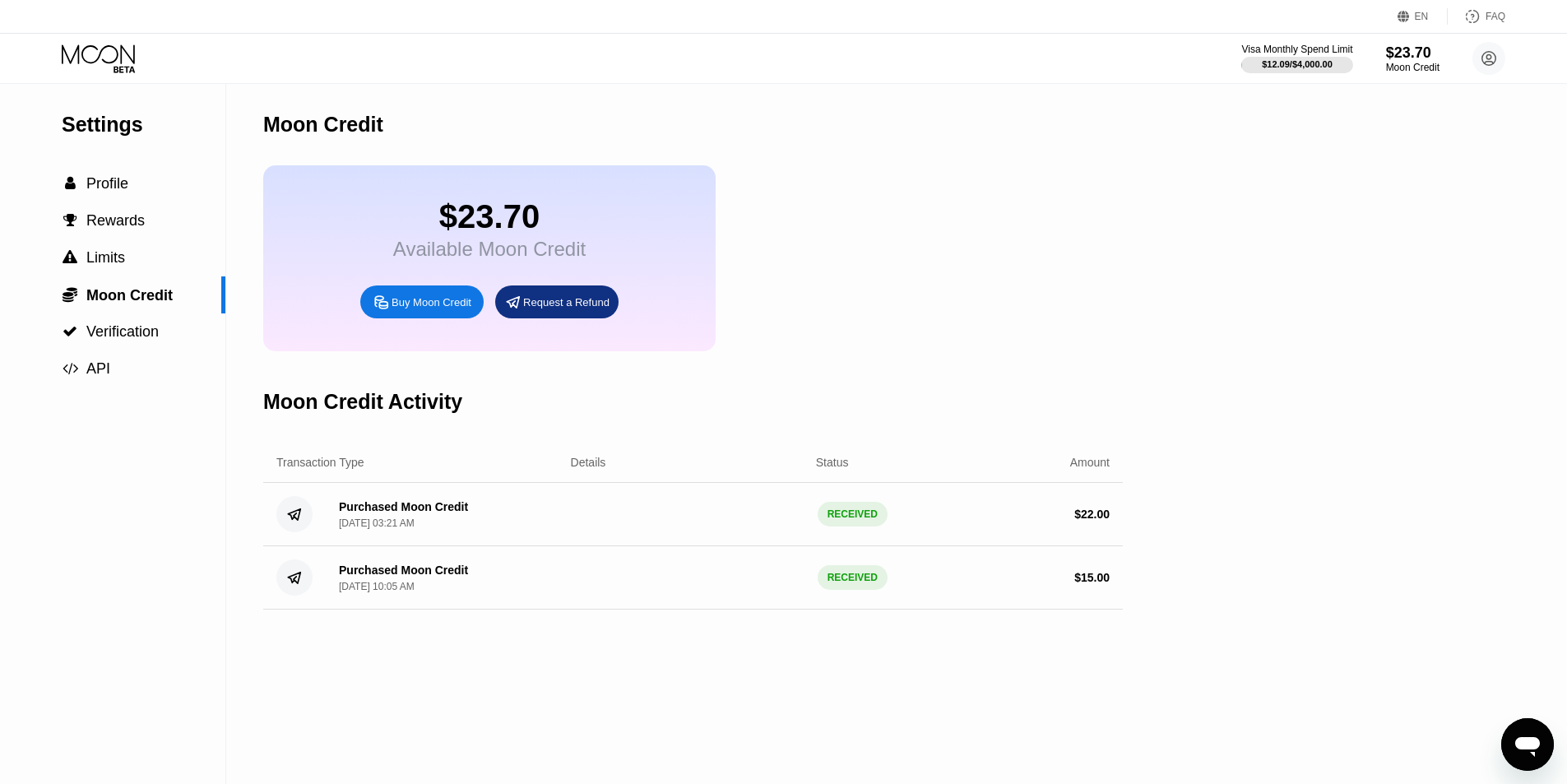
type textarea "x"
